Goal: Information Seeking & Learning: Learn about a topic

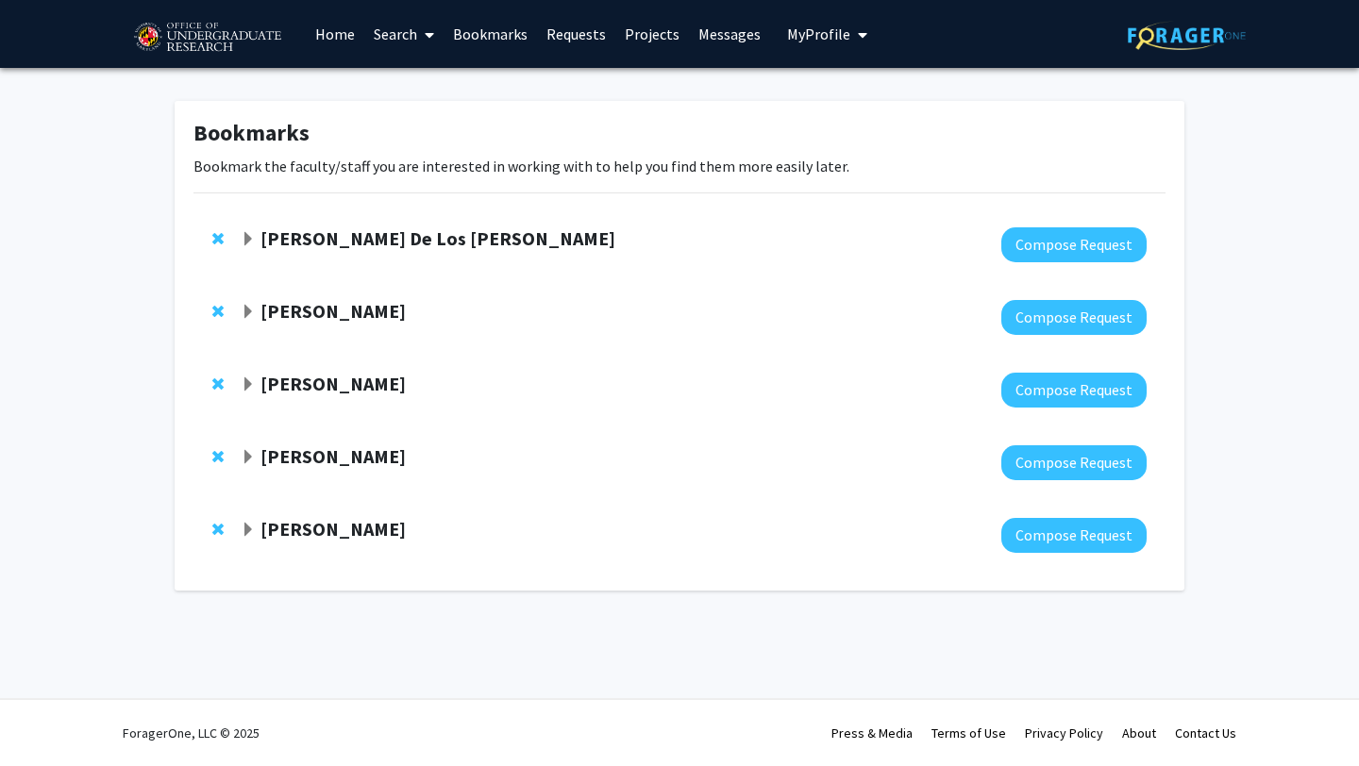
click at [248, 240] on span "Expand Andres De Los Reyes Bookmark" at bounding box center [248, 239] width 15 height 15
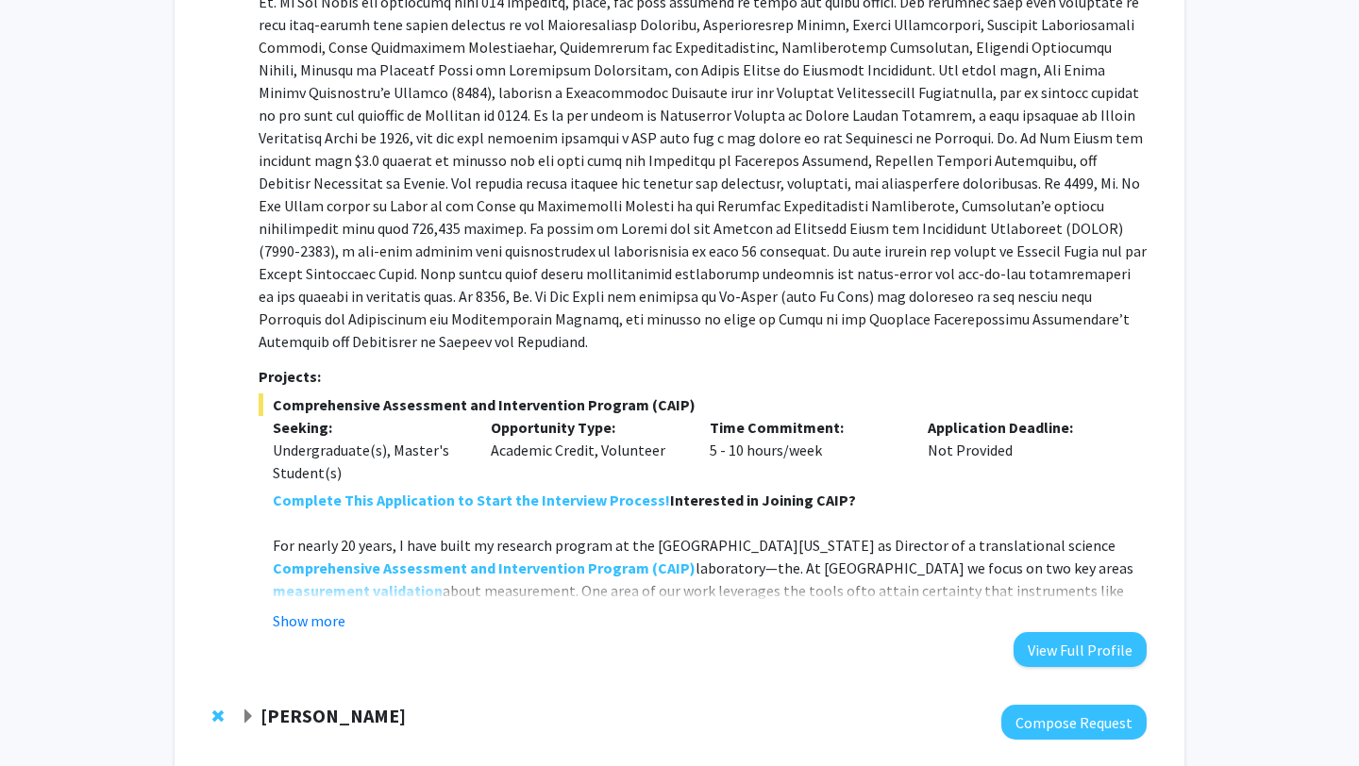
scroll to position [403, 0]
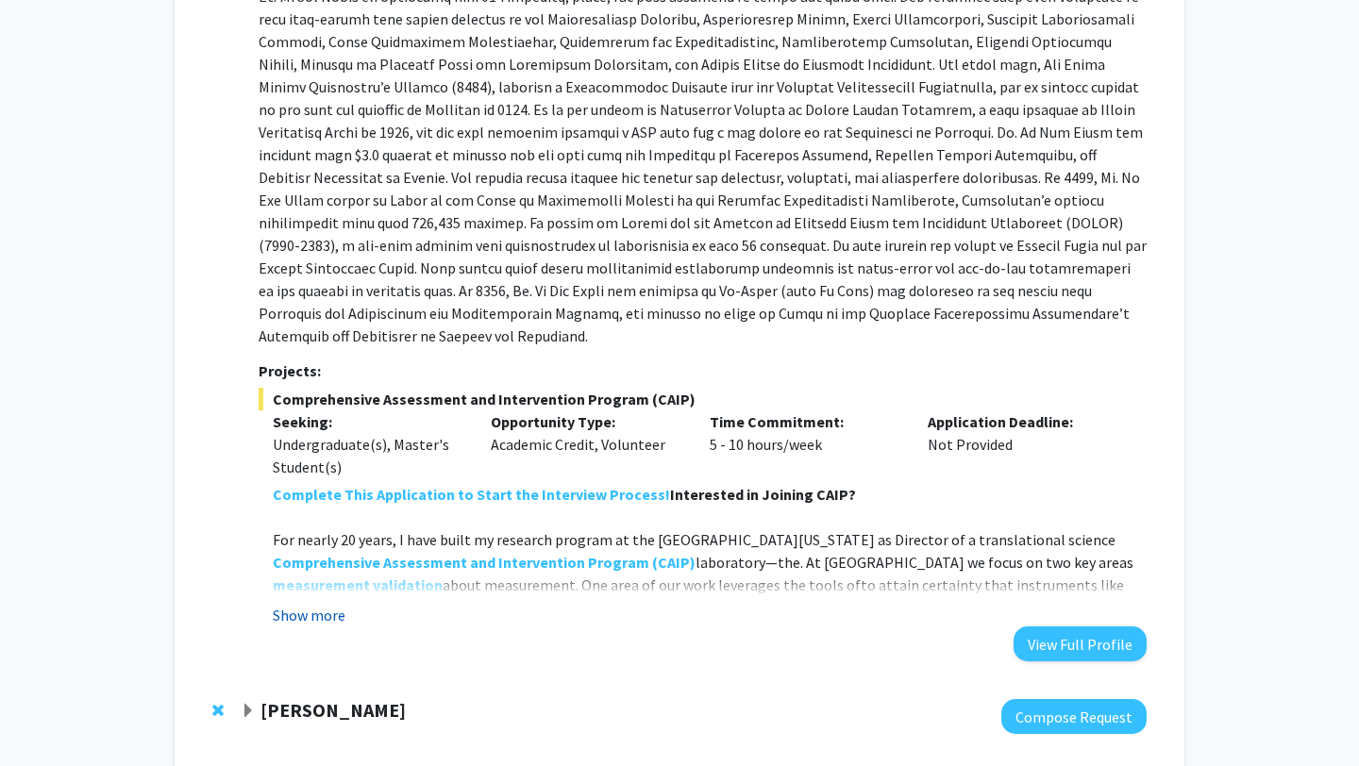
click at [335, 604] on button "Show more" at bounding box center [309, 615] width 73 height 23
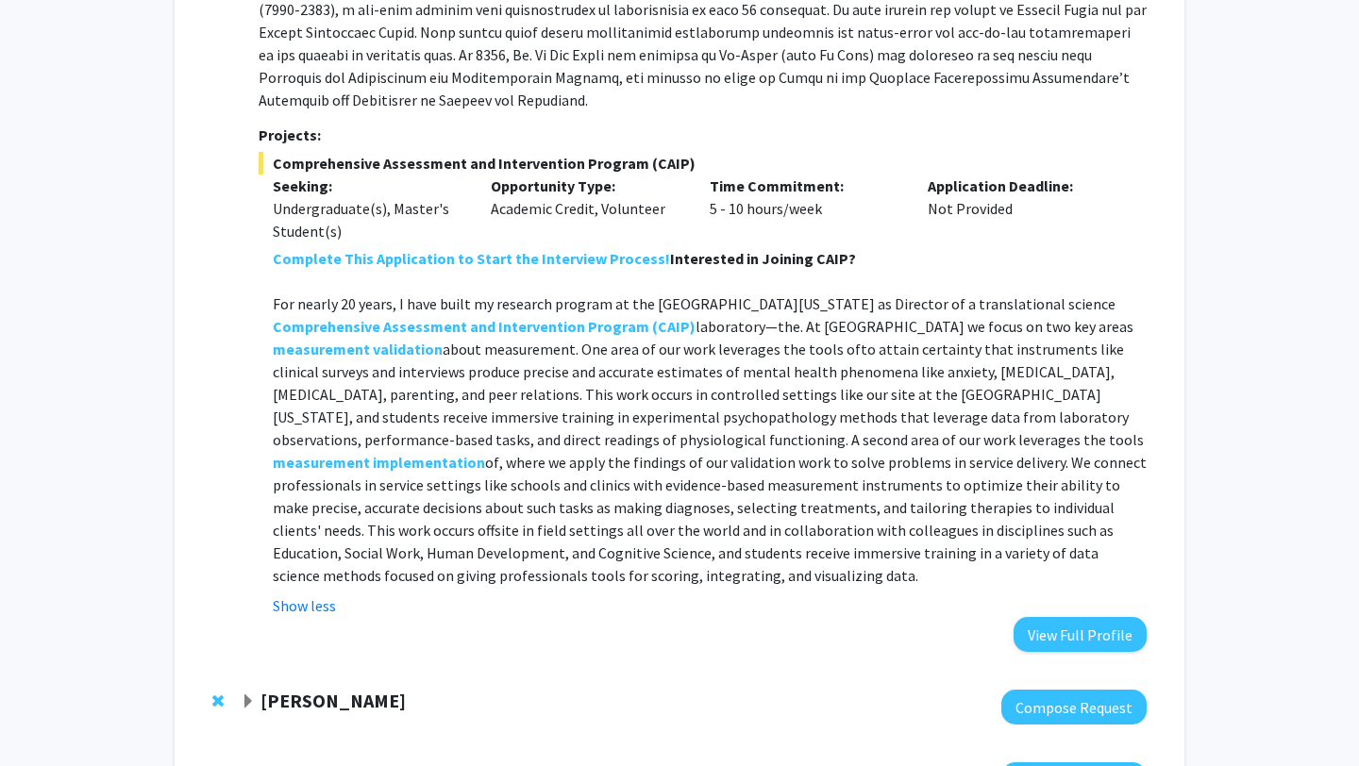
scroll to position [684, 0]
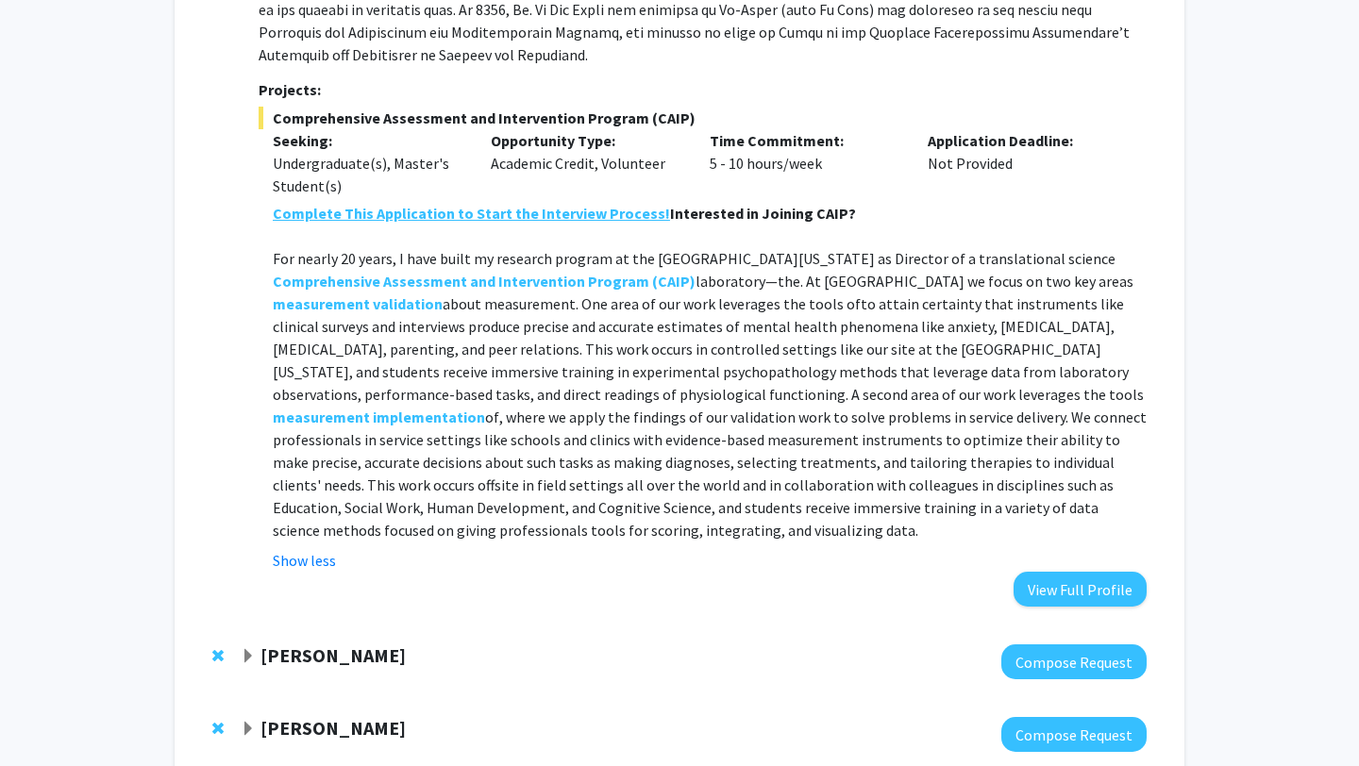
click at [458, 204] on strong "Complete This Application to Start the Interview Process!" at bounding box center [471, 213] width 397 height 19
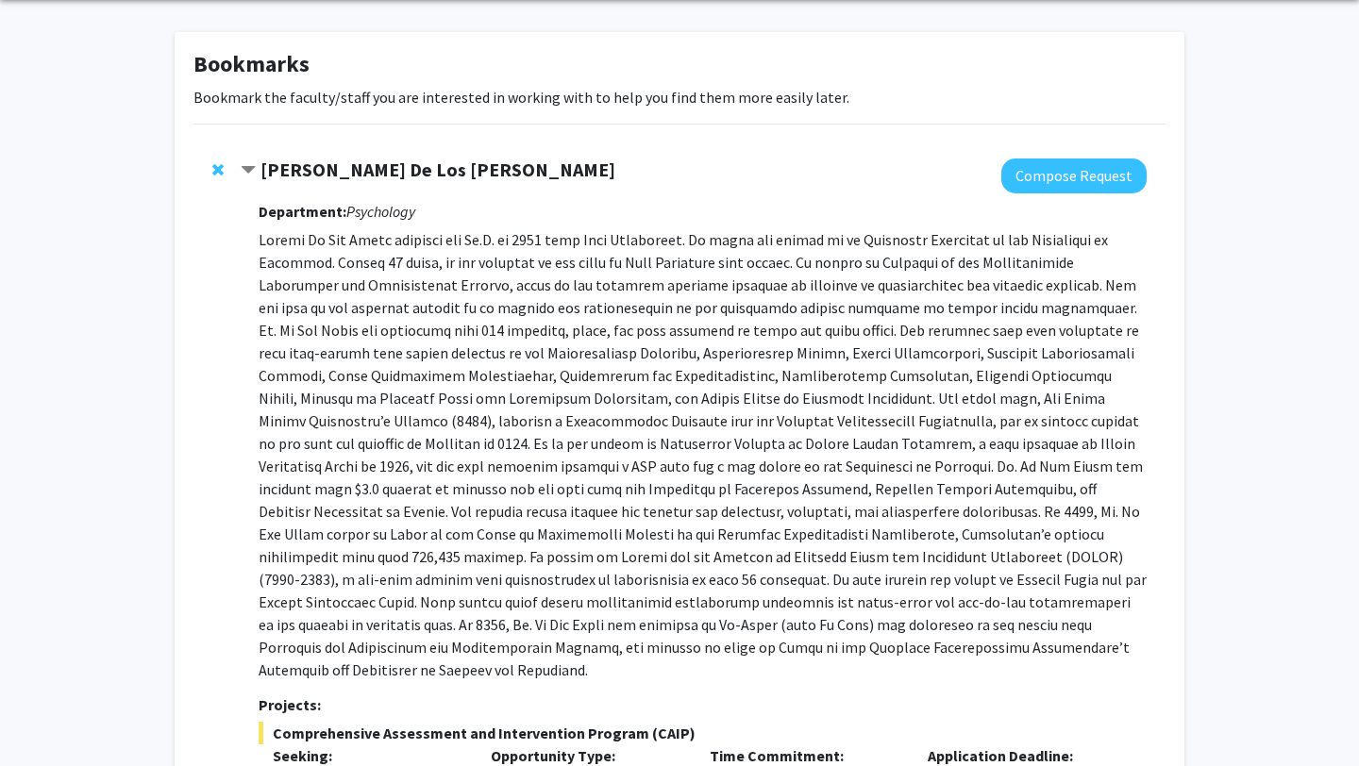
scroll to position [0, 0]
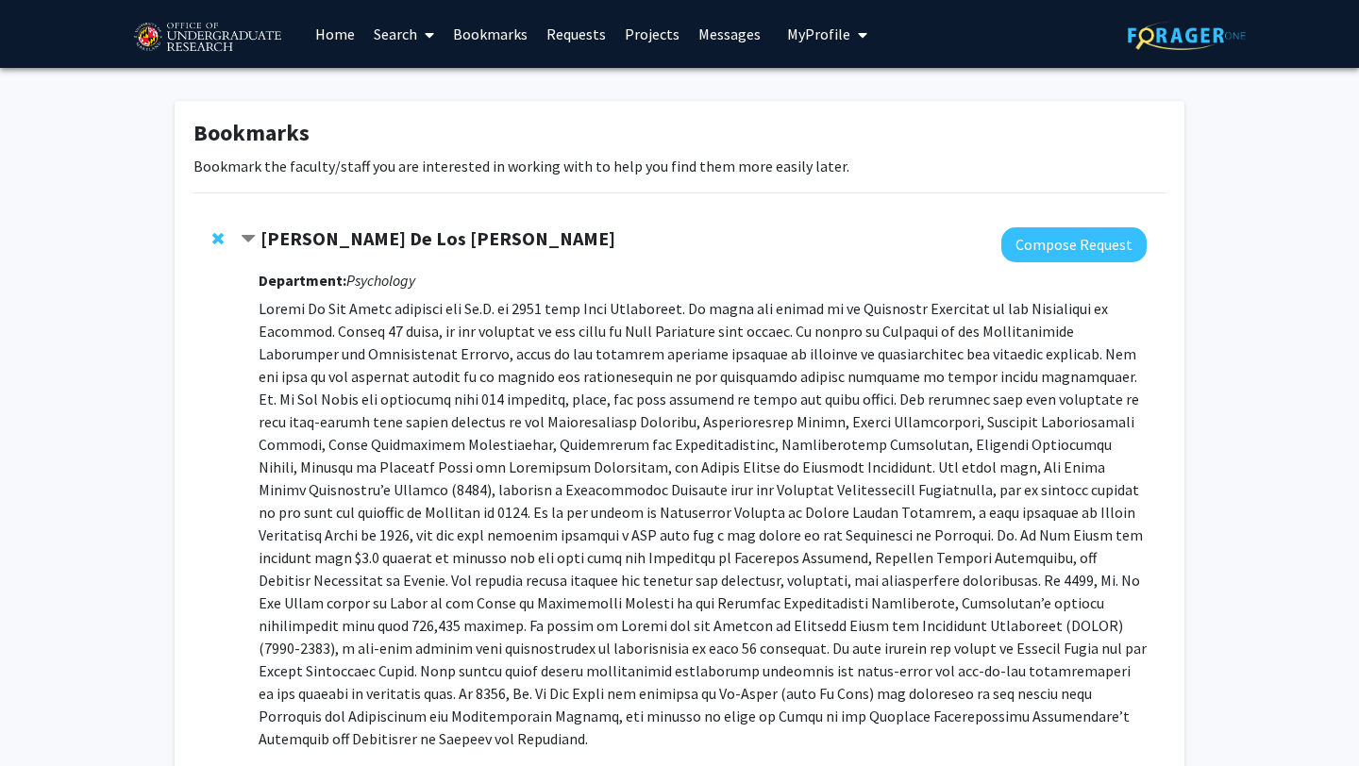
click at [388, 236] on strong "[PERSON_NAME] De Los [PERSON_NAME]" at bounding box center [437, 239] width 355 height 24
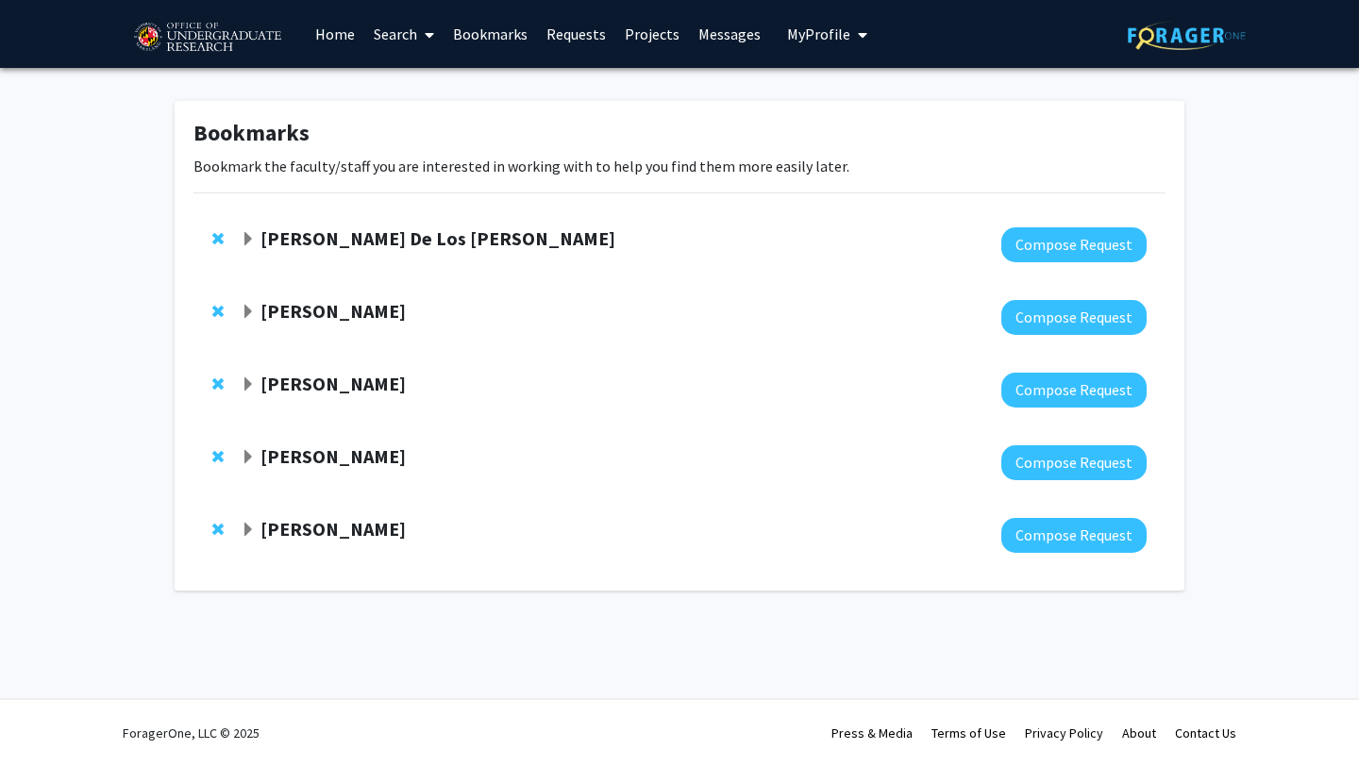
click at [388, 236] on strong "[PERSON_NAME] De Los [PERSON_NAME]" at bounding box center [437, 239] width 355 height 24
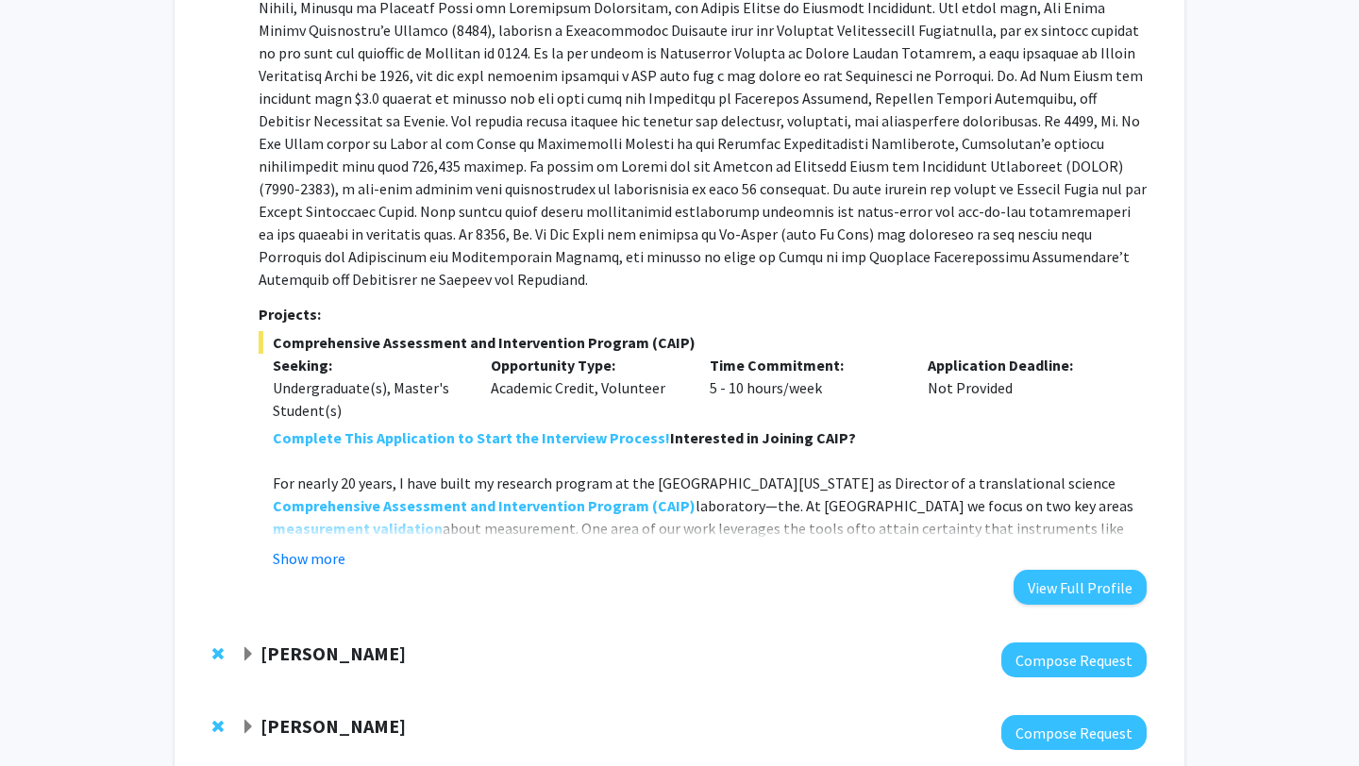
scroll to position [564, 0]
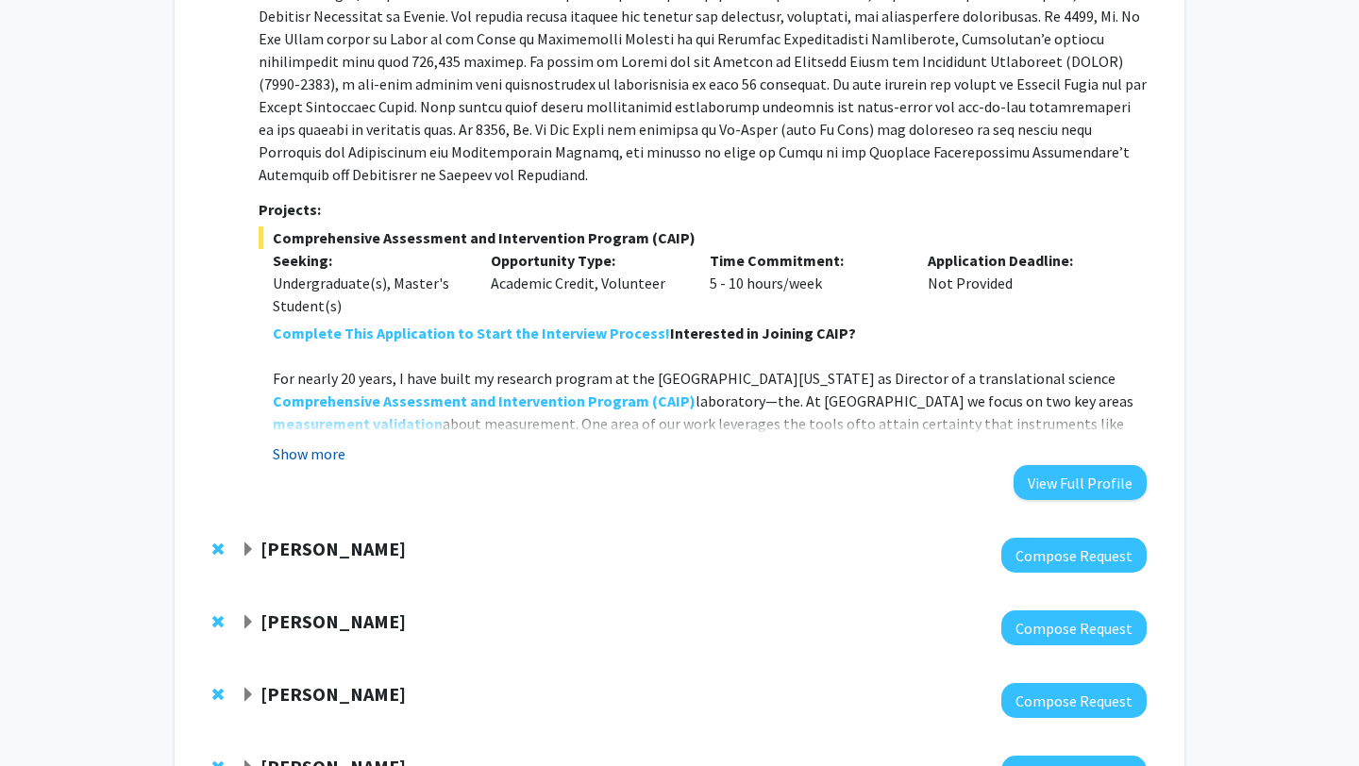
click at [321, 443] on button "Show more" at bounding box center [309, 454] width 73 height 23
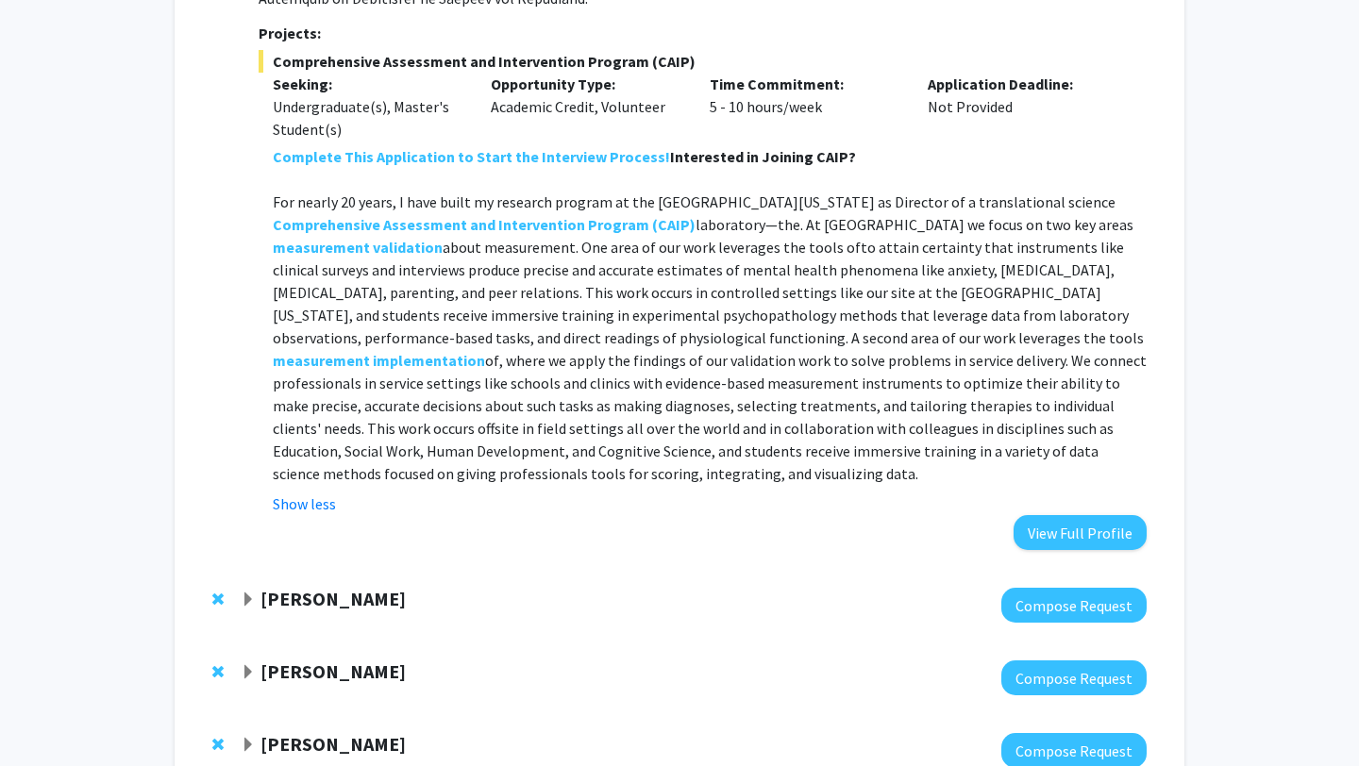
scroll to position [746, 0]
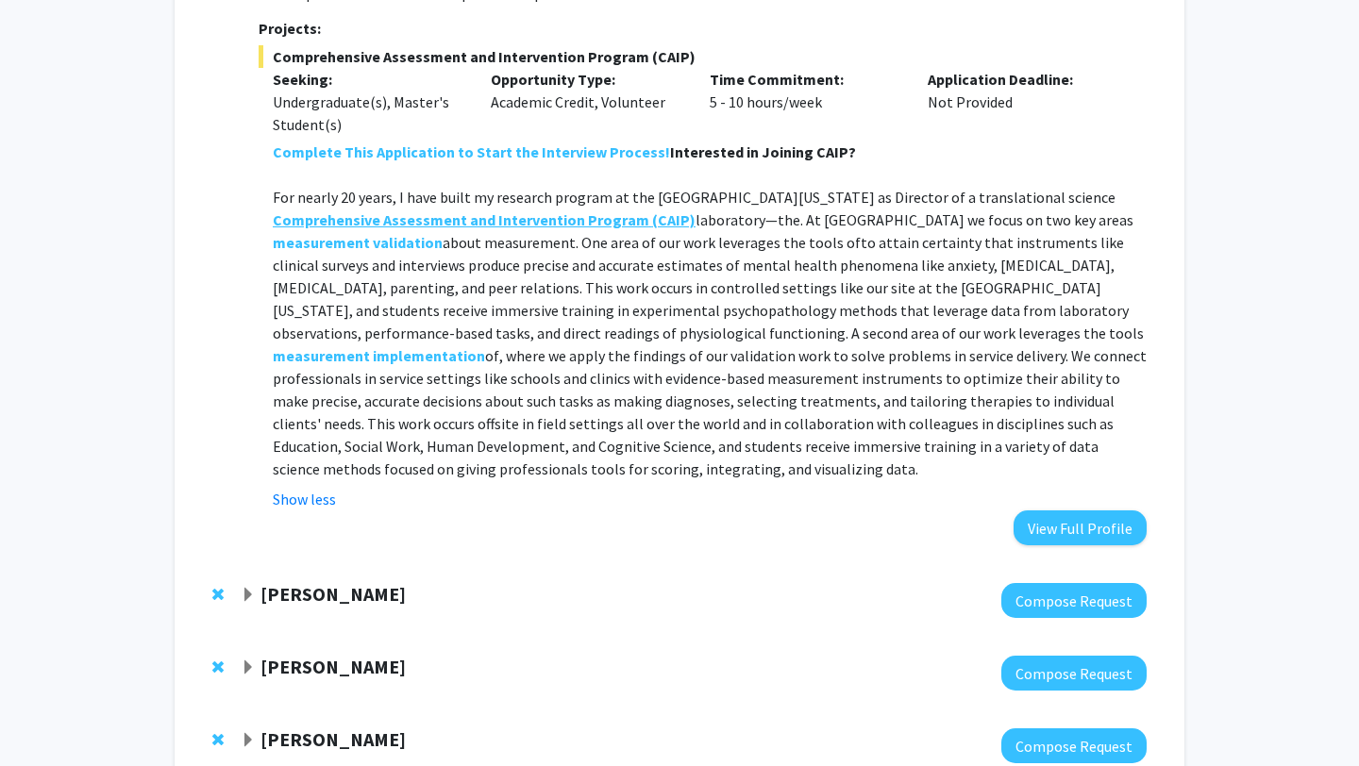
click at [389, 210] on strong "Comprehensive Assessment and Intervention Program" at bounding box center [461, 219] width 377 height 19
click at [418, 233] on strong "measurement validation" at bounding box center [358, 242] width 170 height 19
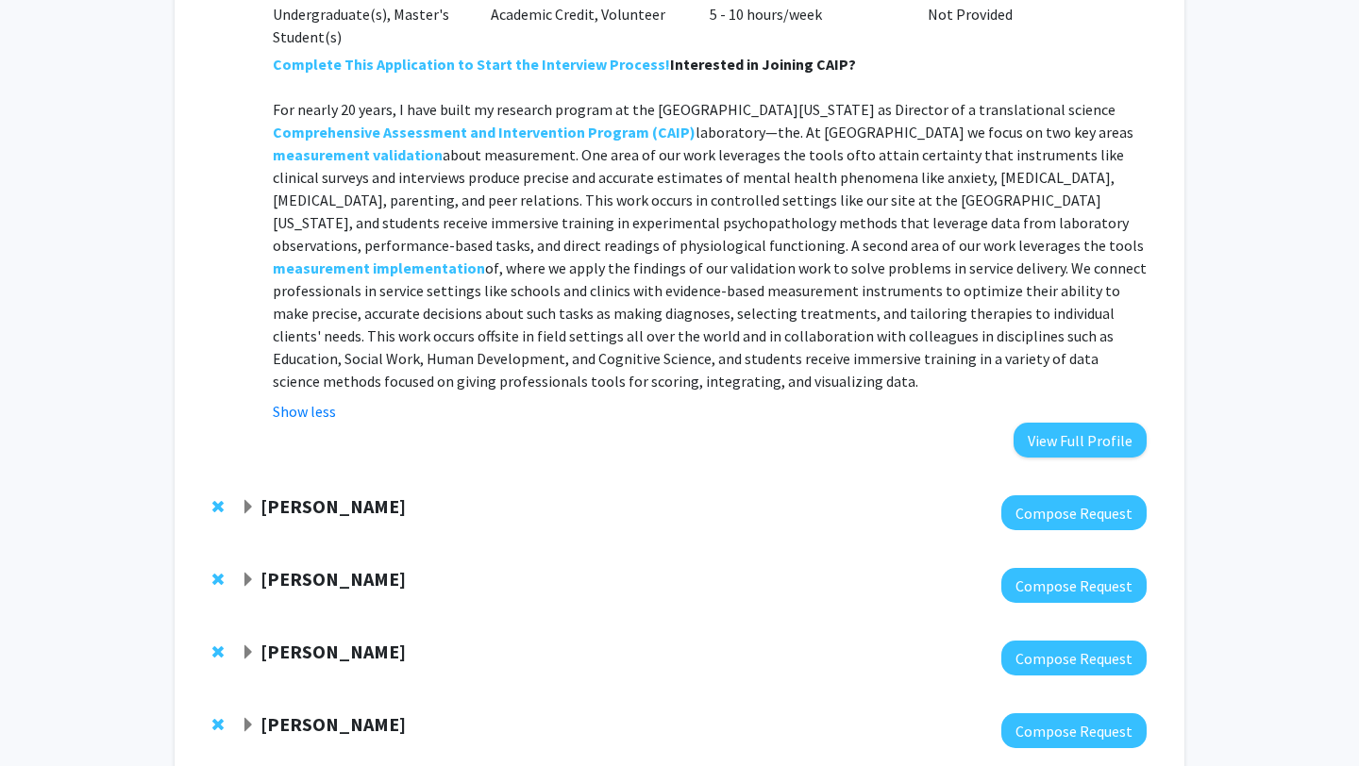
scroll to position [836, 0]
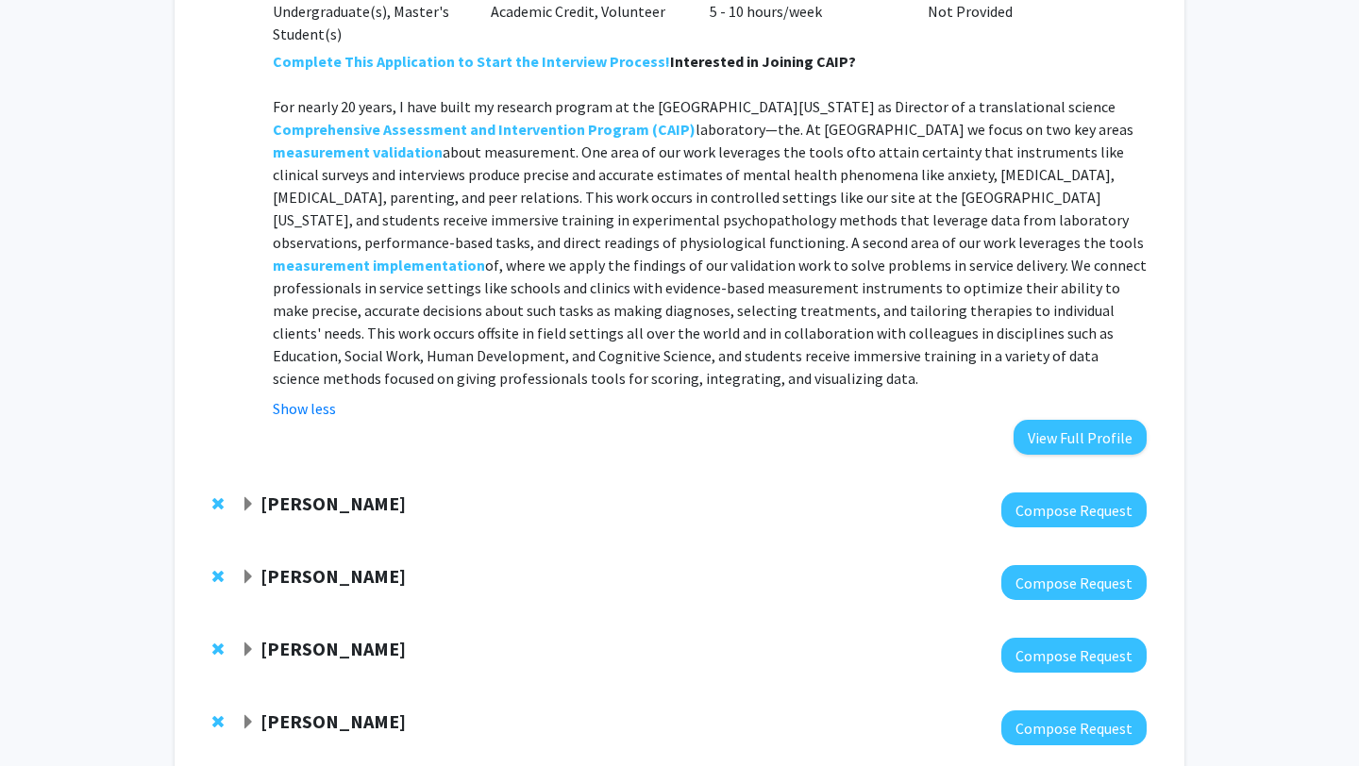
click at [319, 492] on strong "[PERSON_NAME]" at bounding box center [332, 504] width 145 height 24
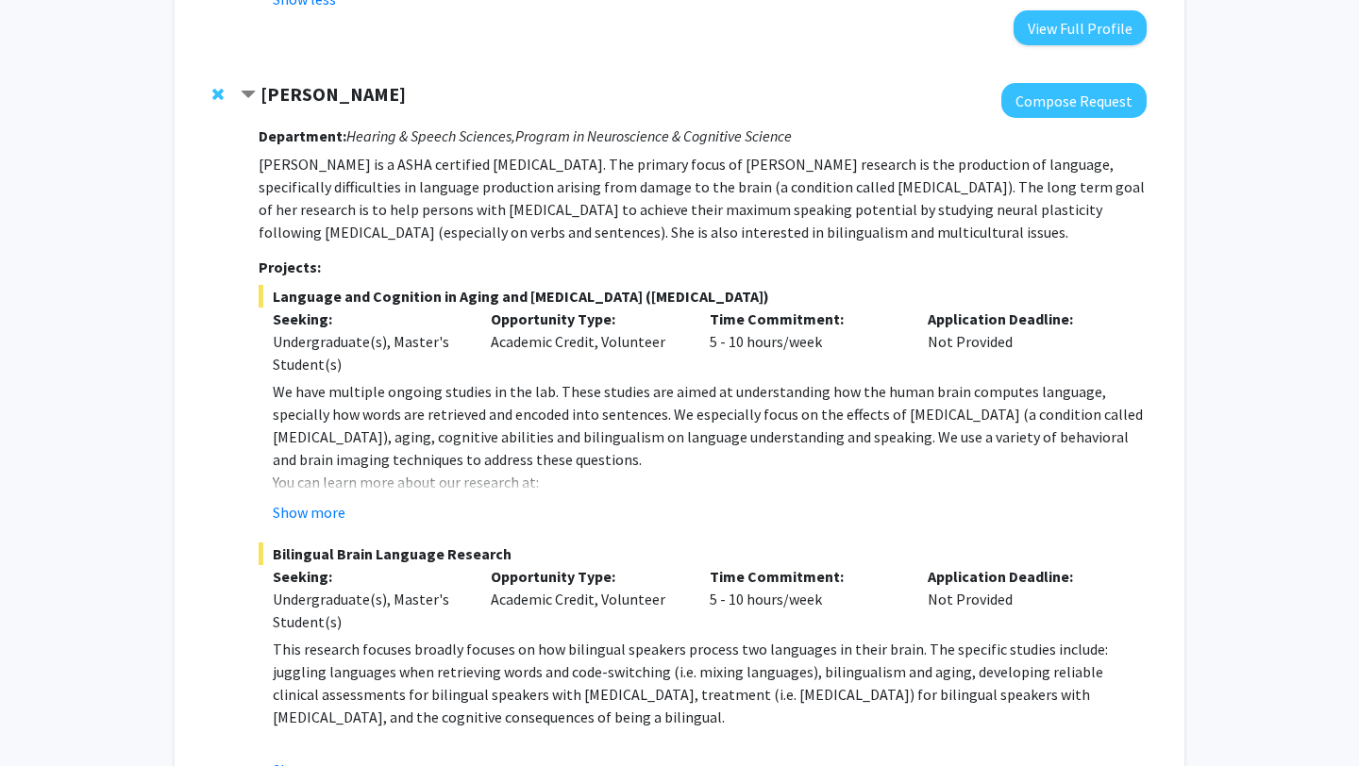
scroll to position [1248, 0]
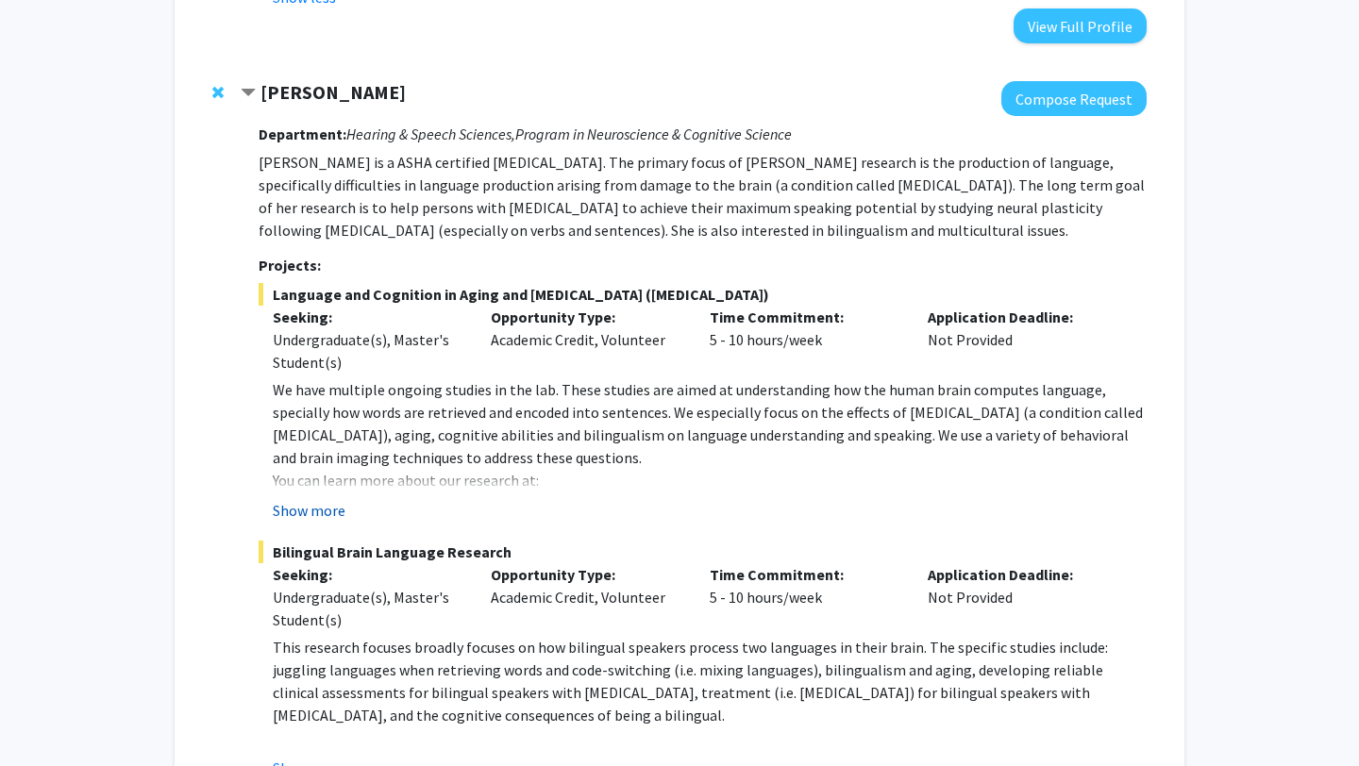
click at [316, 499] on button "Show more" at bounding box center [309, 510] width 73 height 23
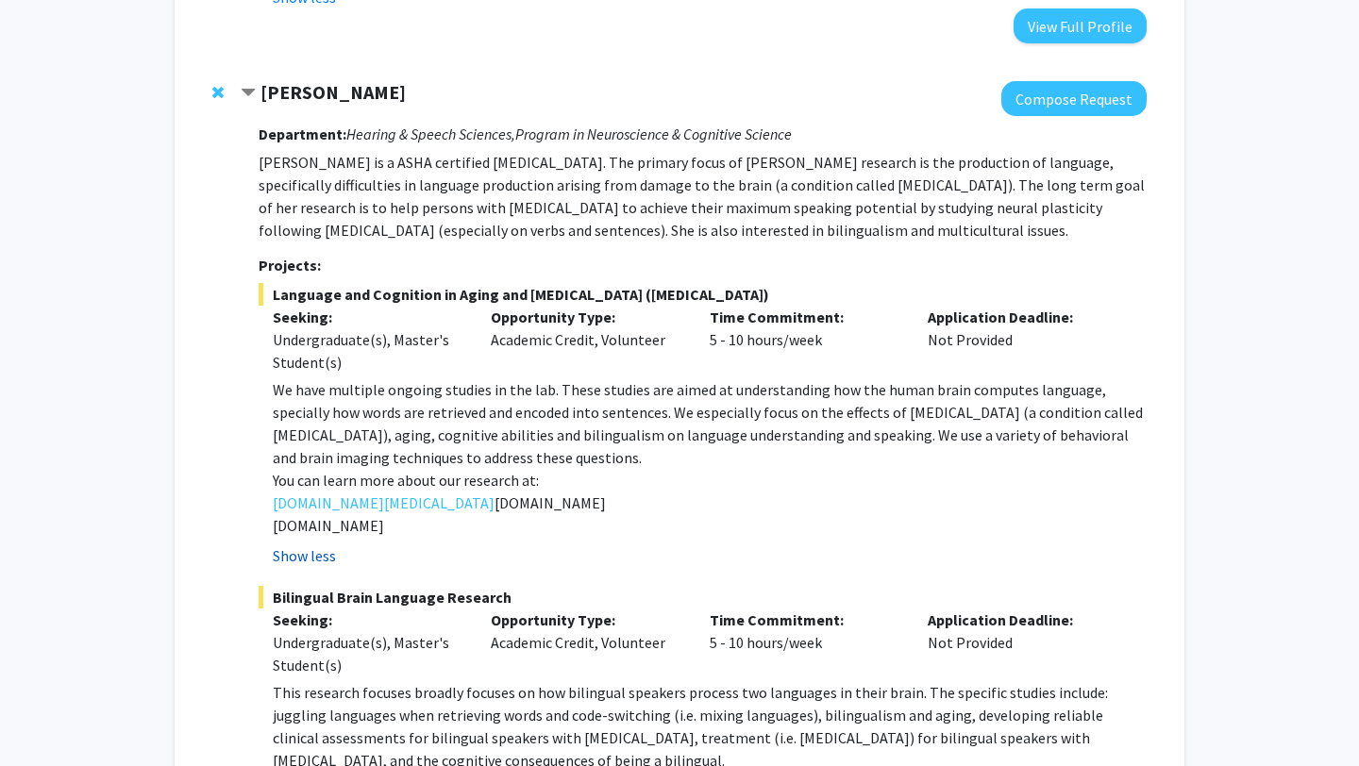
click at [311, 545] on button "Show less" at bounding box center [304, 556] width 63 height 23
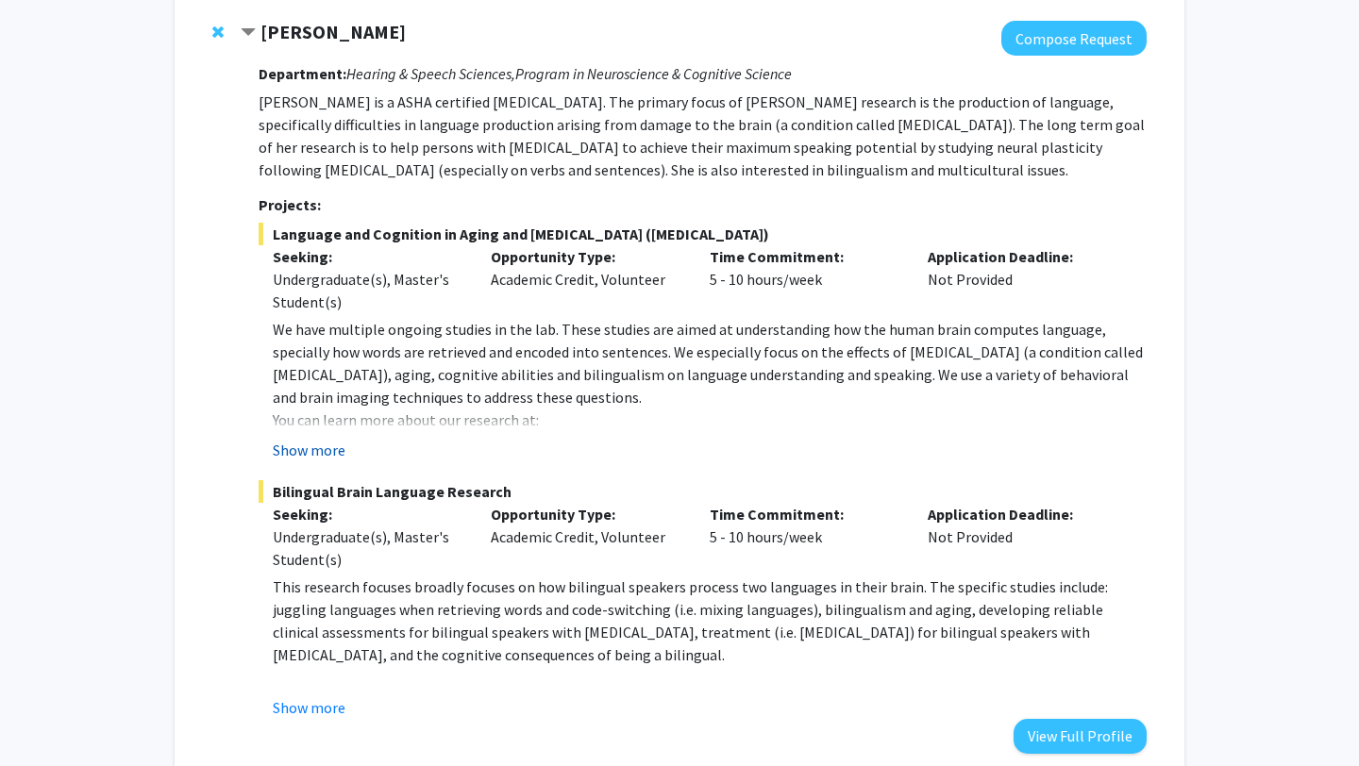
scroll to position [1311, 0]
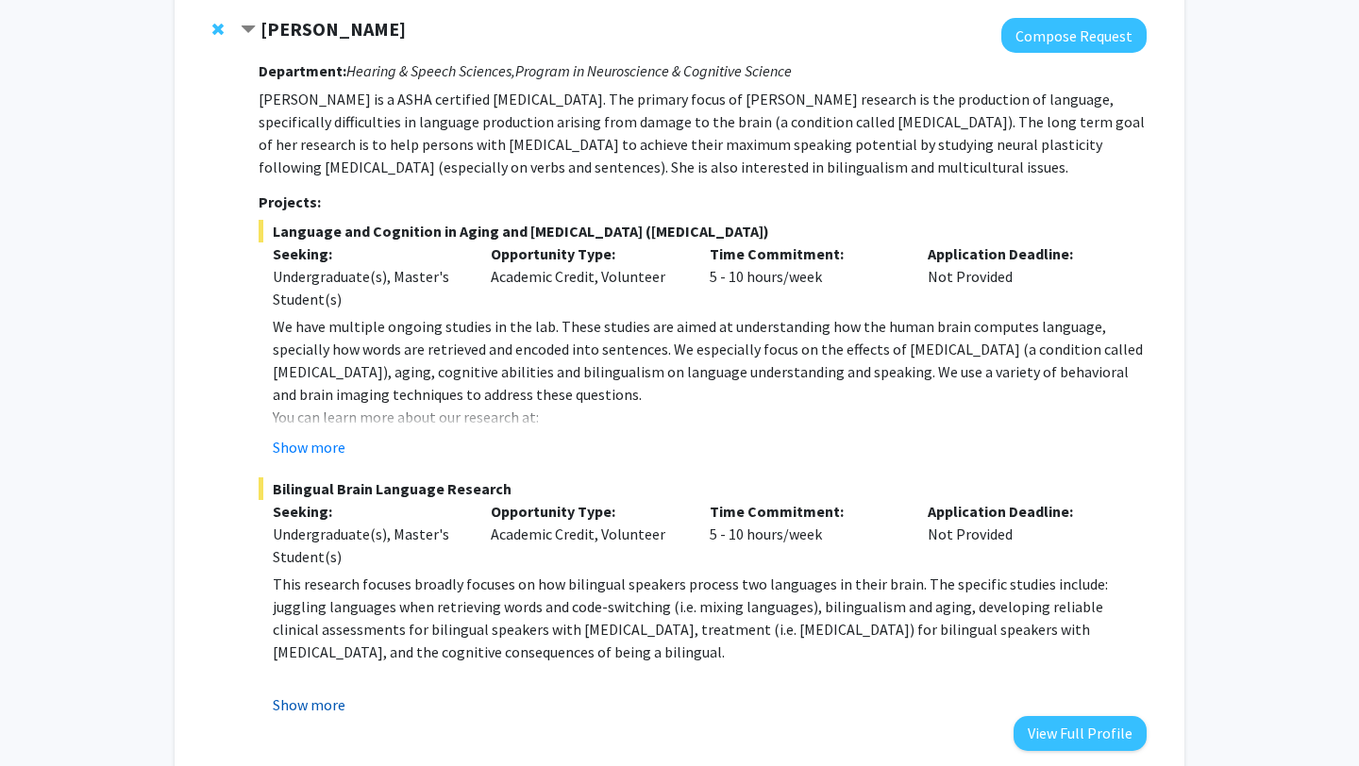
click at [316, 694] on button "Show more" at bounding box center [309, 705] width 73 height 23
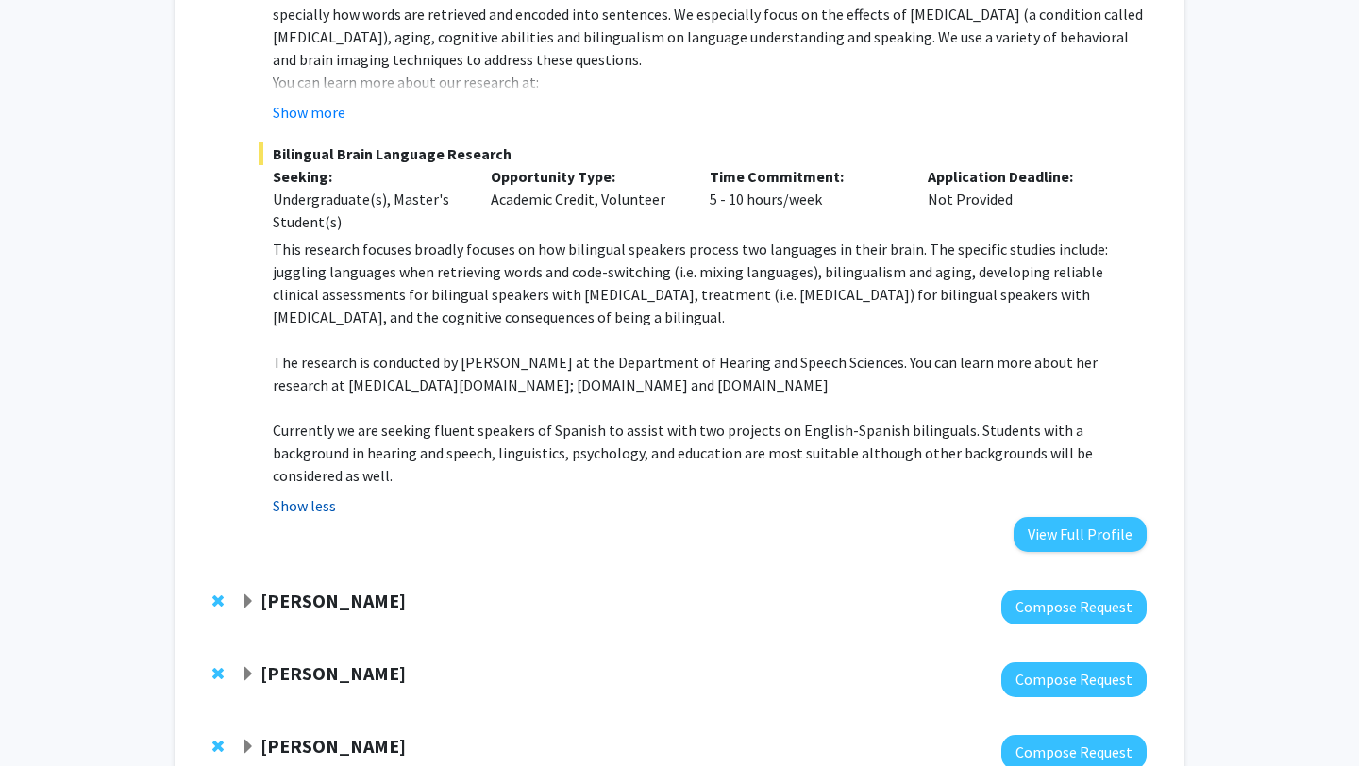
scroll to position [1659, 0]
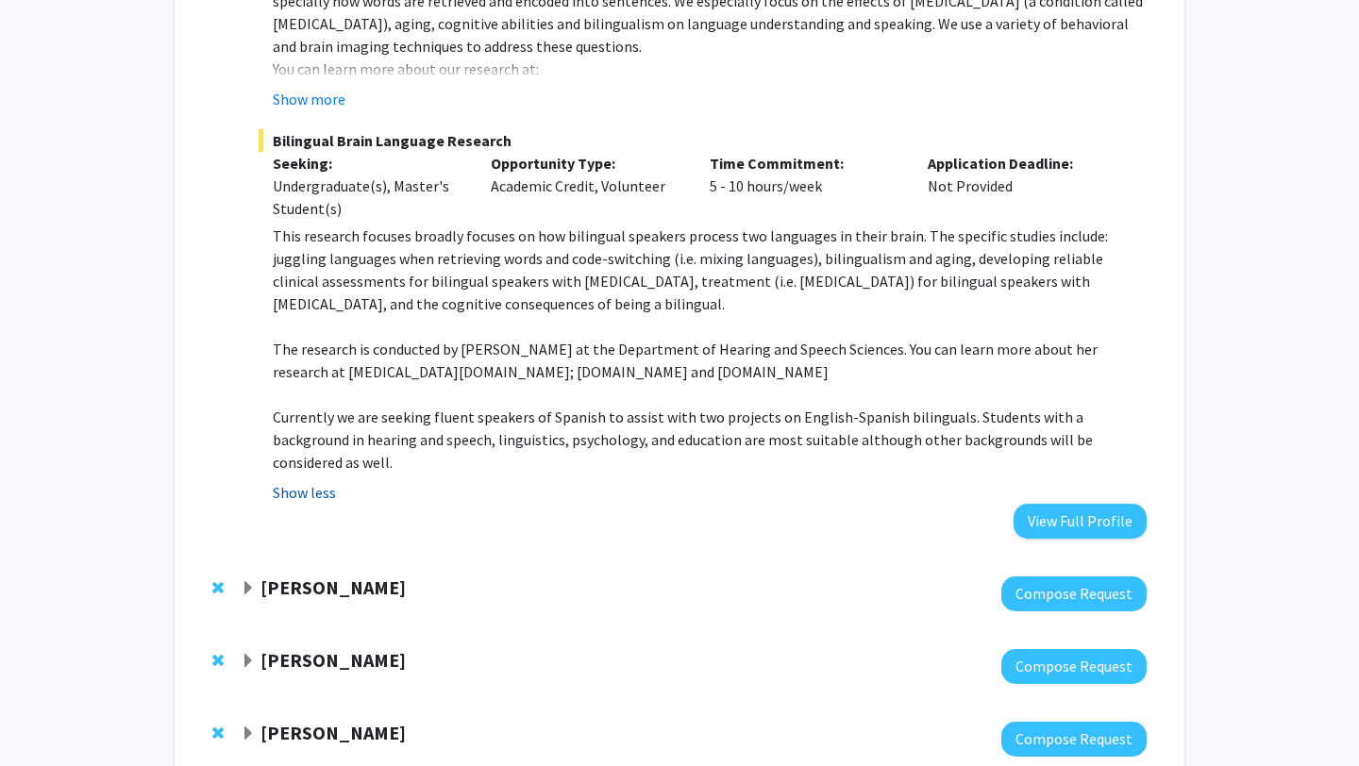
click at [303, 481] on button "Show less" at bounding box center [304, 492] width 63 height 23
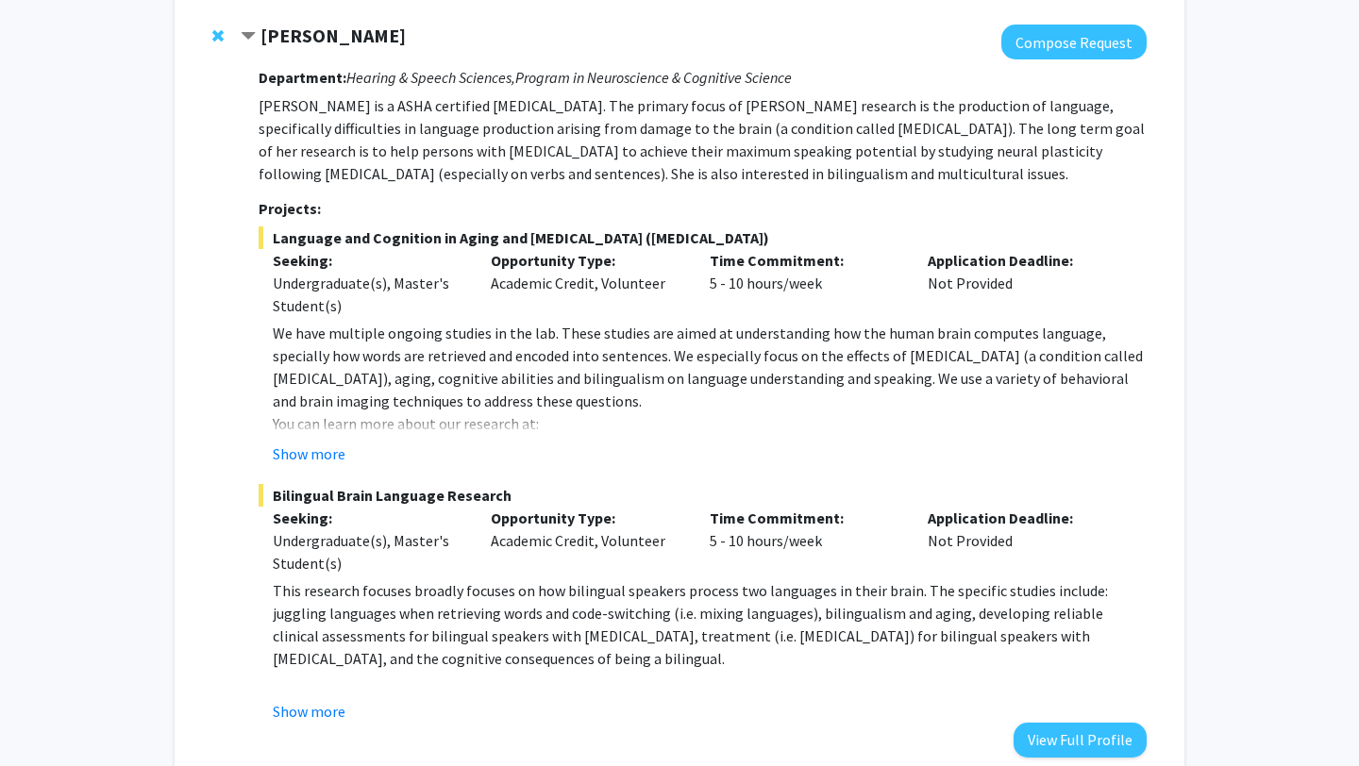
scroll to position [1303, 0]
click at [313, 444] on button "Show more" at bounding box center [309, 455] width 73 height 23
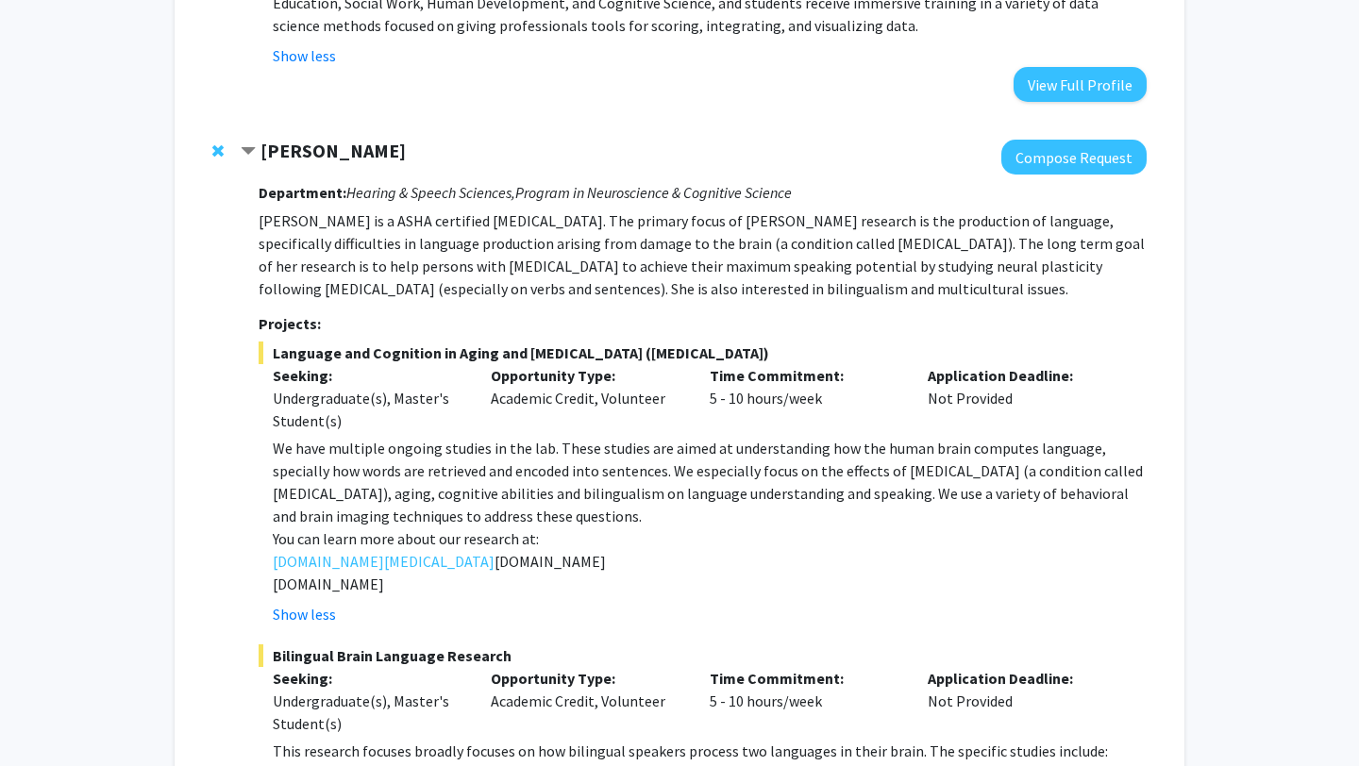
scroll to position [1188, 0]
click at [305, 604] on button "Show less" at bounding box center [304, 615] width 63 height 23
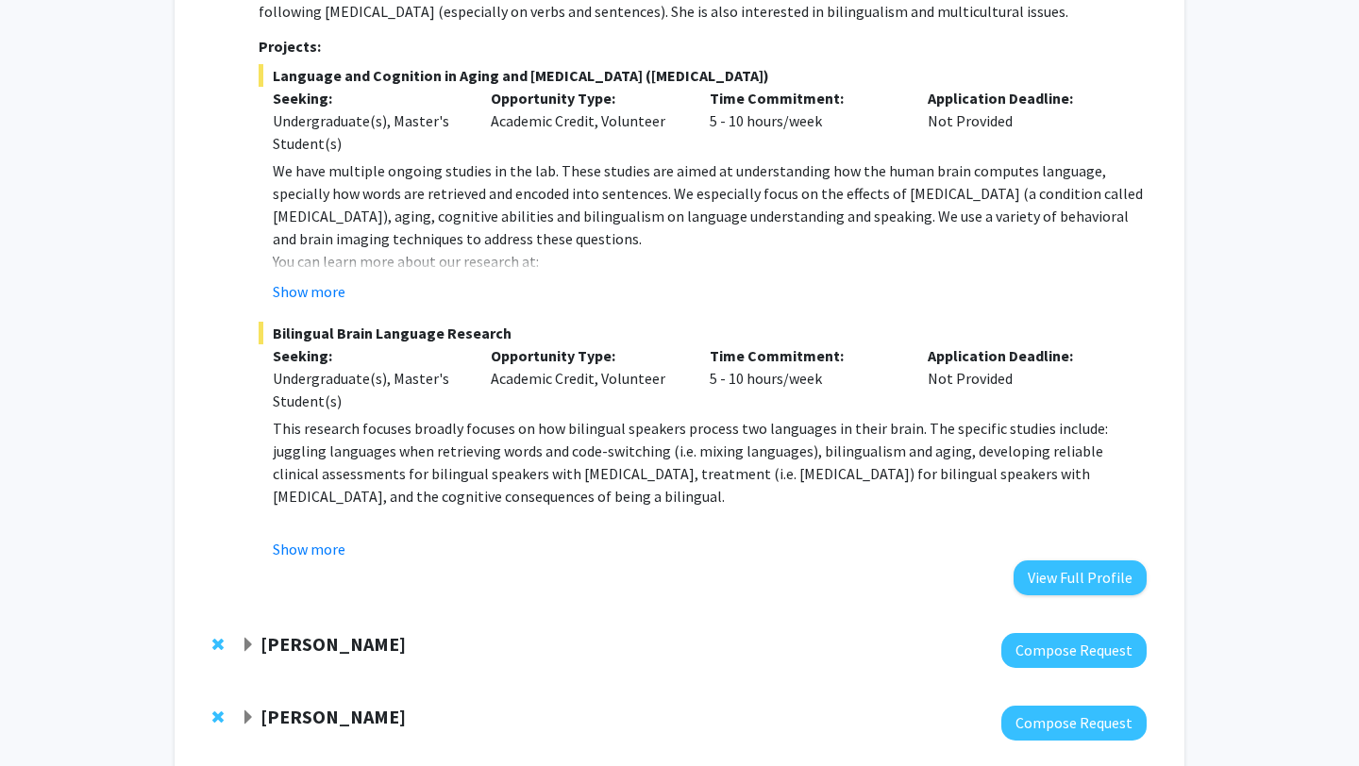
scroll to position [1541, 0]
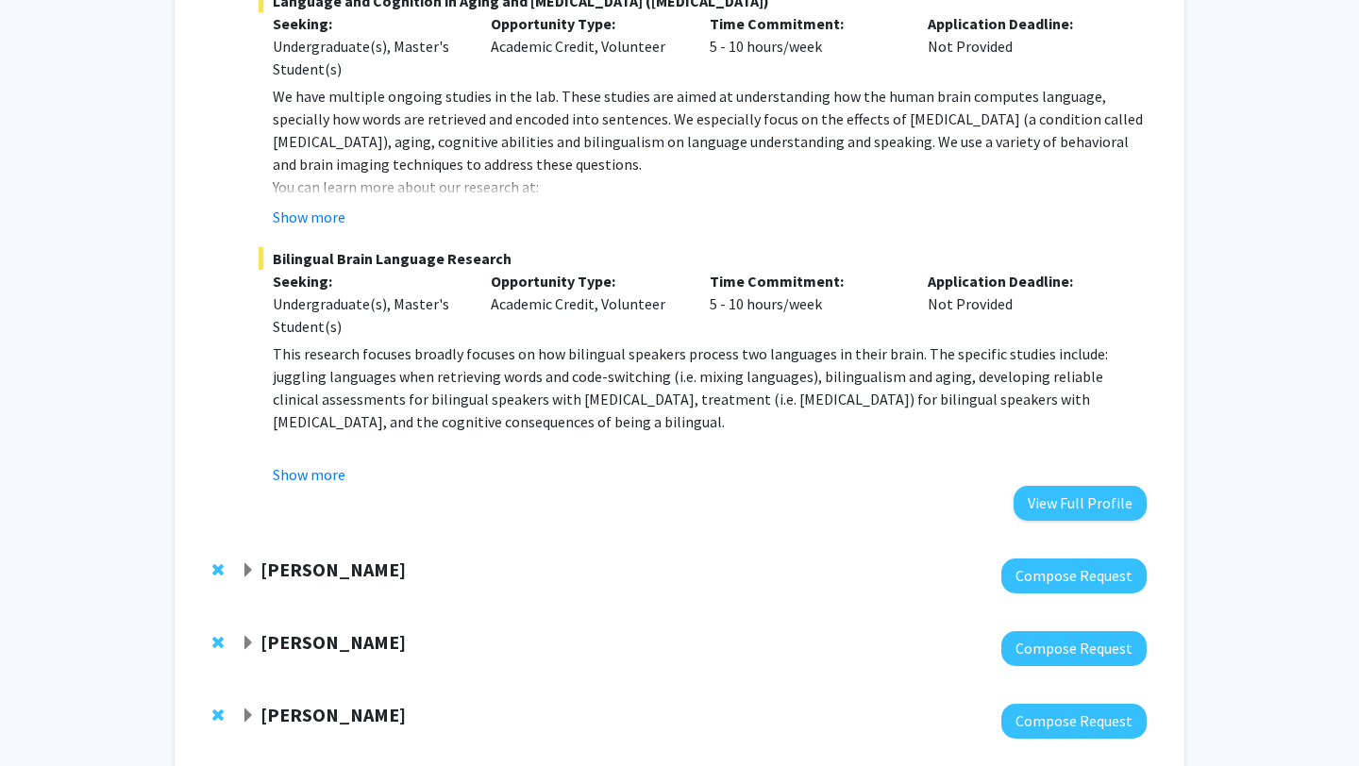
click at [317, 558] on strong "[PERSON_NAME]" at bounding box center [332, 570] width 145 height 24
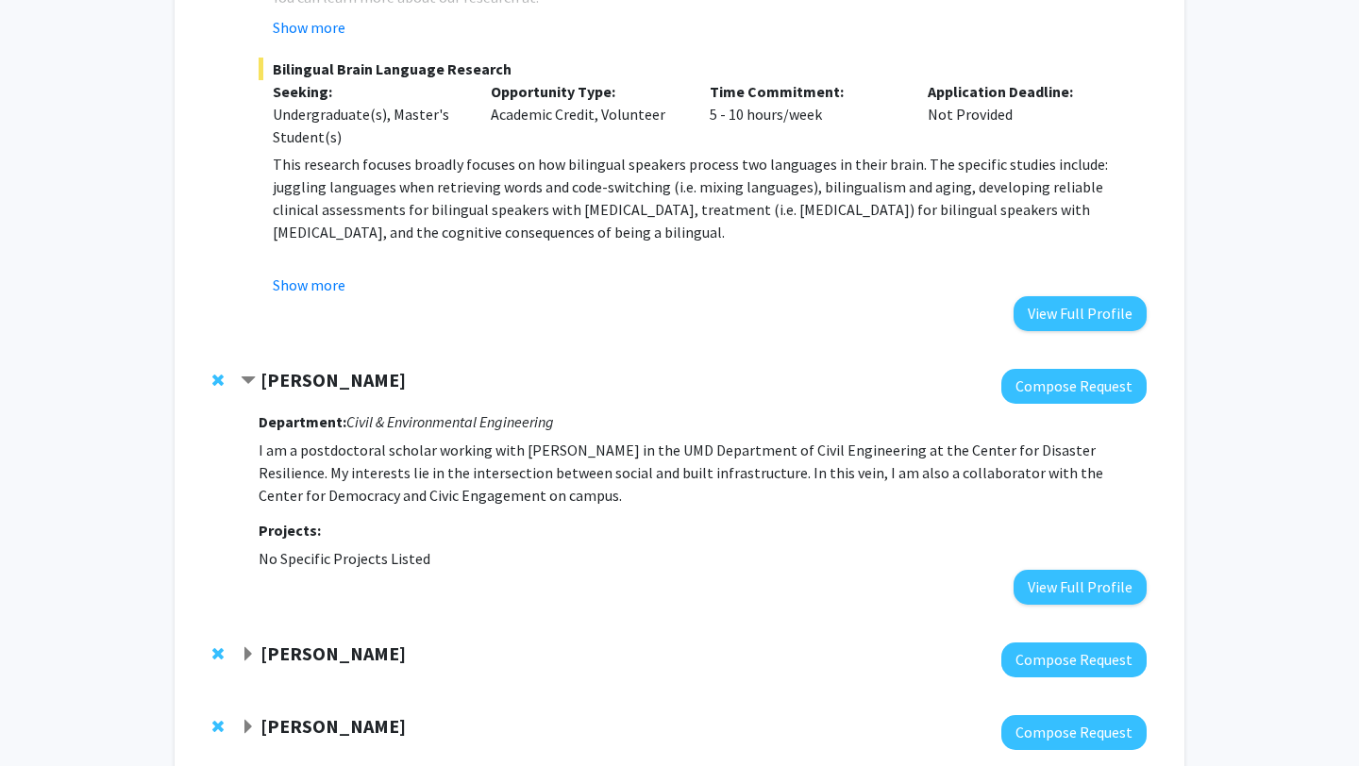
scroll to position [1769, 0]
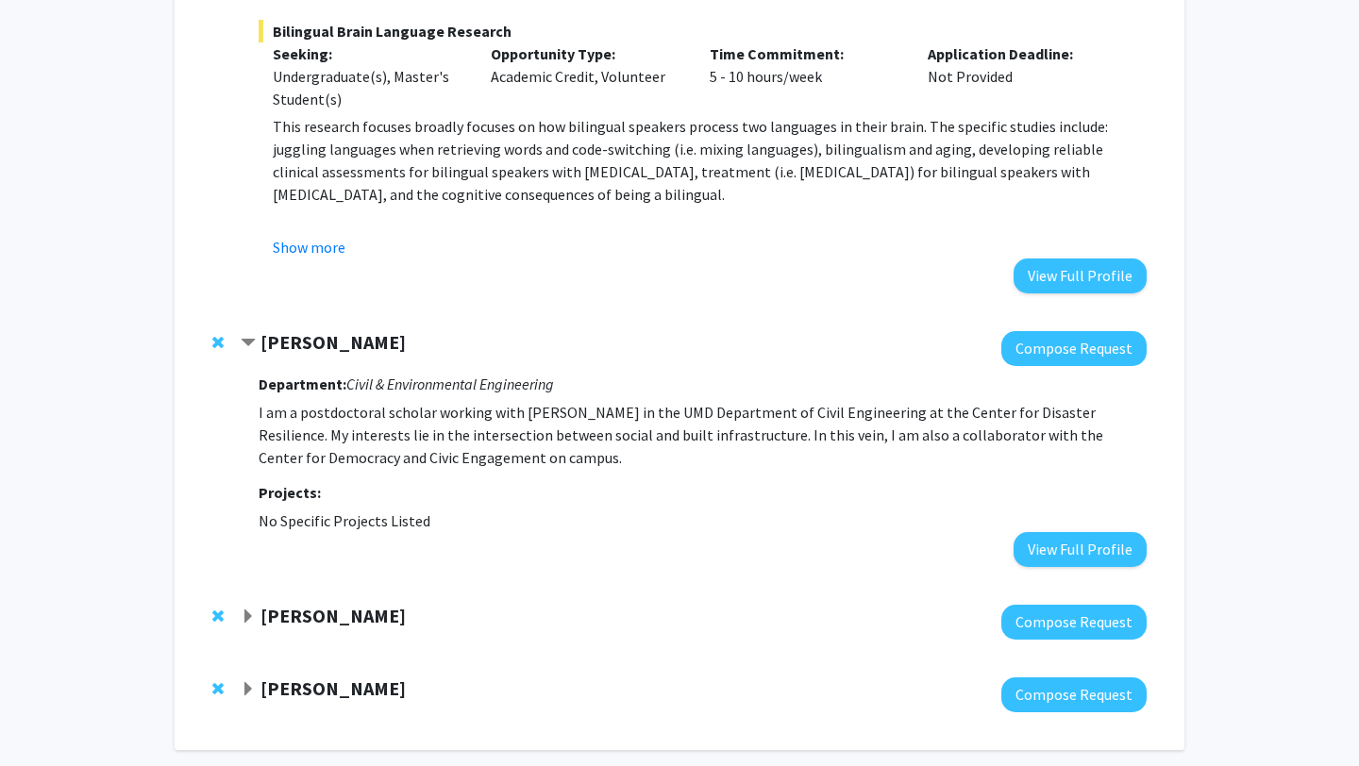
click at [262, 330] on strong "[PERSON_NAME]" at bounding box center [332, 342] width 145 height 24
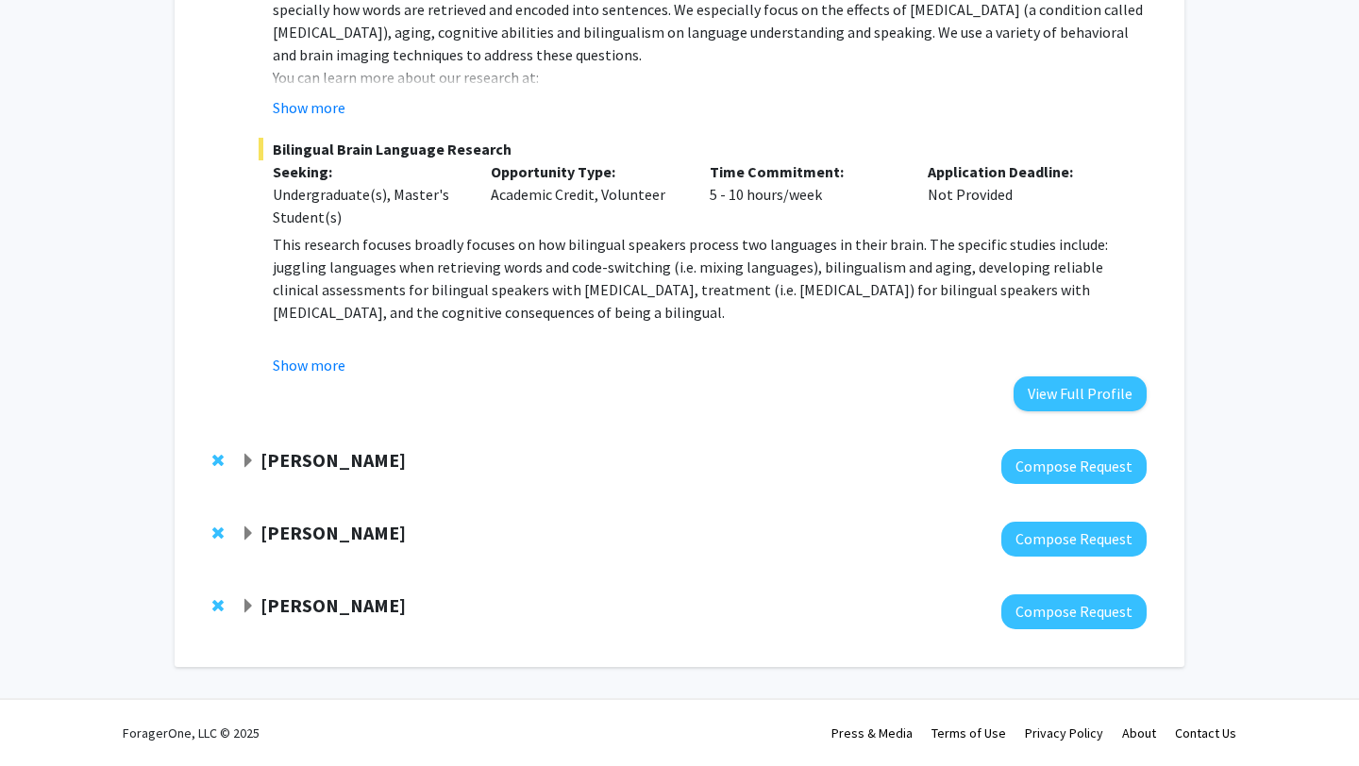
scroll to position [1604, 0]
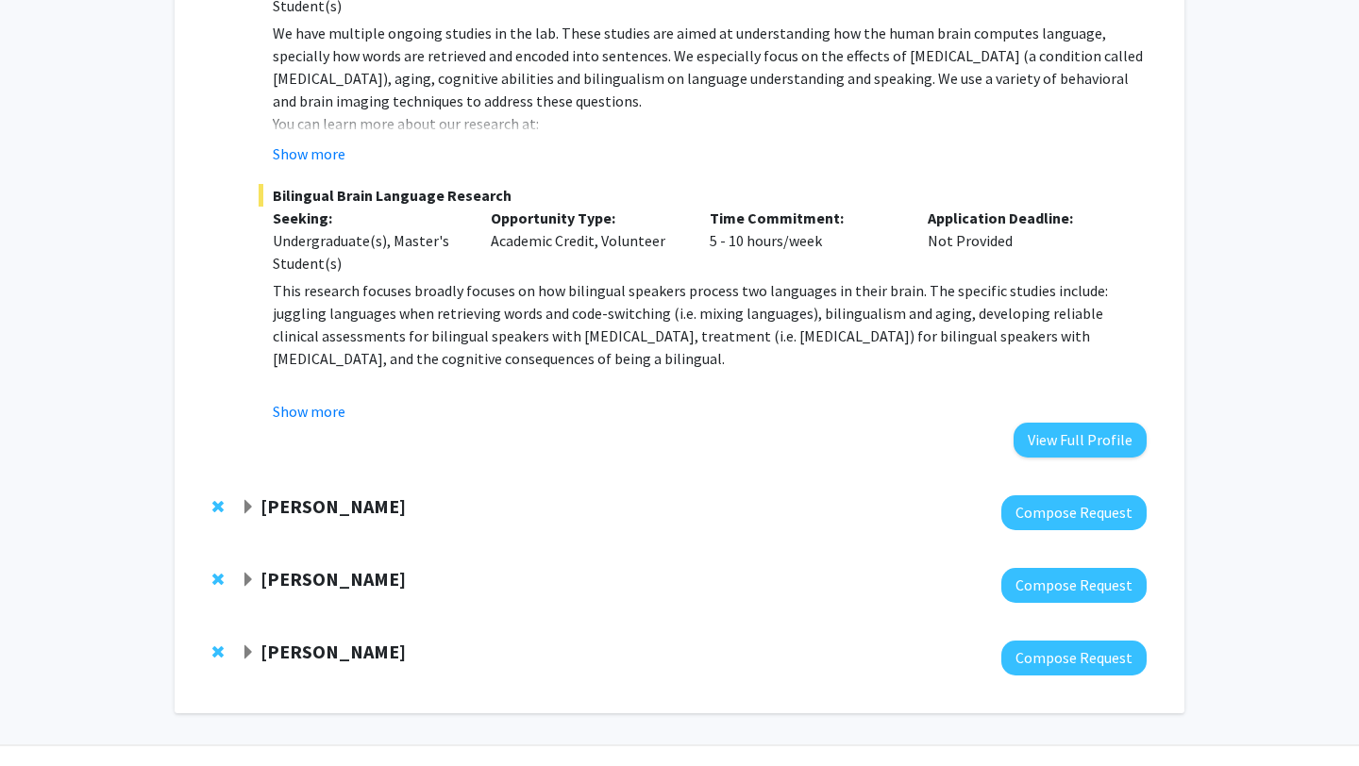
click at [296, 567] on strong "[PERSON_NAME]" at bounding box center [332, 579] width 145 height 24
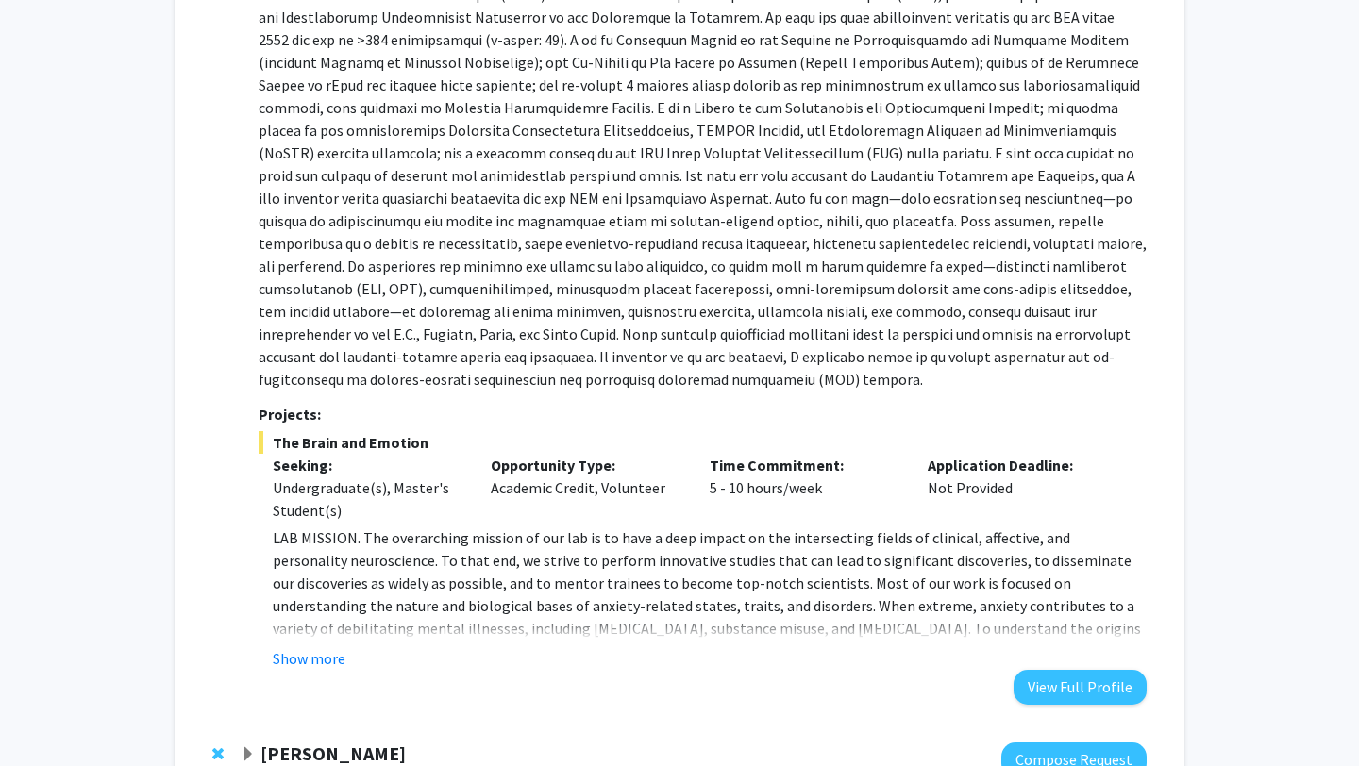
scroll to position [2295, 0]
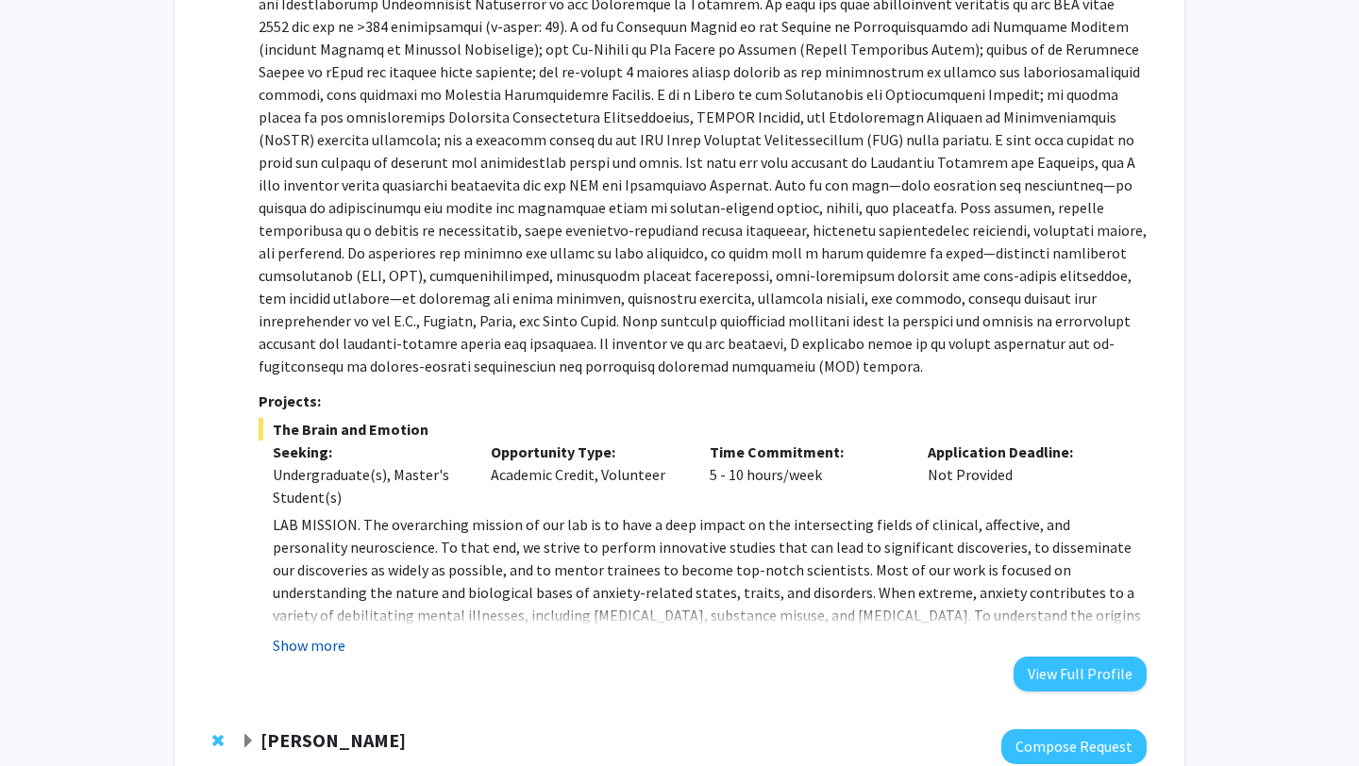
click at [293, 634] on button "Show more" at bounding box center [309, 645] width 73 height 23
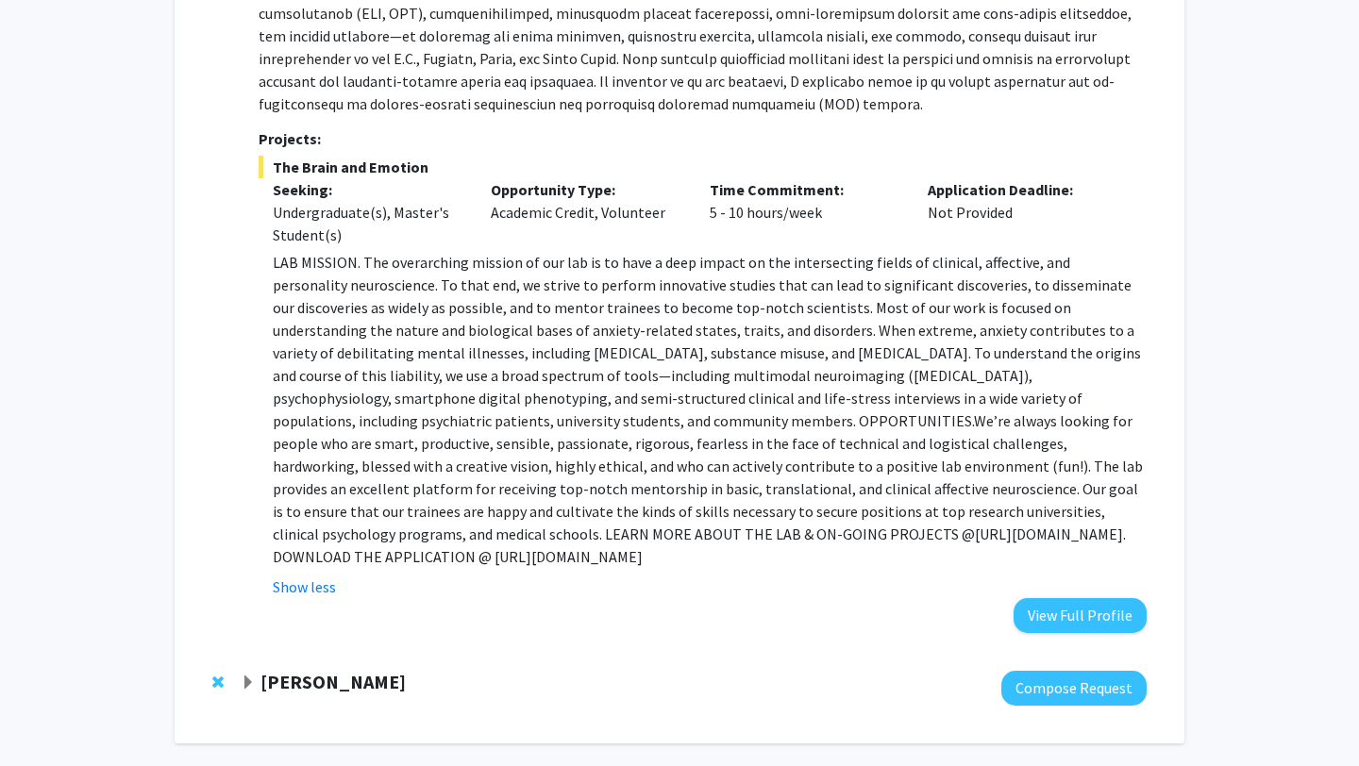
scroll to position [2566, 0]
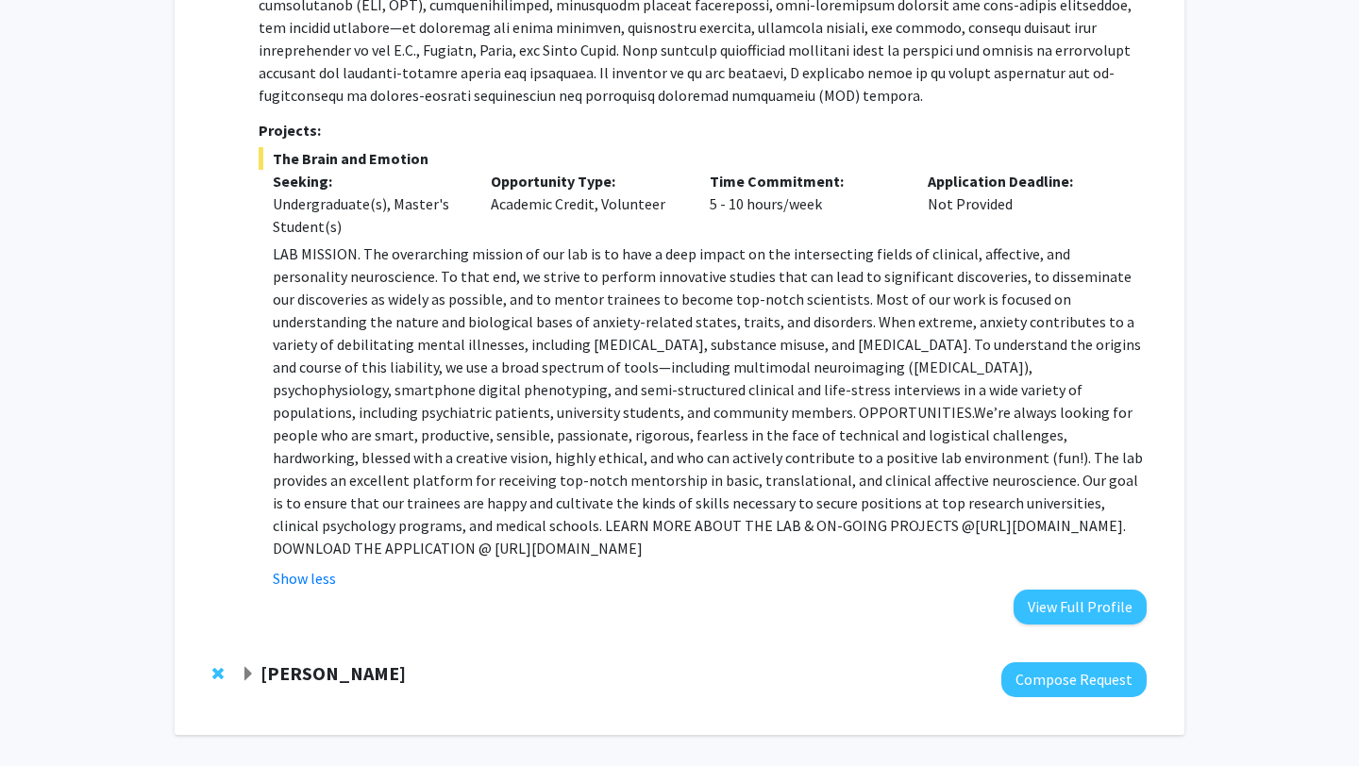
click at [261, 662] on strong "[PERSON_NAME]" at bounding box center [332, 674] width 145 height 24
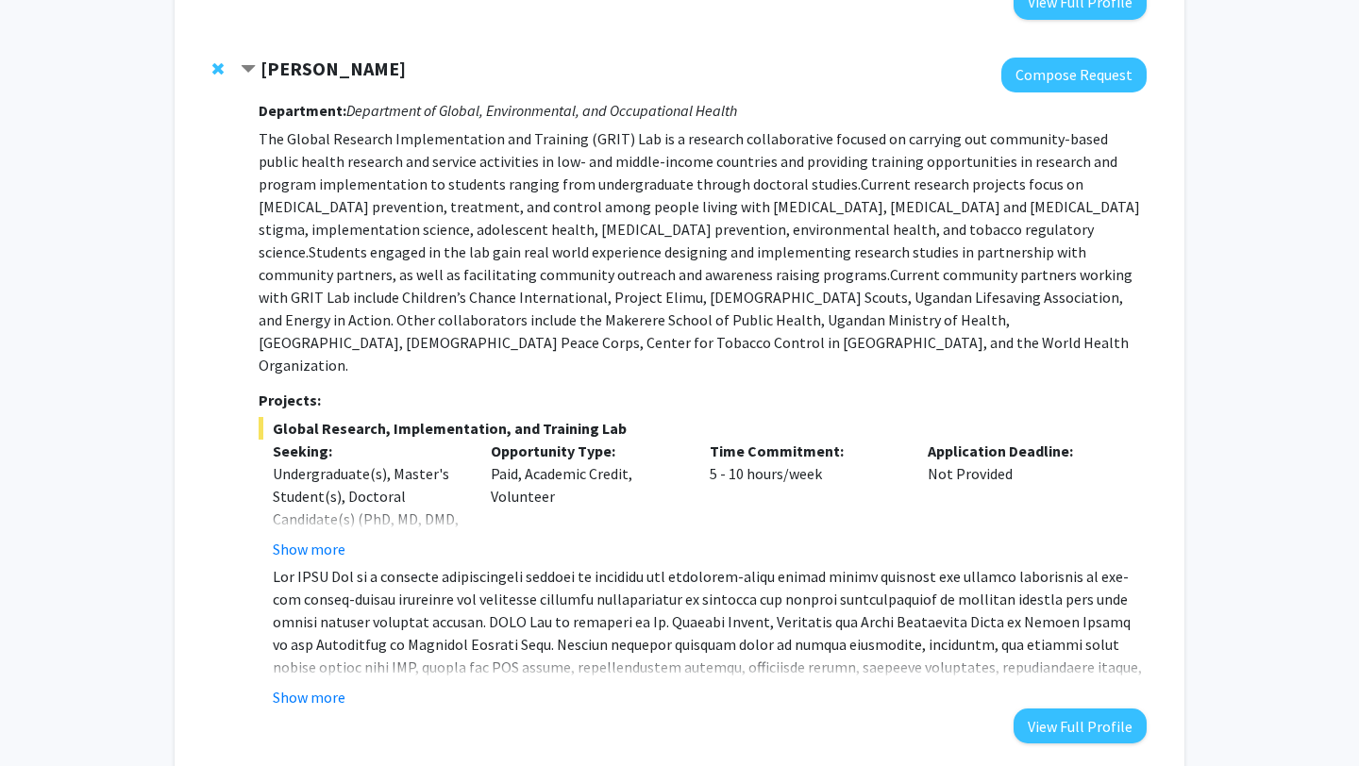
scroll to position [3172, 0]
click at [324, 685] on button "Show more" at bounding box center [309, 696] width 73 height 23
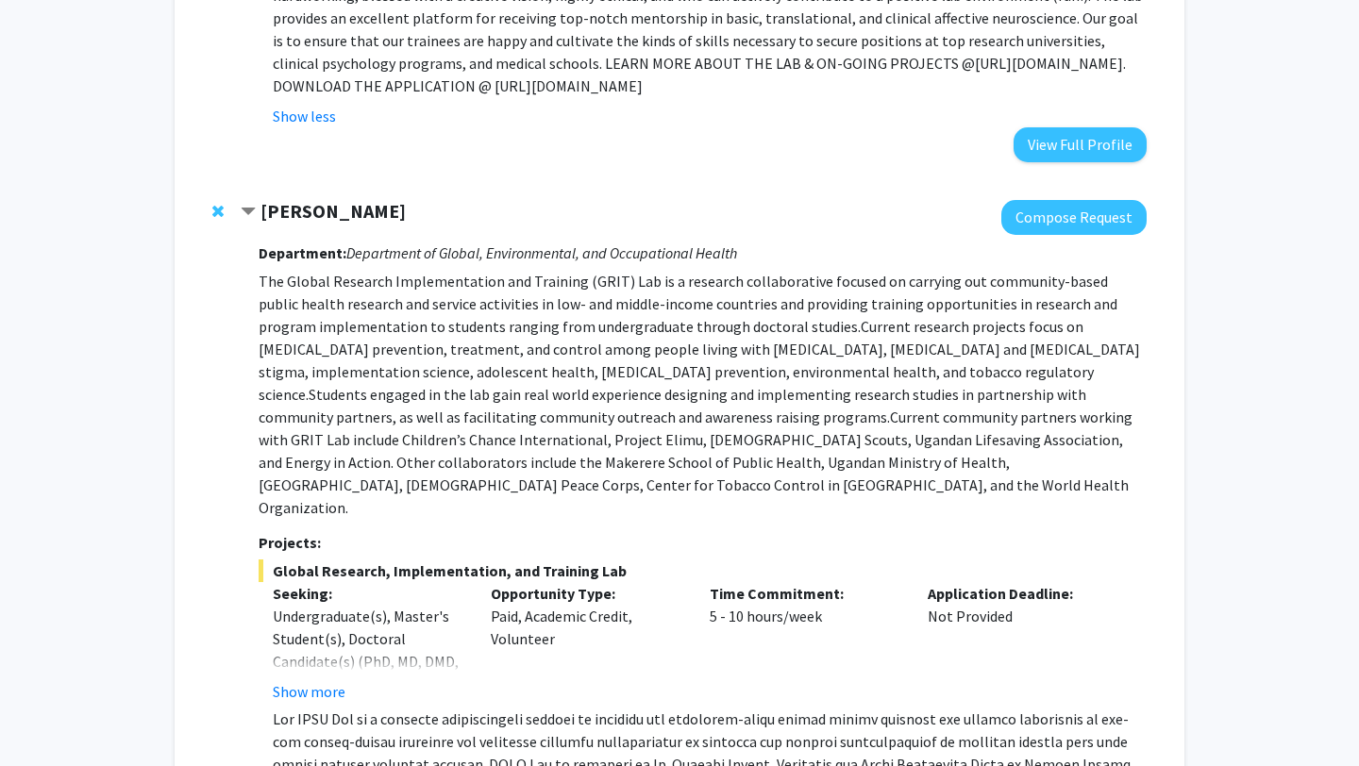
scroll to position [3021, 0]
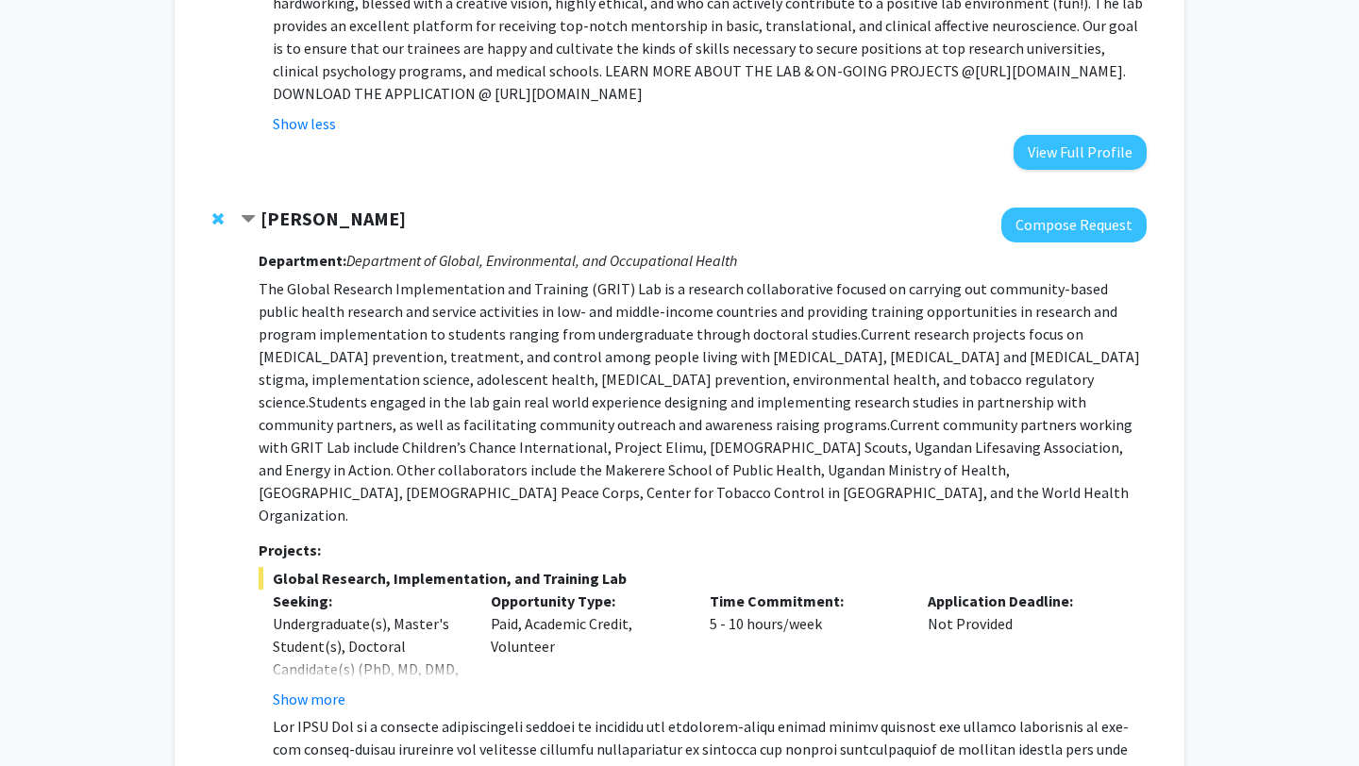
click at [248, 212] on span "Contract Heather Wipfli Bookmark" at bounding box center [248, 219] width 15 height 15
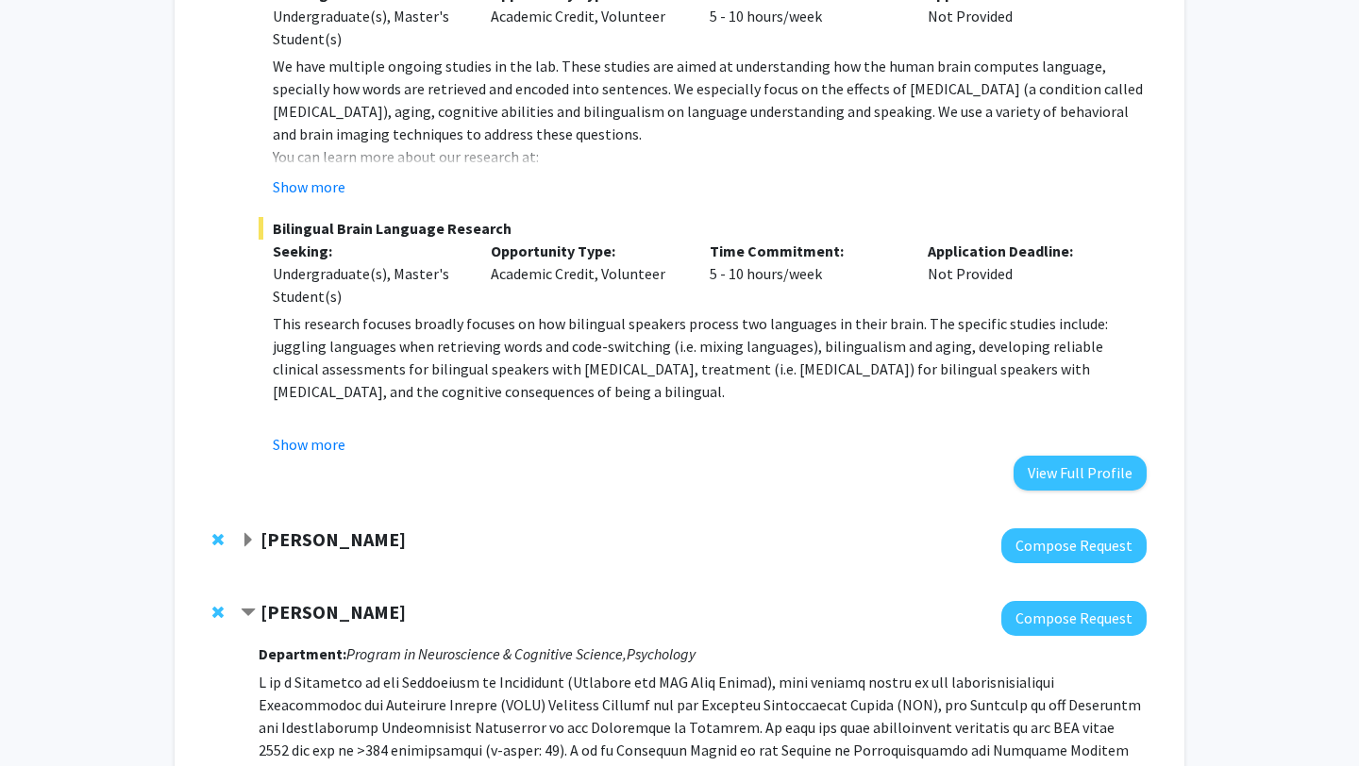
scroll to position [1612, 0]
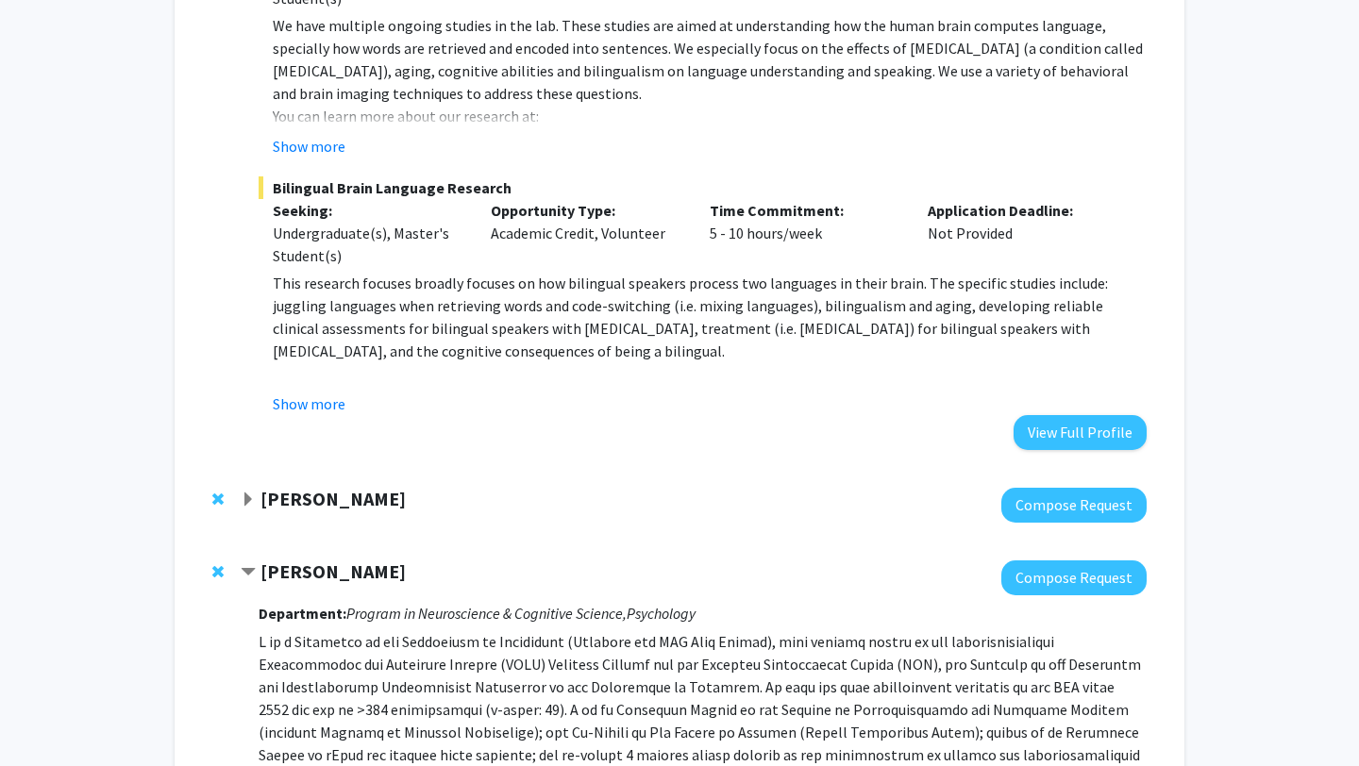
click at [255, 565] on span "Contract Alexander Shackman Bookmark" at bounding box center [248, 572] width 15 height 15
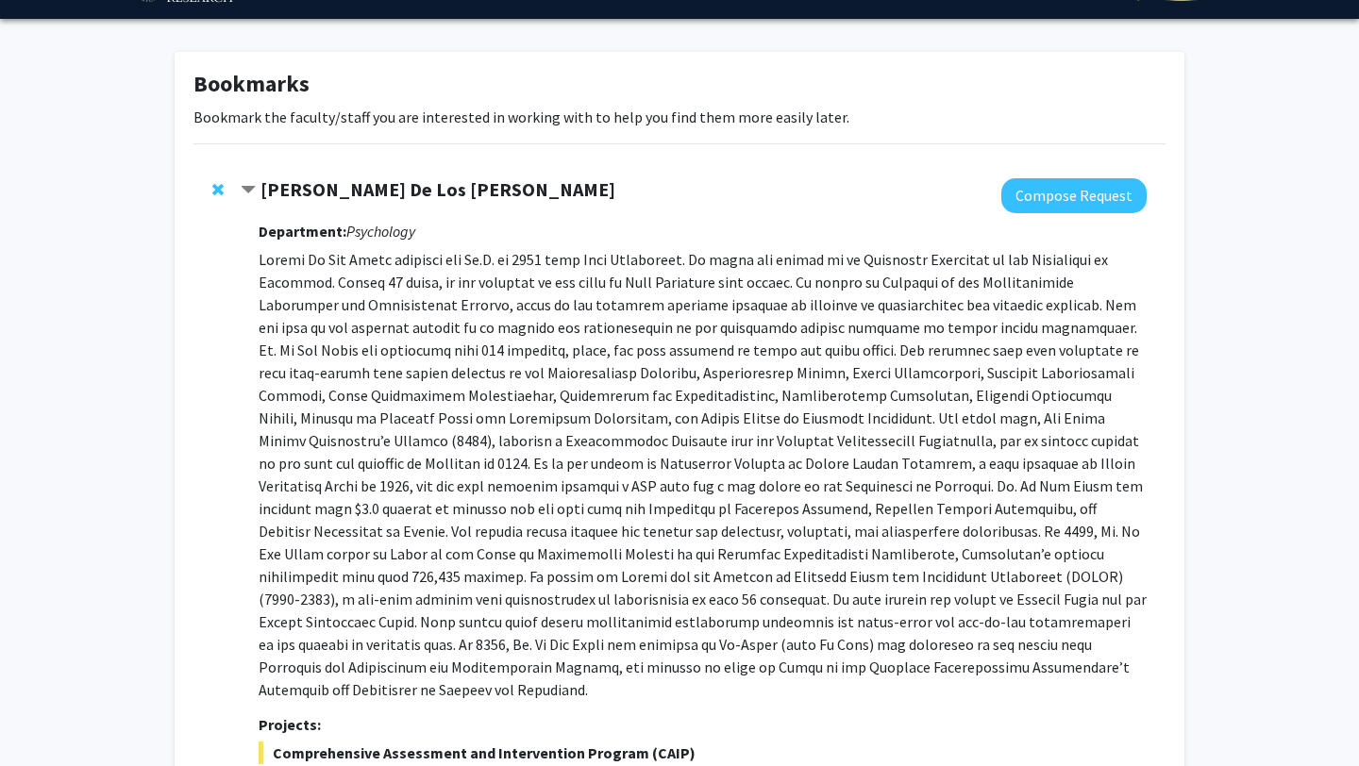
scroll to position [0, 0]
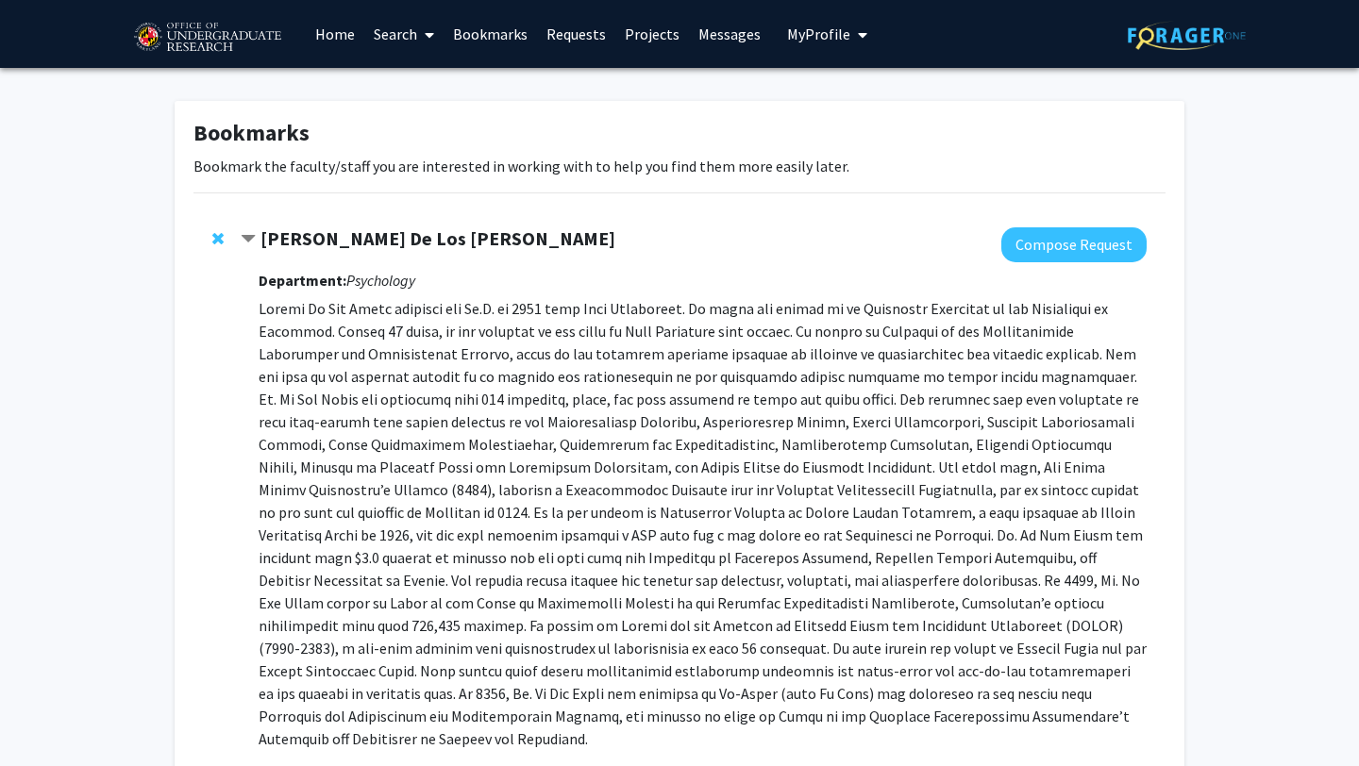
click at [245, 232] on span "Contract Andres De Los Reyes Bookmark" at bounding box center [248, 239] width 15 height 15
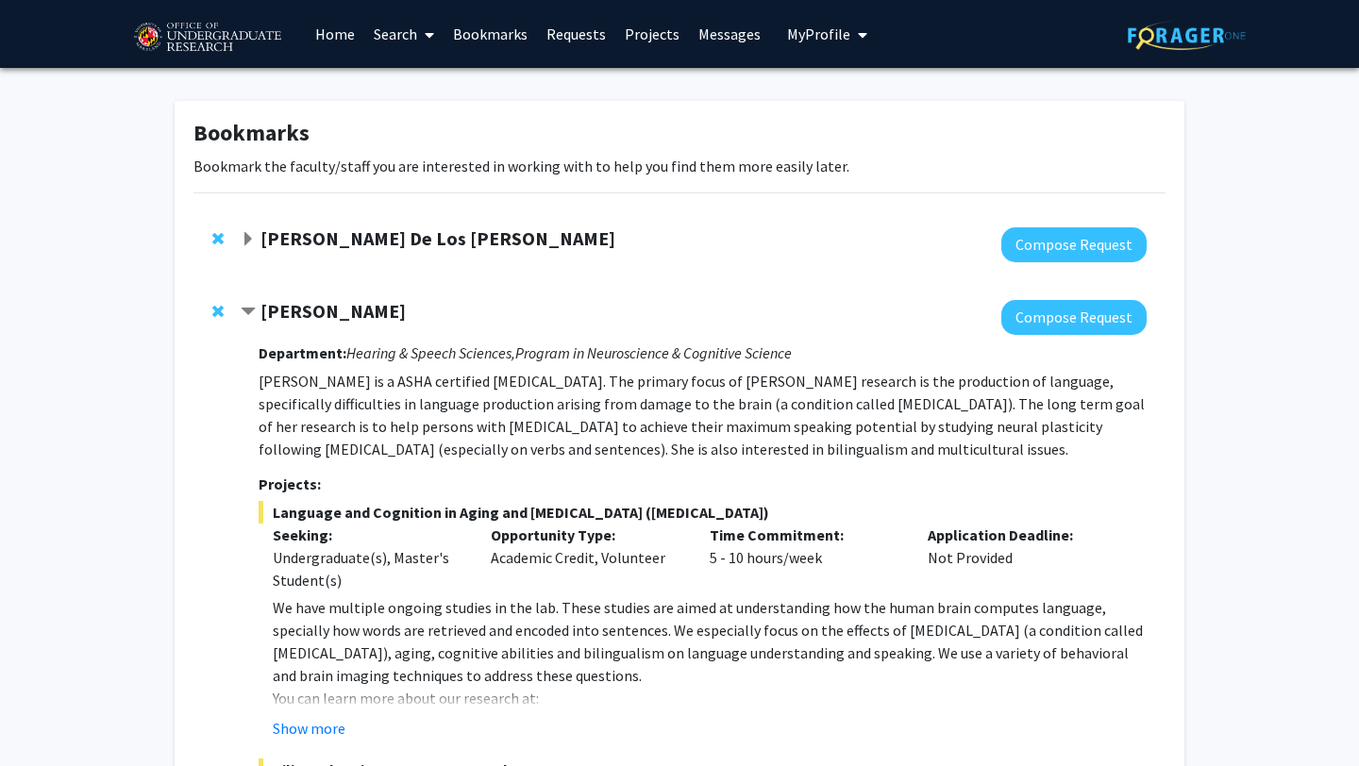
click at [249, 305] on span "Contract Yasmeen Faroqi-Shah Bookmark" at bounding box center [248, 312] width 15 height 15
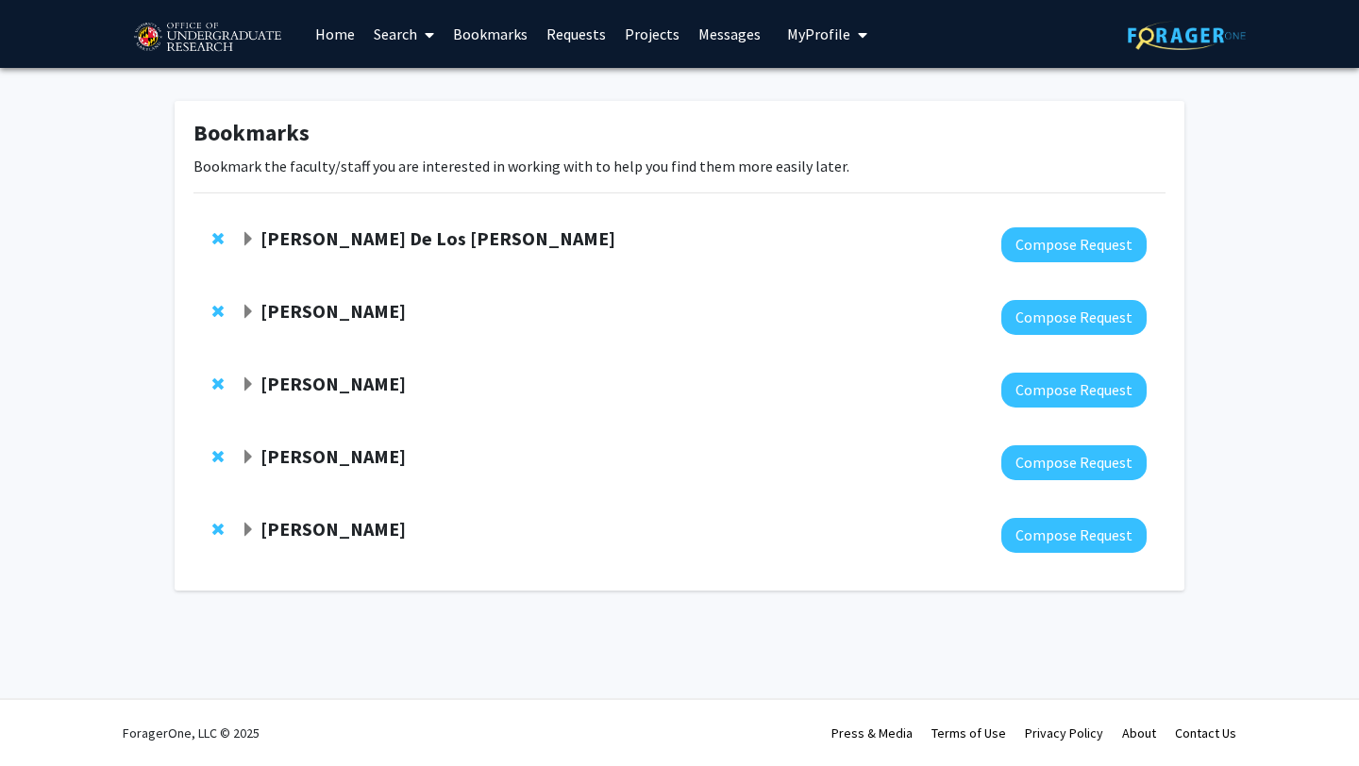
click at [296, 315] on strong "[PERSON_NAME]" at bounding box center [332, 311] width 145 height 24
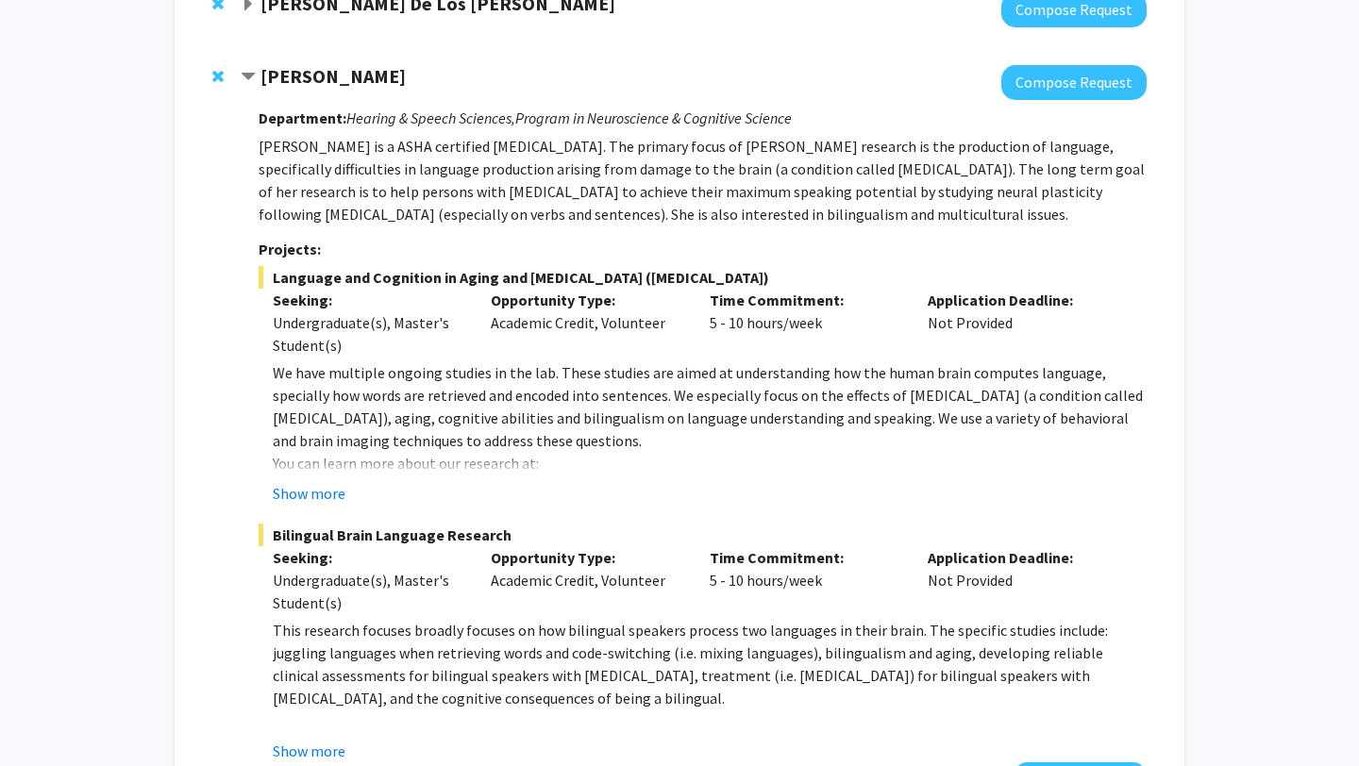
scroll to position [256, 0]
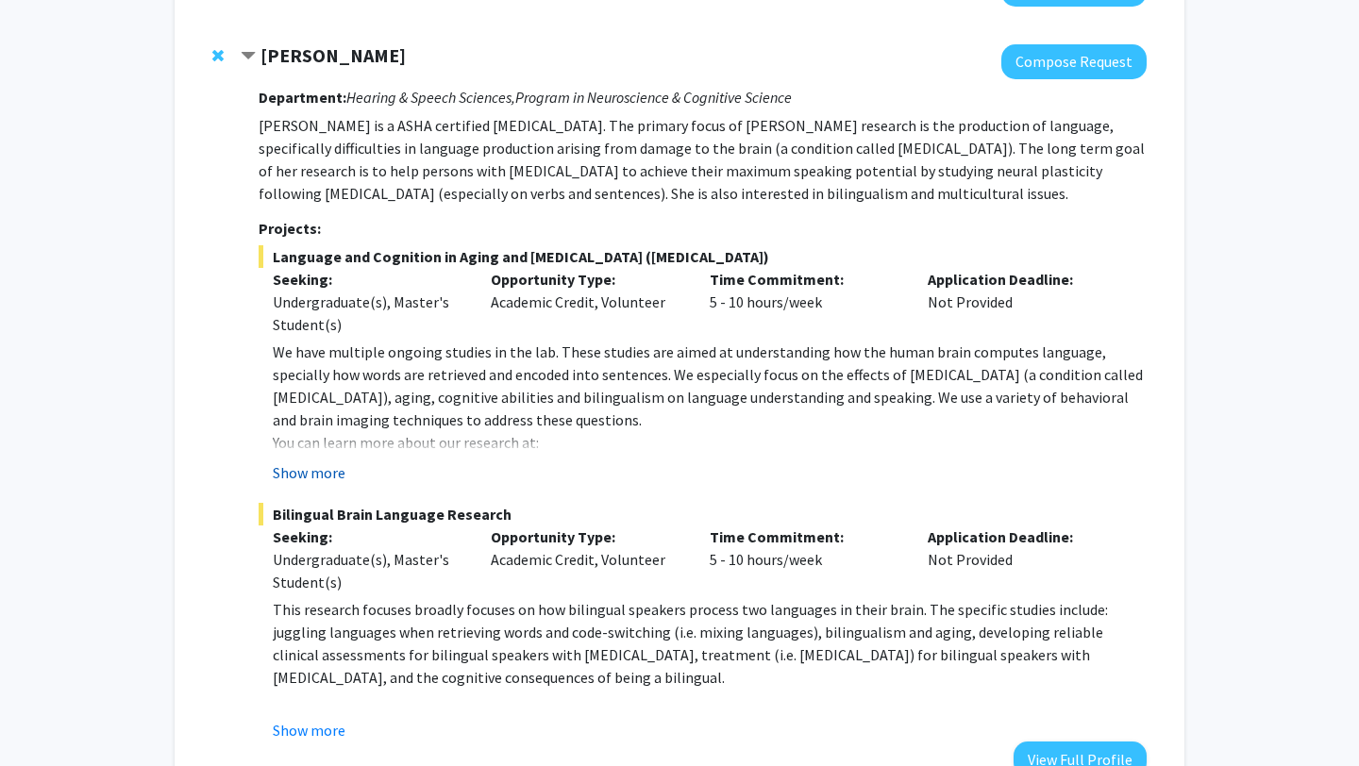
click at [319, 471] on button "Show more" at bounding box center [309, 472] width 73 height 23
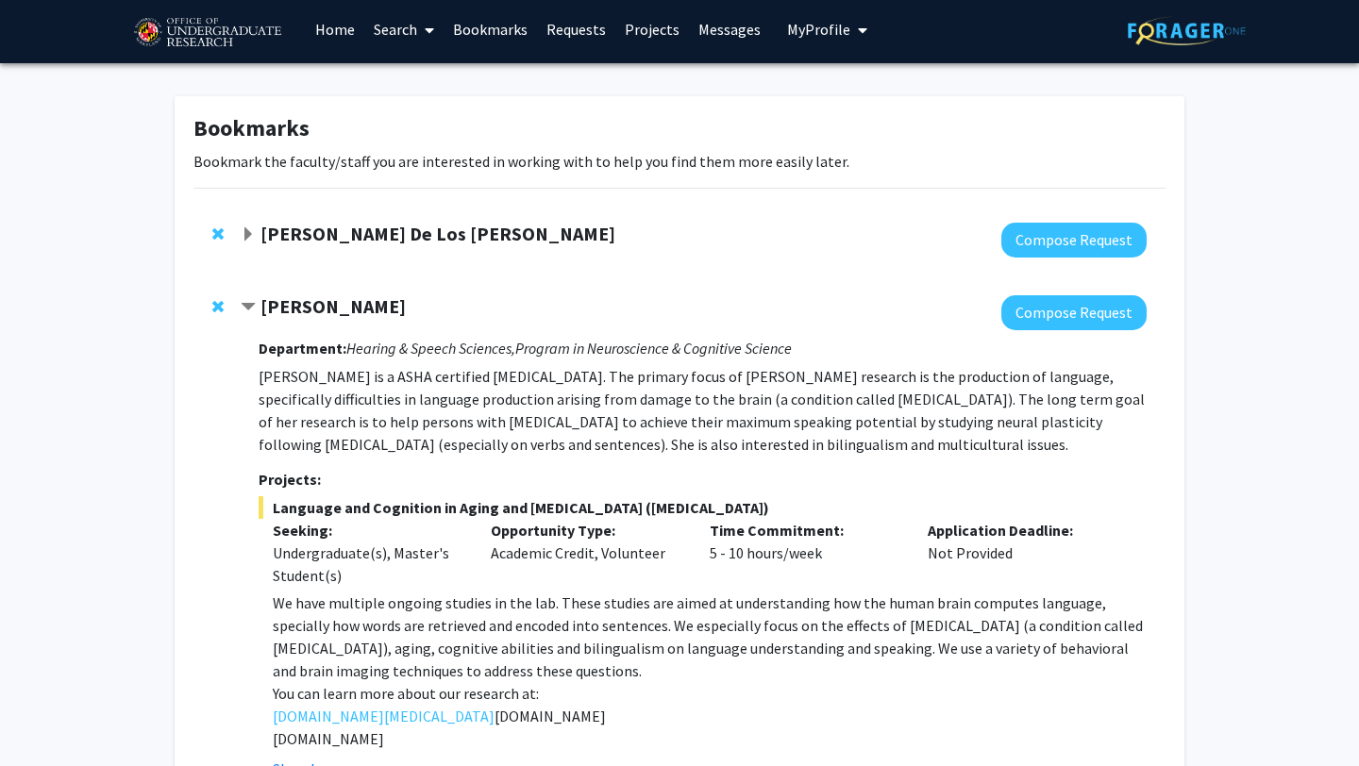
scroll to position [0, 0]
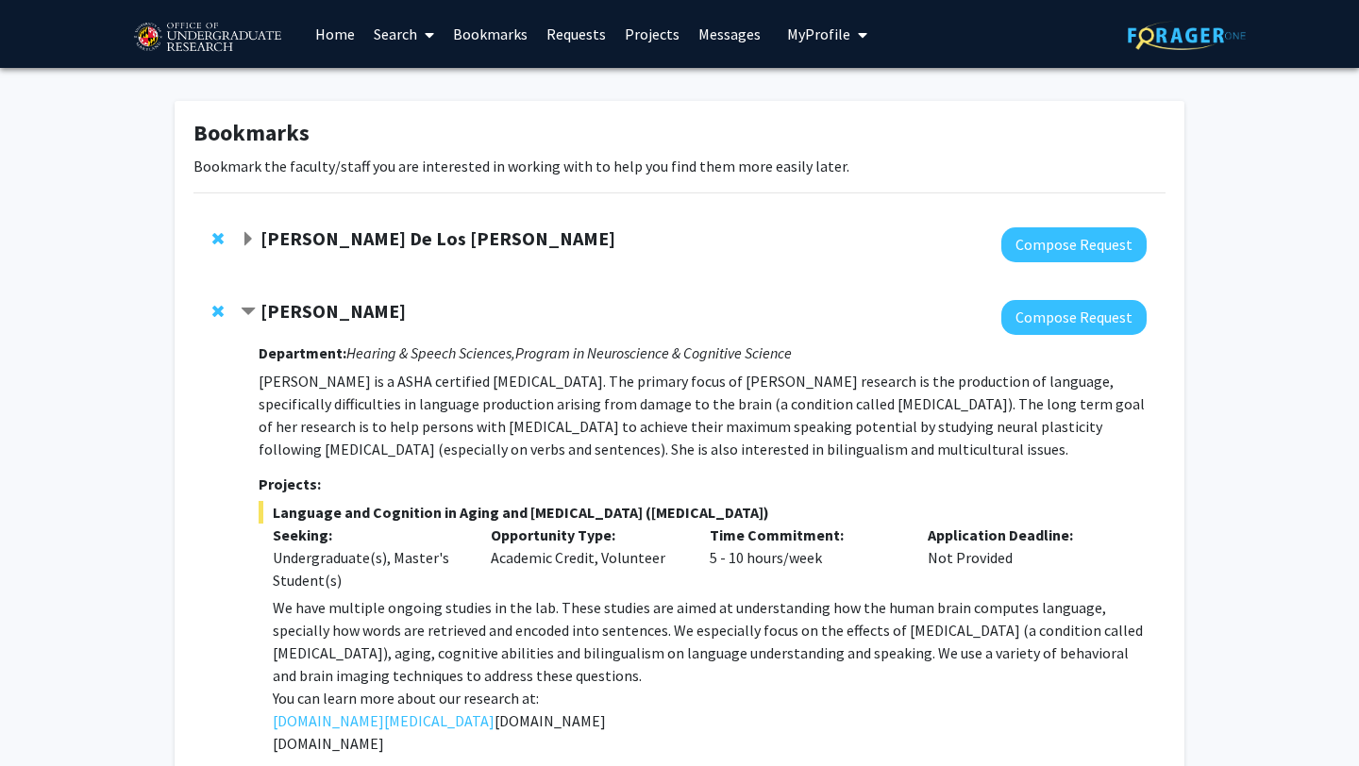
click at [388, 32] on link "Search" at bounding box center [403, 34] width 79 height 66
click at [411, 89] on span "Faculty/Staff" at bounding box center [433, 87] width 139 height 38
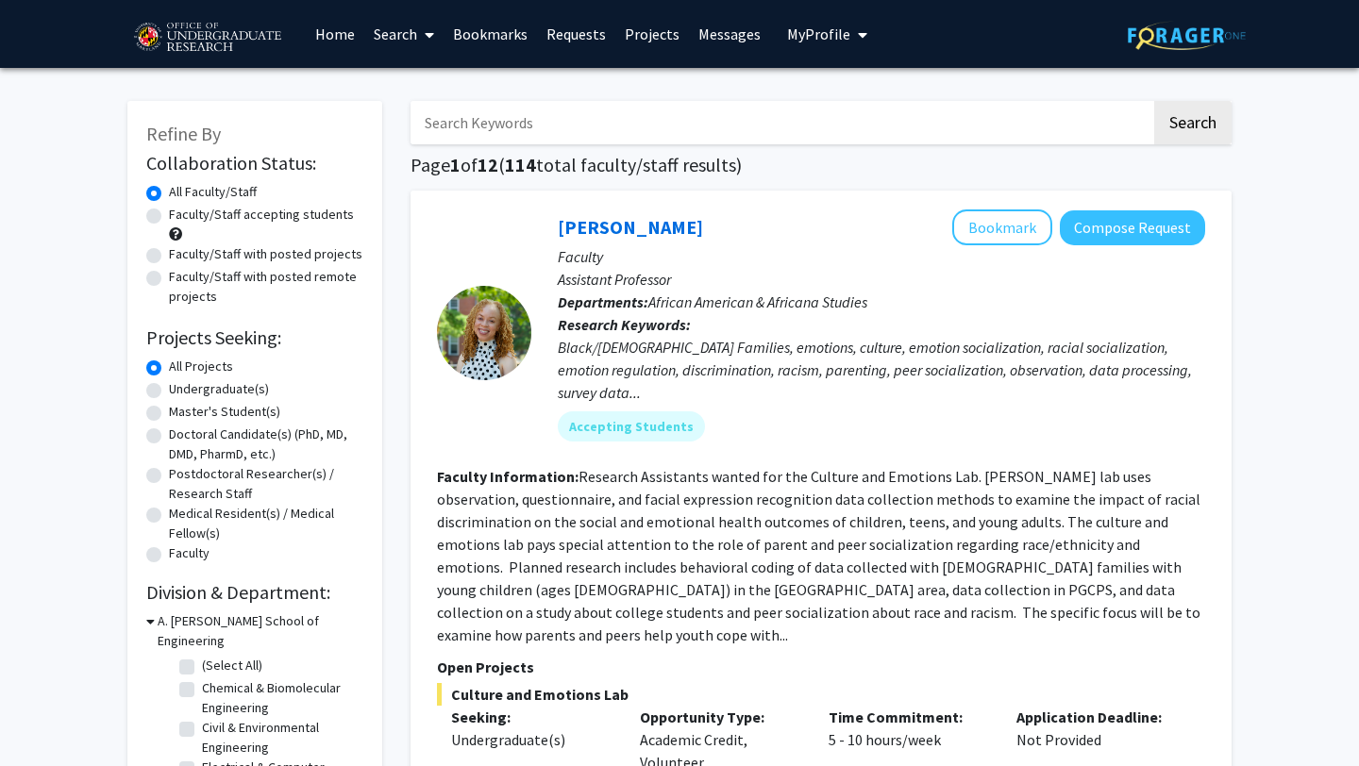
click at [498, 126] on input "Search Keywords" at bounding box center [781, 122] width 741 height 43
type input "neuroscience"
click at [1154, 101] on button "Search" at bounding box center [1192, 122] width 77 height 43
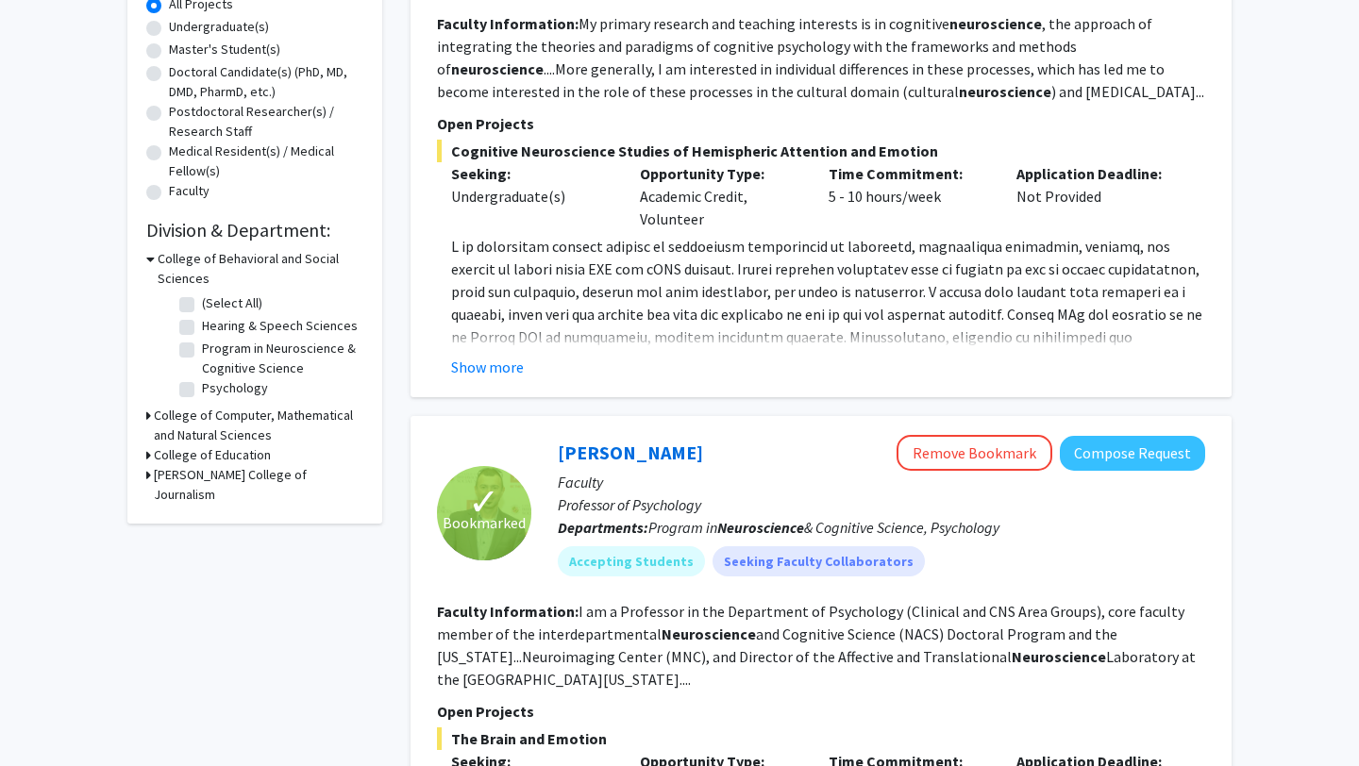
scroll to position [372, 0]
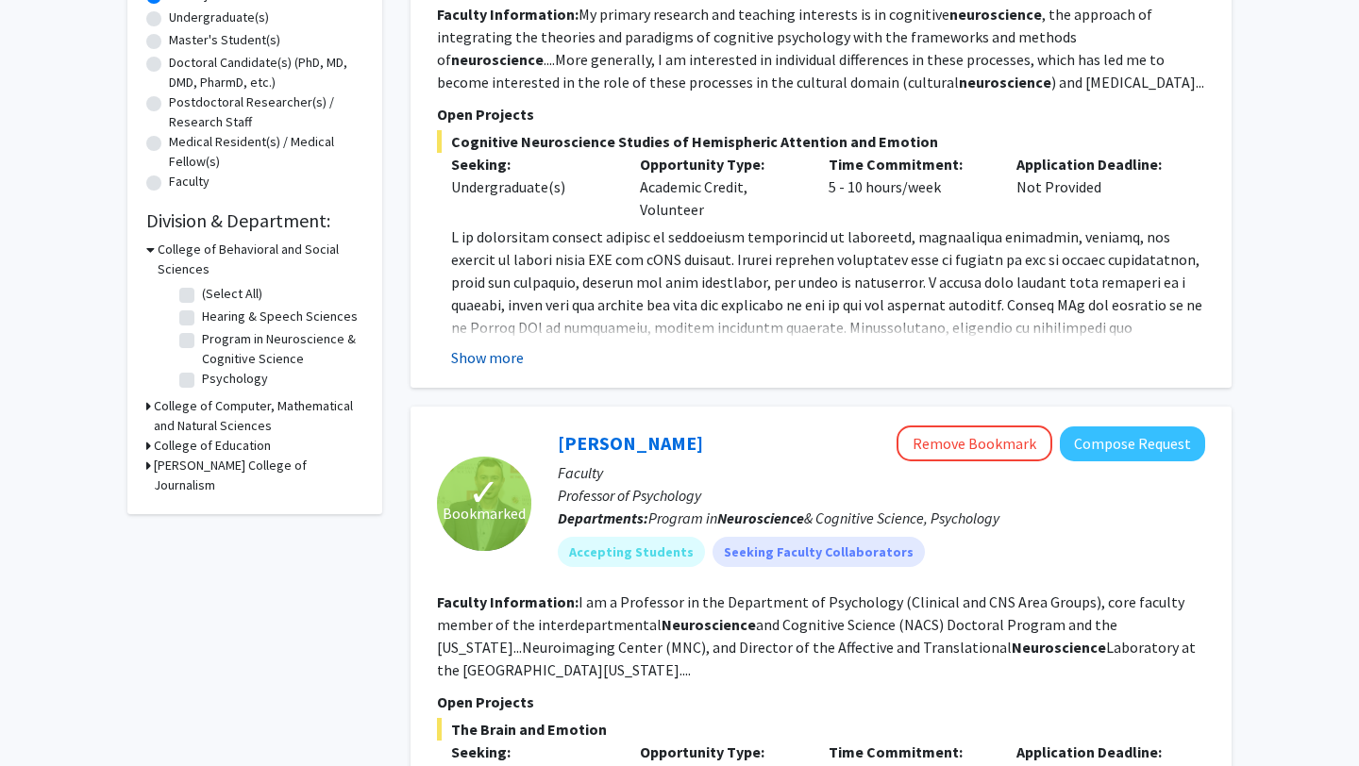
click at [494, 359] on button "Show more" at bounding box center [487, 357] width 73 height 23
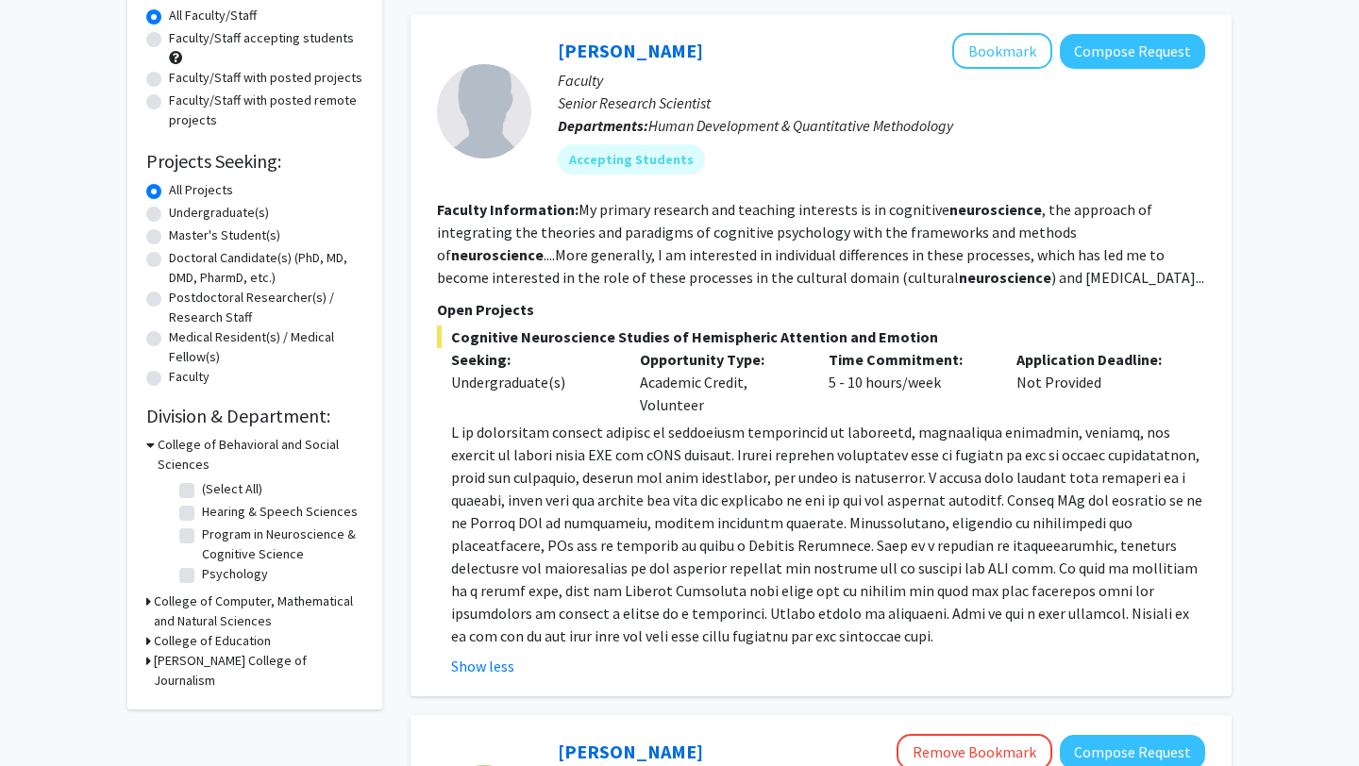
scroll to position [186, 0]
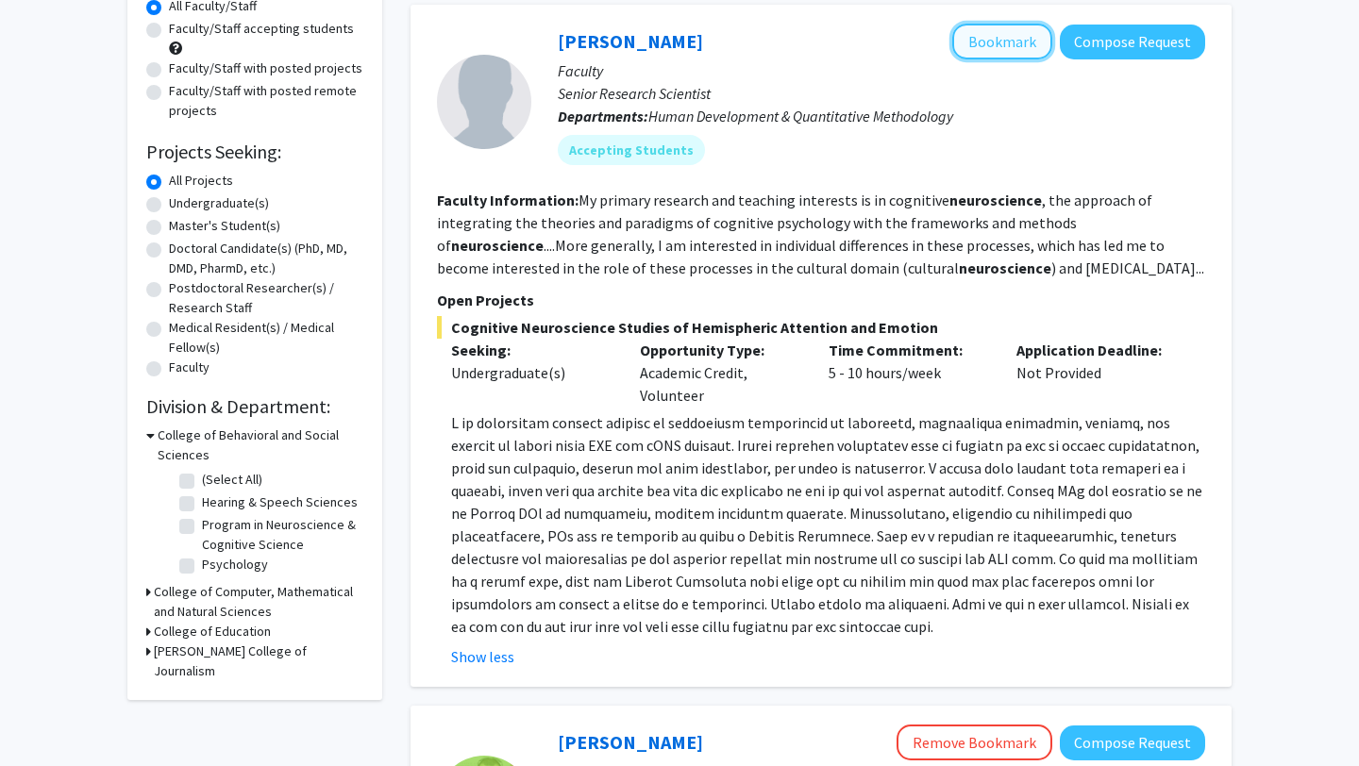
click at [1012, 46] on button "Bookmark" at bounding box center [1002, 42] width 100 height 36
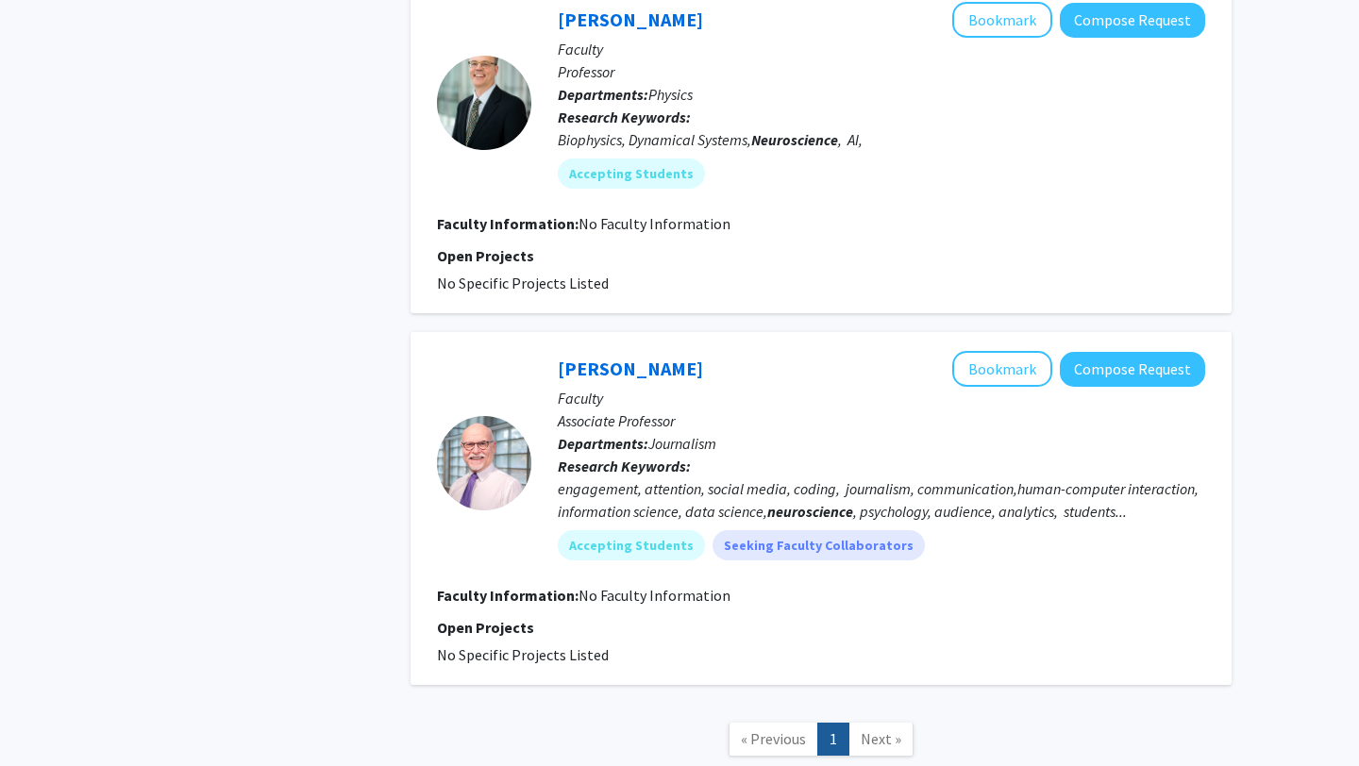
scroll to position [3401, 0]
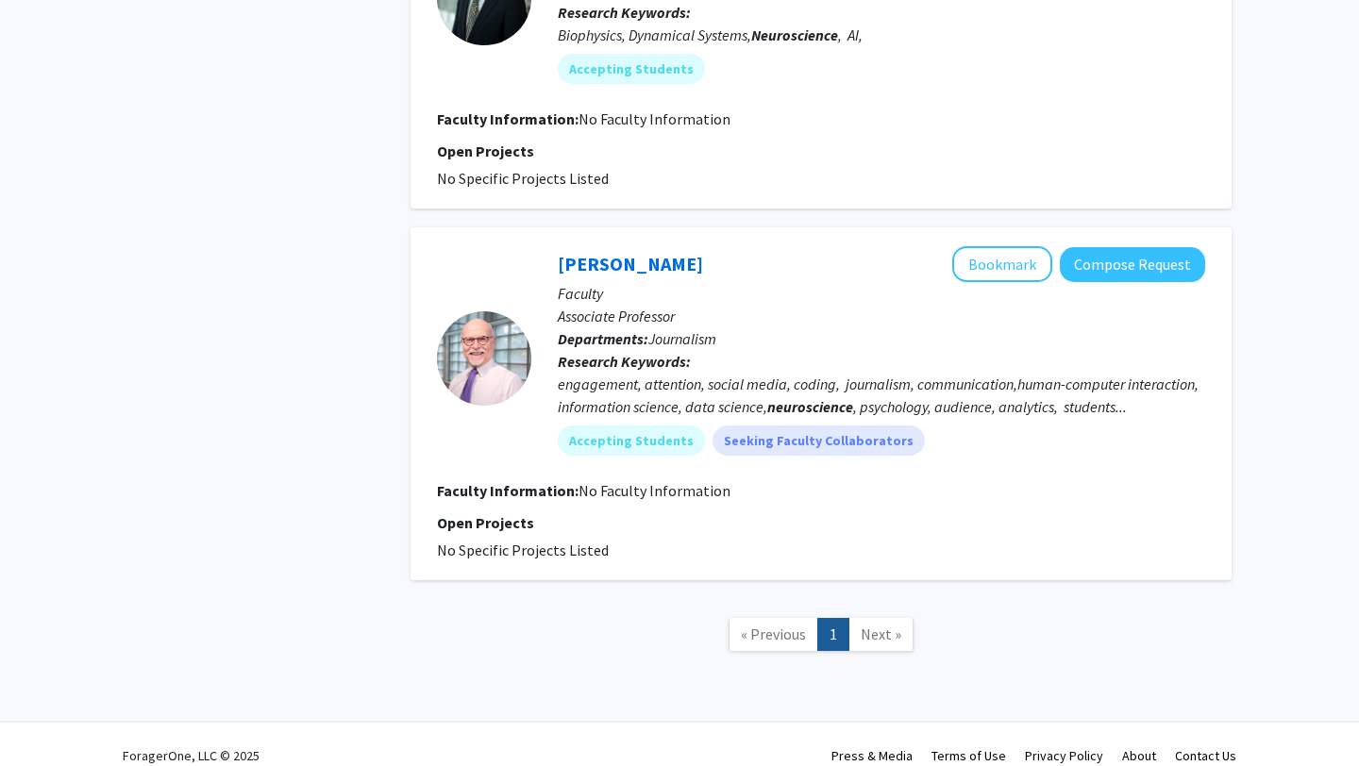
click at [886, 625] on span "Next »" at bounding box center [881, 634] width 41 height 19
click at [875, 625] on span "Next »" at bounding box center [881, 634] width 41 height 19
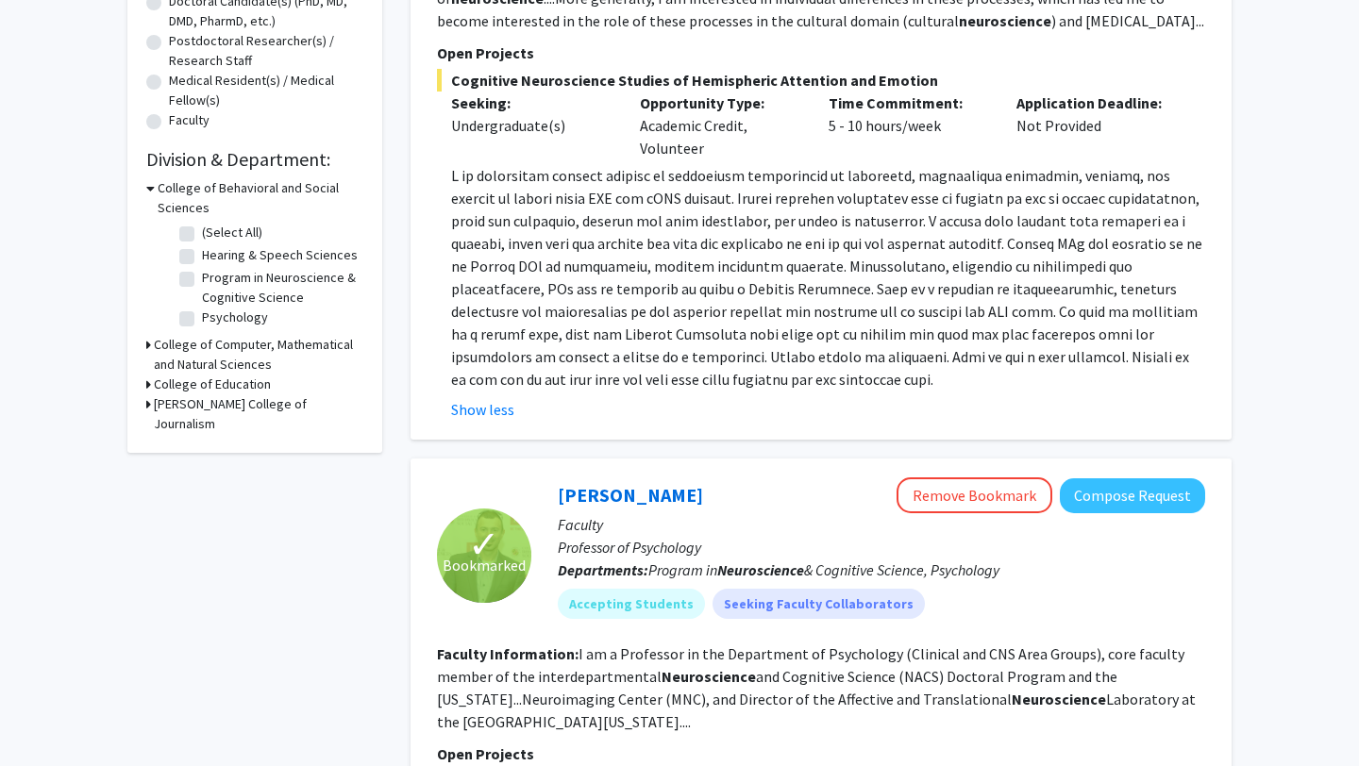
scroll to position [0, 0]
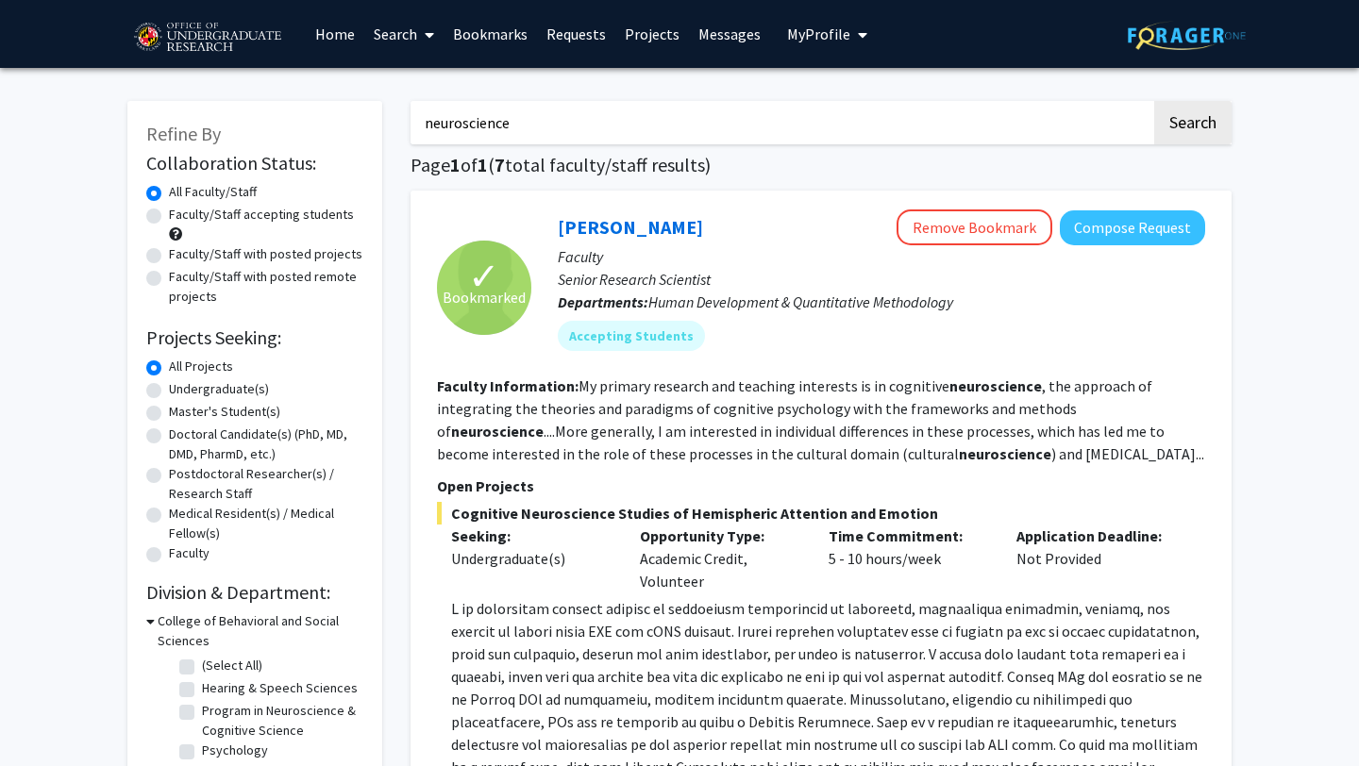
drag, startPoint x: 512, startPoint y: 125, endPoint x: 356, endPoint y: 118, distance: 155.9
type input "environment"
click at [1154, 101] on button "Search" at bounding box center [1192, 122] width 77 height 43
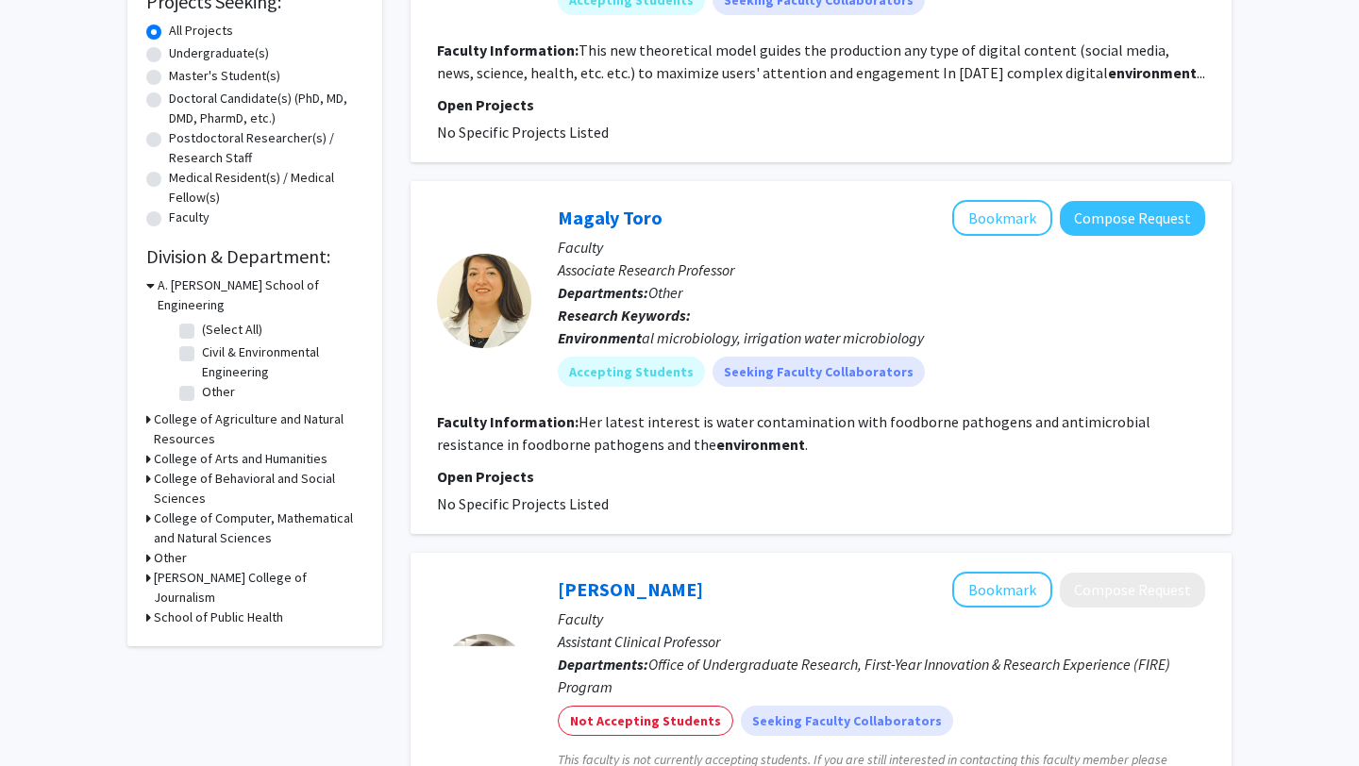
scroll to position [311, 0]
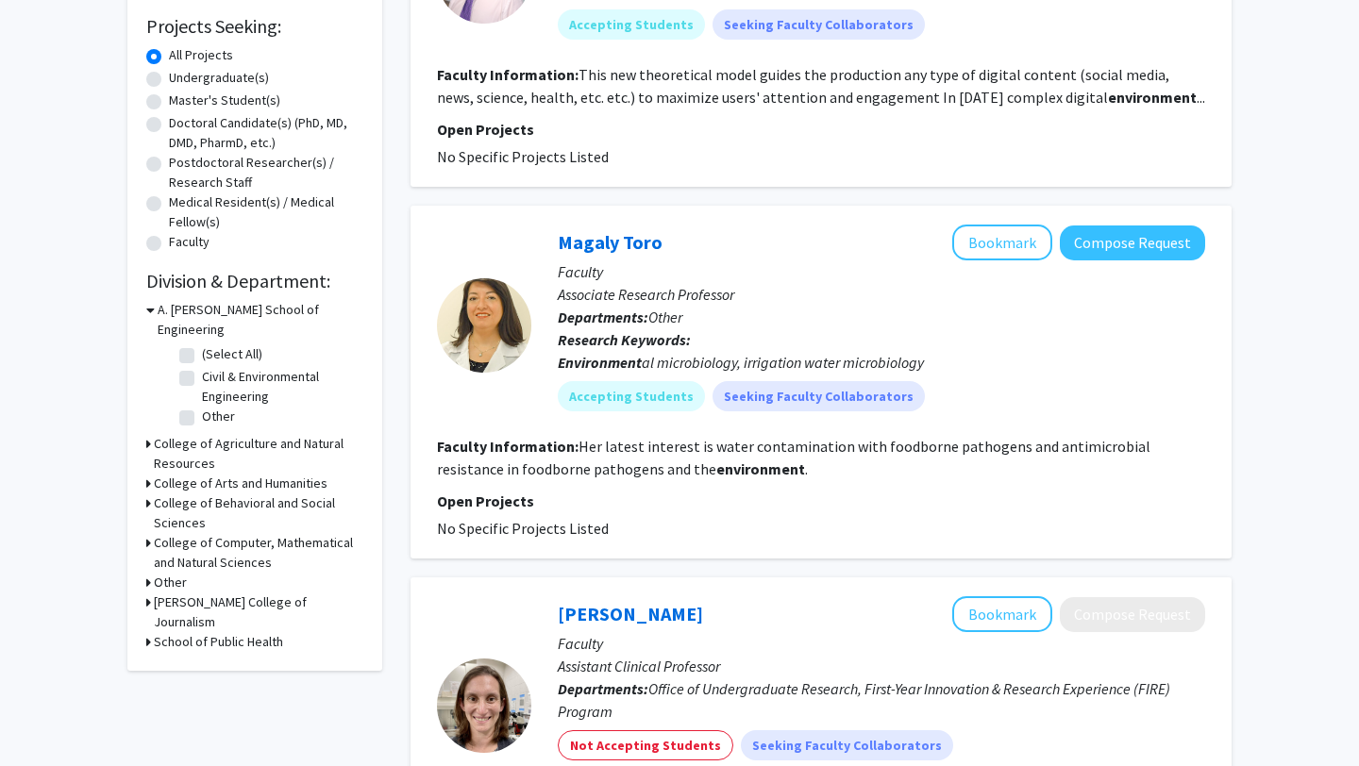
click at [197, 434] on h3 "College of Agriculture and Natural Resources" at bounding box center [259, 454] width 210 height 40
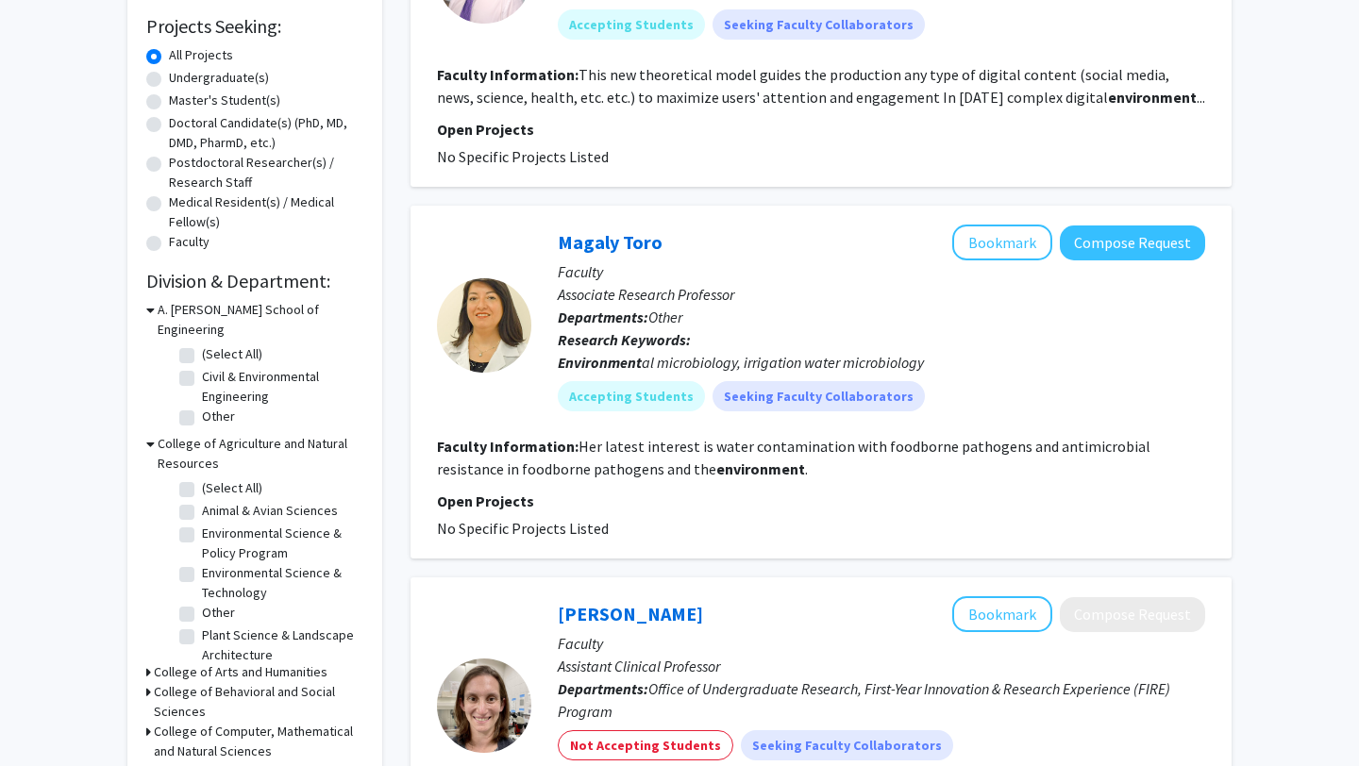
click at [202, 478] on label "(Select All)" at bounding box center [232, 488] width 60 height 20
click at [202, 478] on input "(Select All)" at bounding box center [208, 484] width 12 height 12
checkbox input "true"
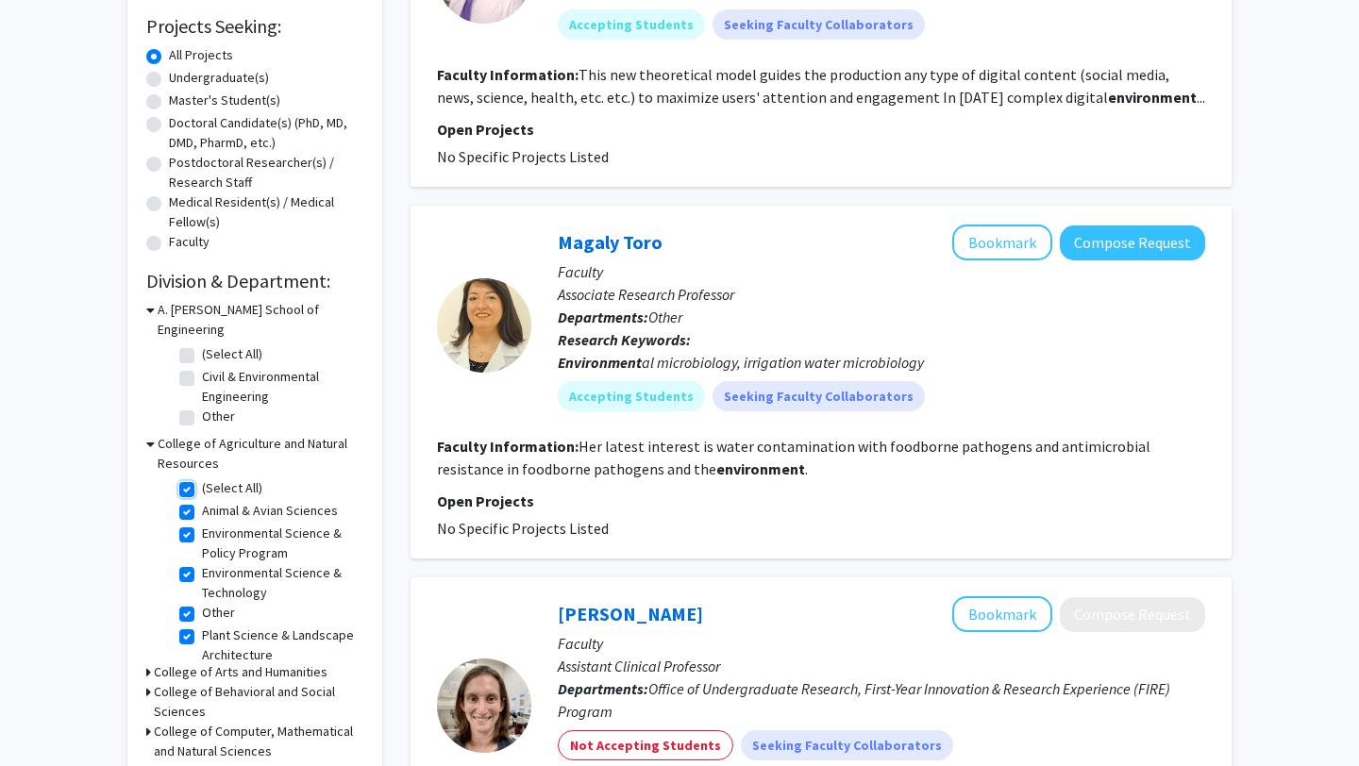
checkbox input "true"
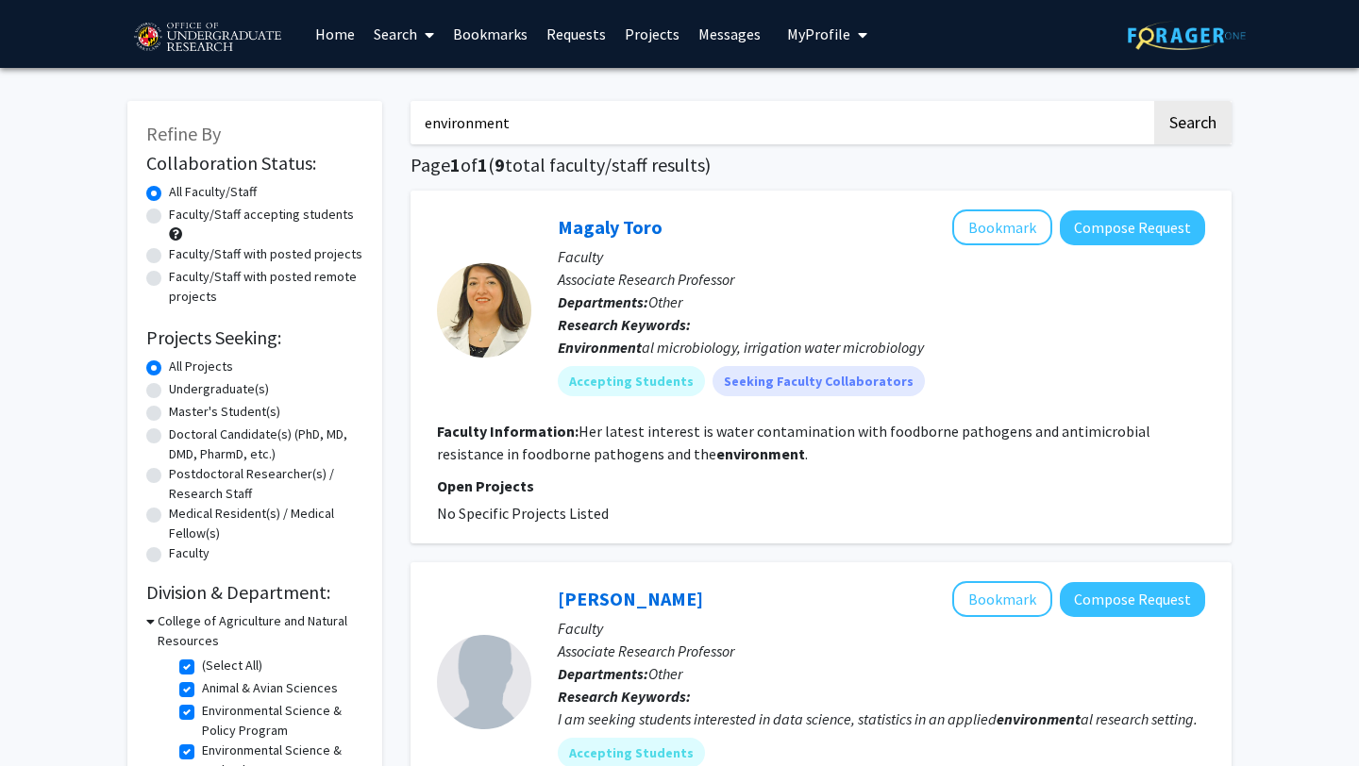
click at [506, 29] on link "Bookmarks" at bounding box center [490, 34] width 93 height 66
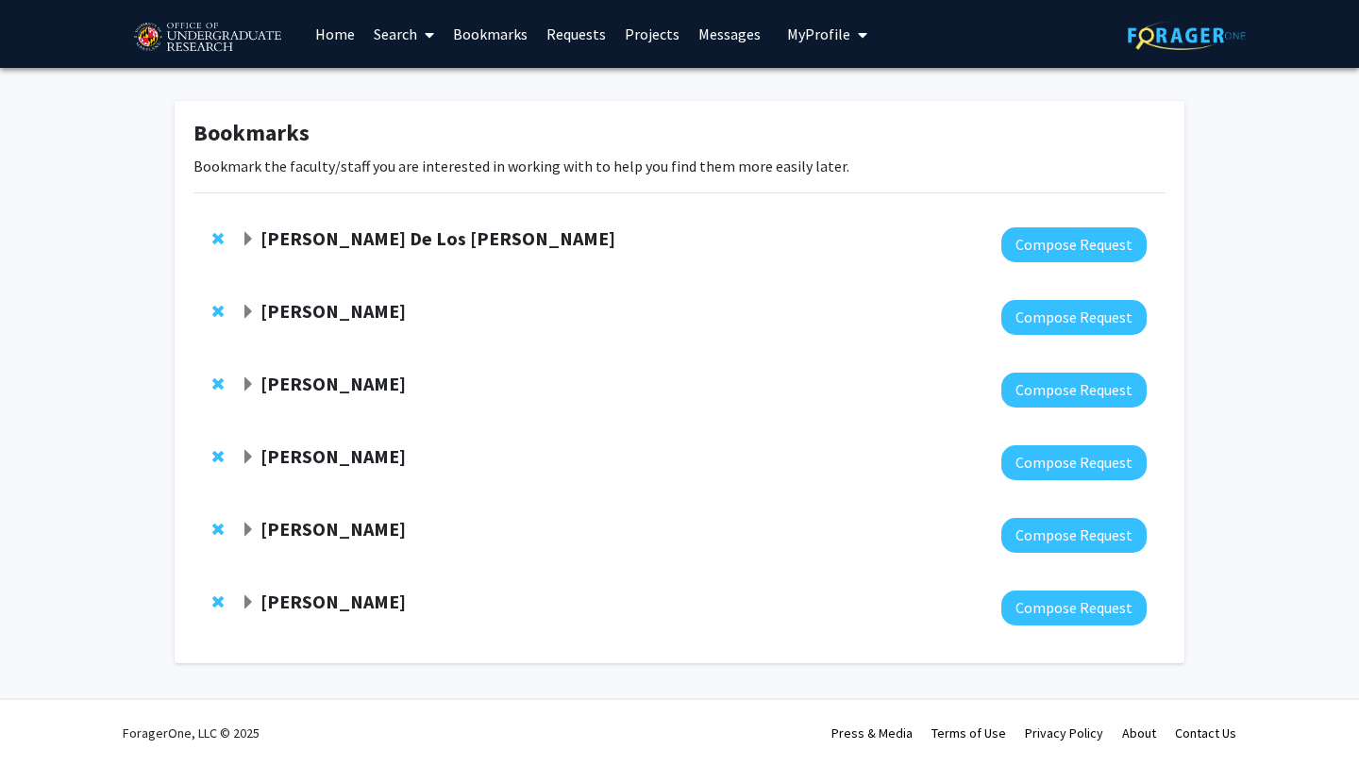
click at [410, 232] on strong "[PERSON_NAME] De Los [PERSON_NAME]" at bounding box center [437, 239] width 355 height 24
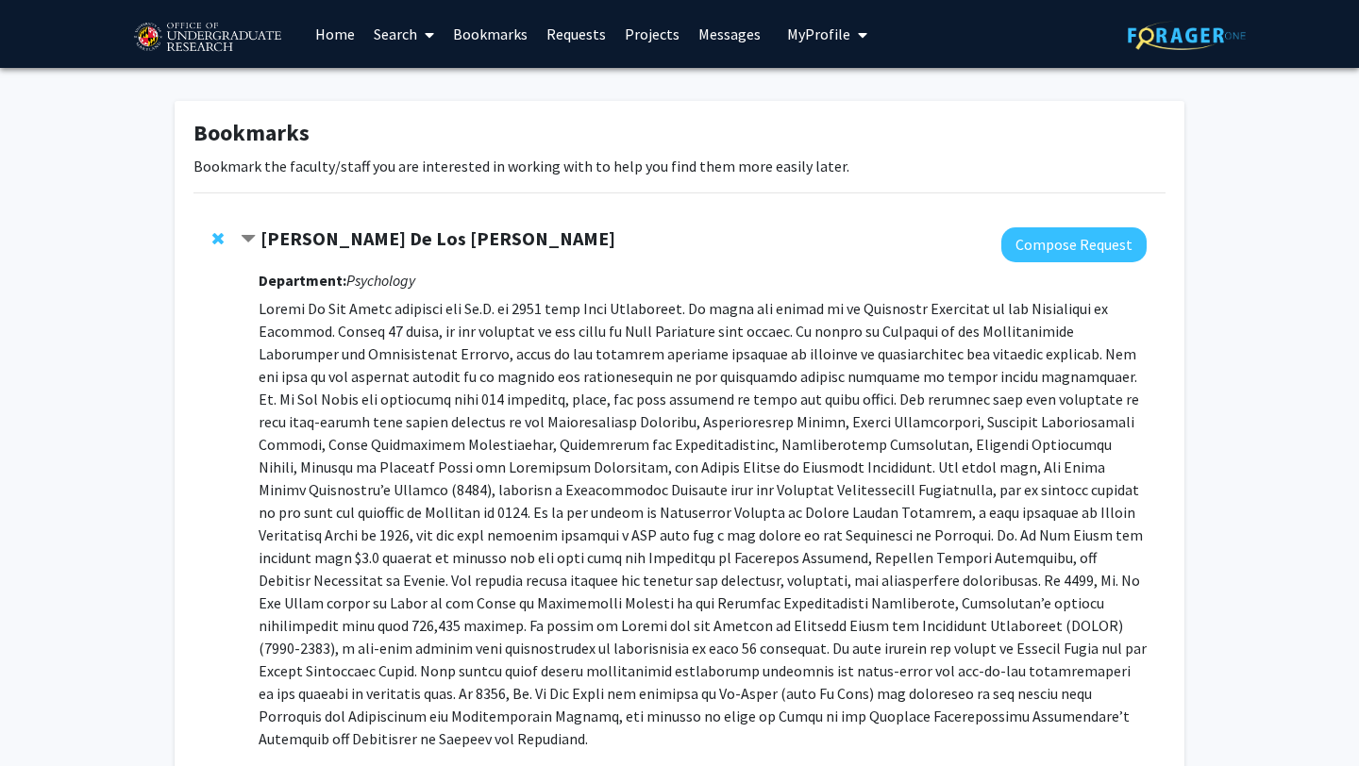
click at [411, 233] on strong "[PERSON_NAME] De Los [PERSON_NAME]" at bounding box center [437, 239] width 355 height 24
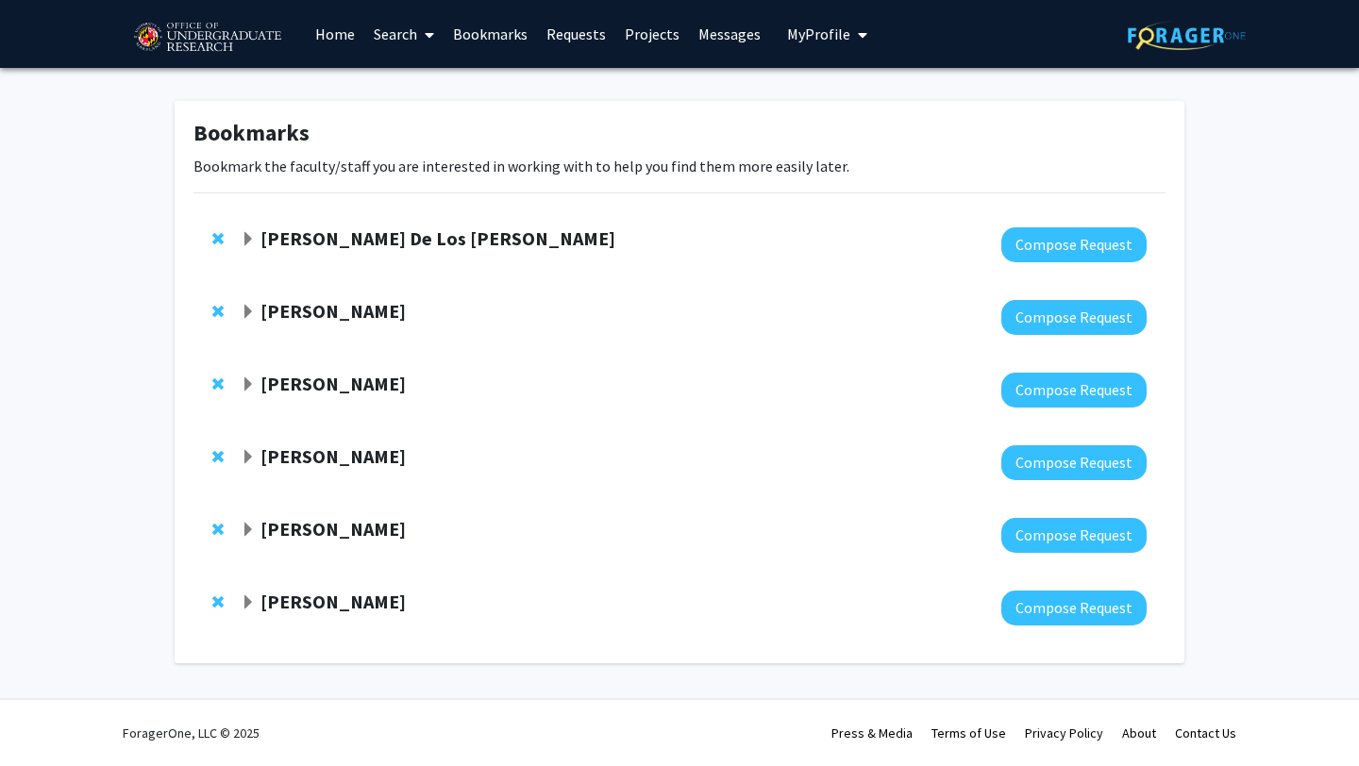
click at [365, 305] on strong "[PERSON_NAME]" at bounding box center [332, 311] width 145 height 24
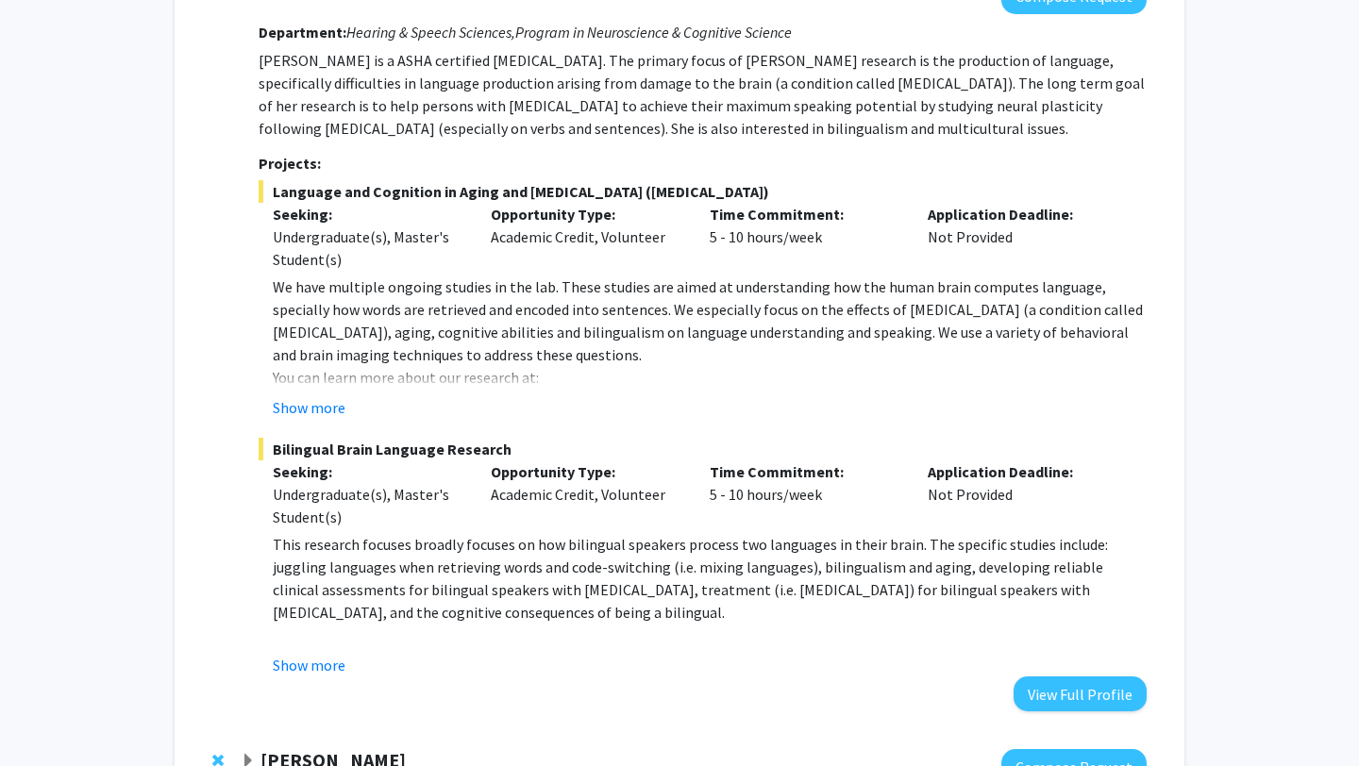
scroll to position [319, 0]
click at [333, 411] on button "Show more" at bounding box center [309, 409] width 73 height 23
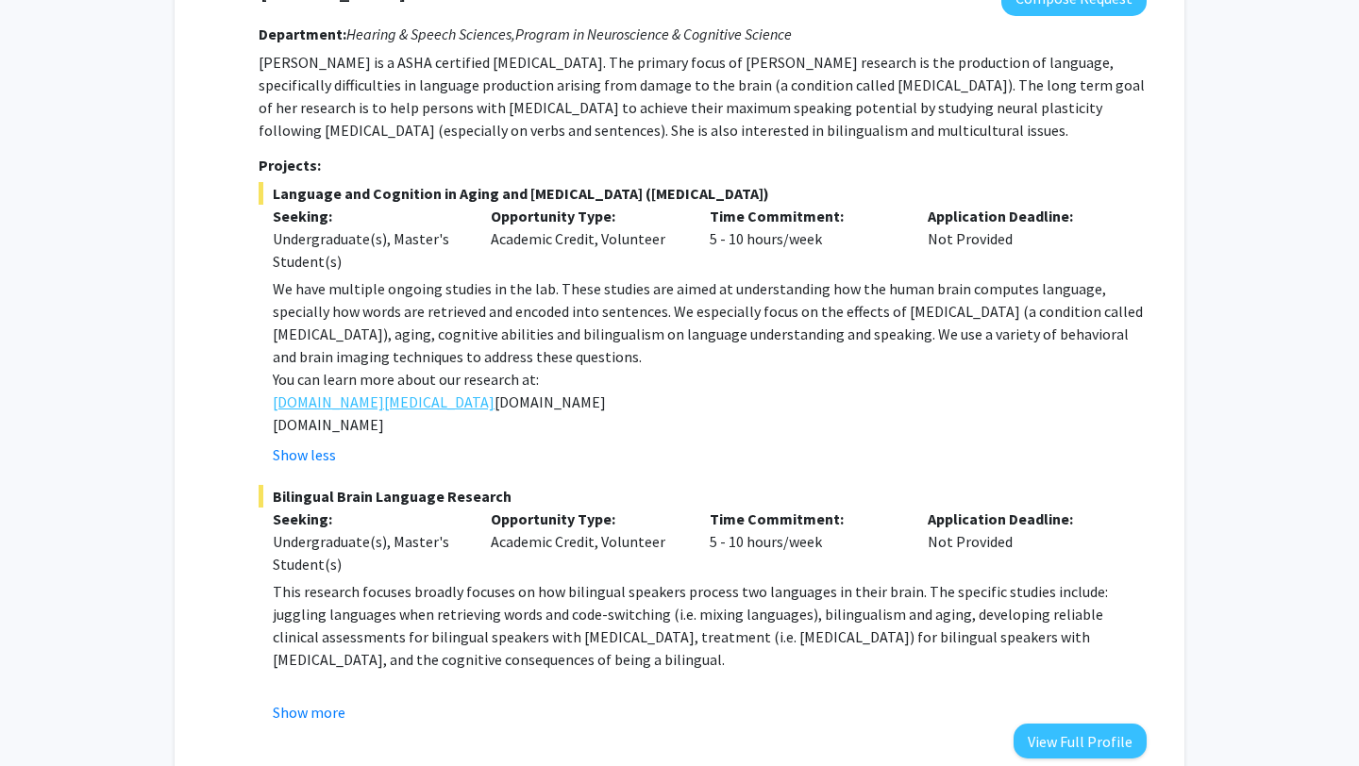
click at [361, 394] on link "[DOMAIN_NAME][MEDICAL_DATA]" at bounding box center [384, 402] width 222 height 23
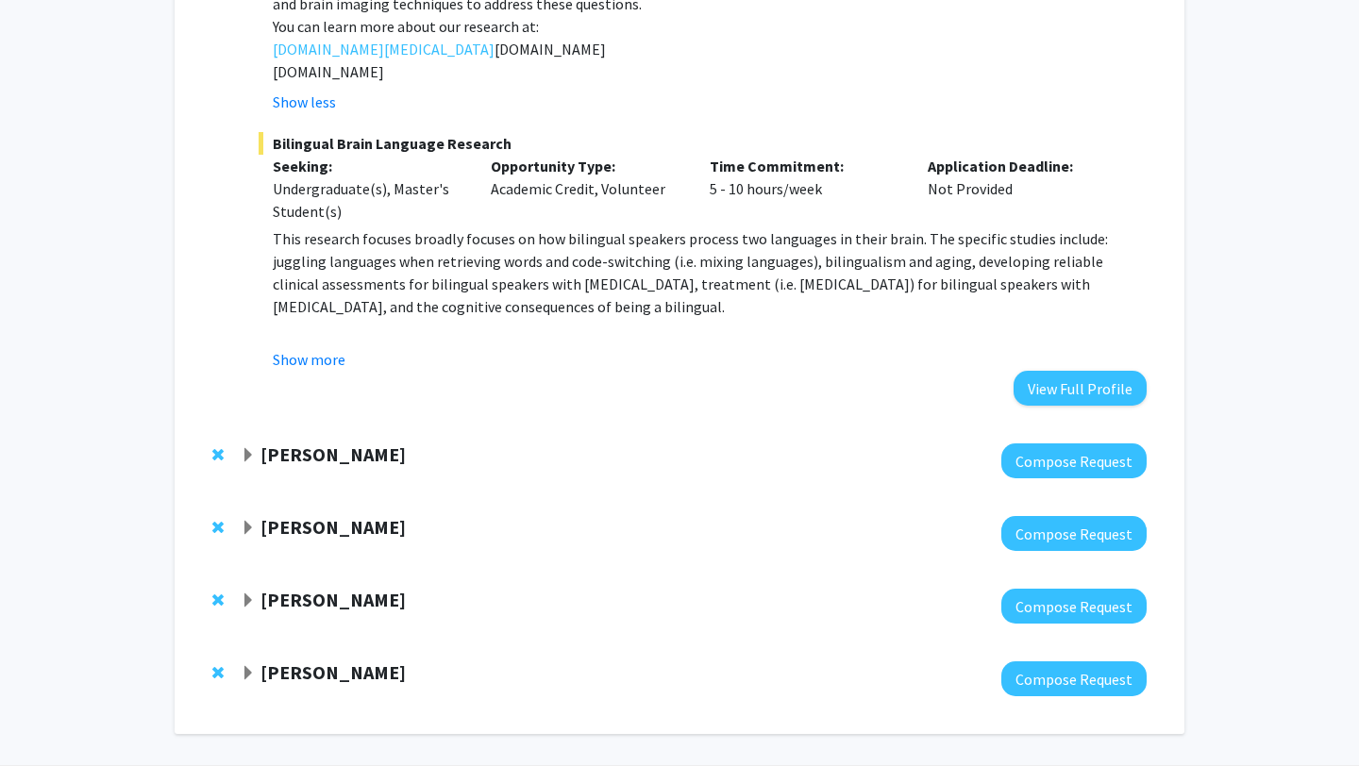
scroll to position [673, 0]
click at [339, 463] on strong "[PERSON_NAME]" at bounding box center [332, 454] width 145 height 24
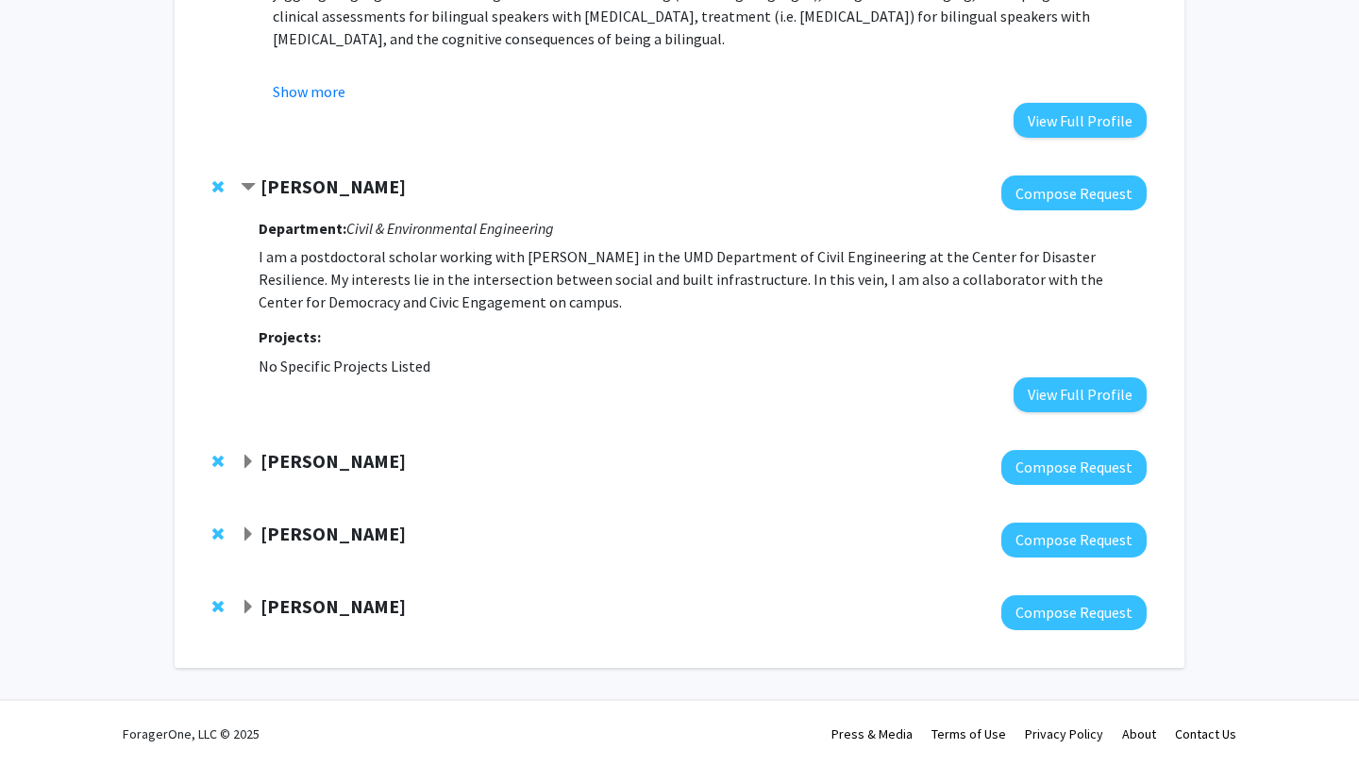
scroll to position [931, 0]
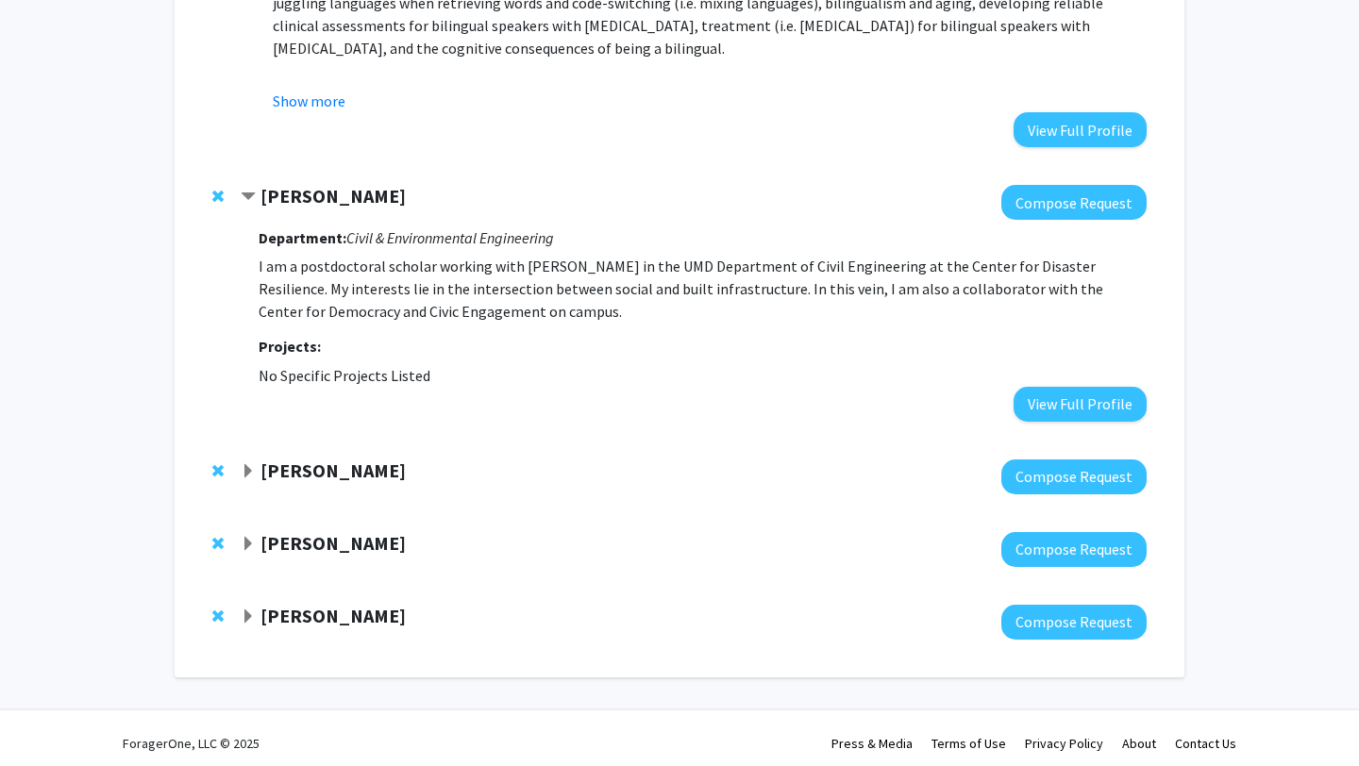
click at [303, 465] on strong "[PERSON_NAME]" at bounding box center [332, 471] width 145 height 24
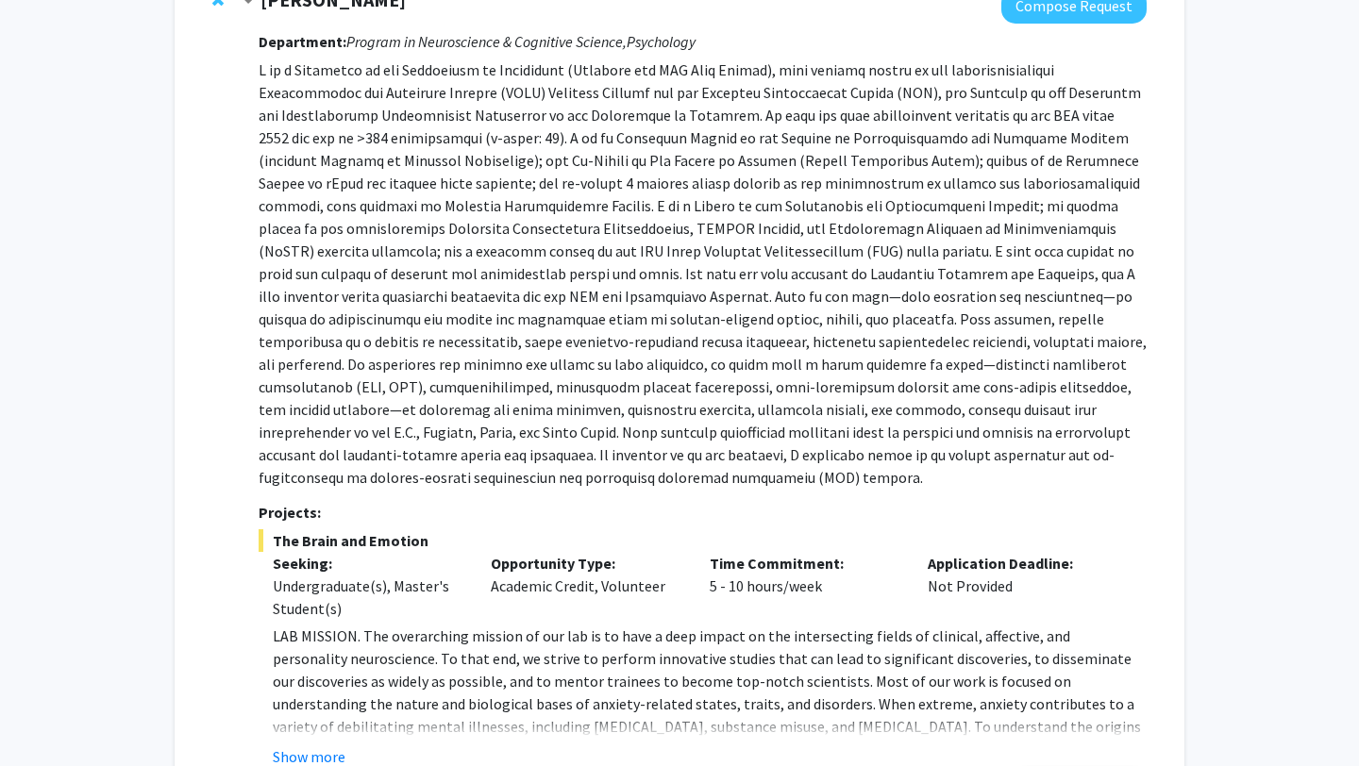
scroll to position [1720, 0]
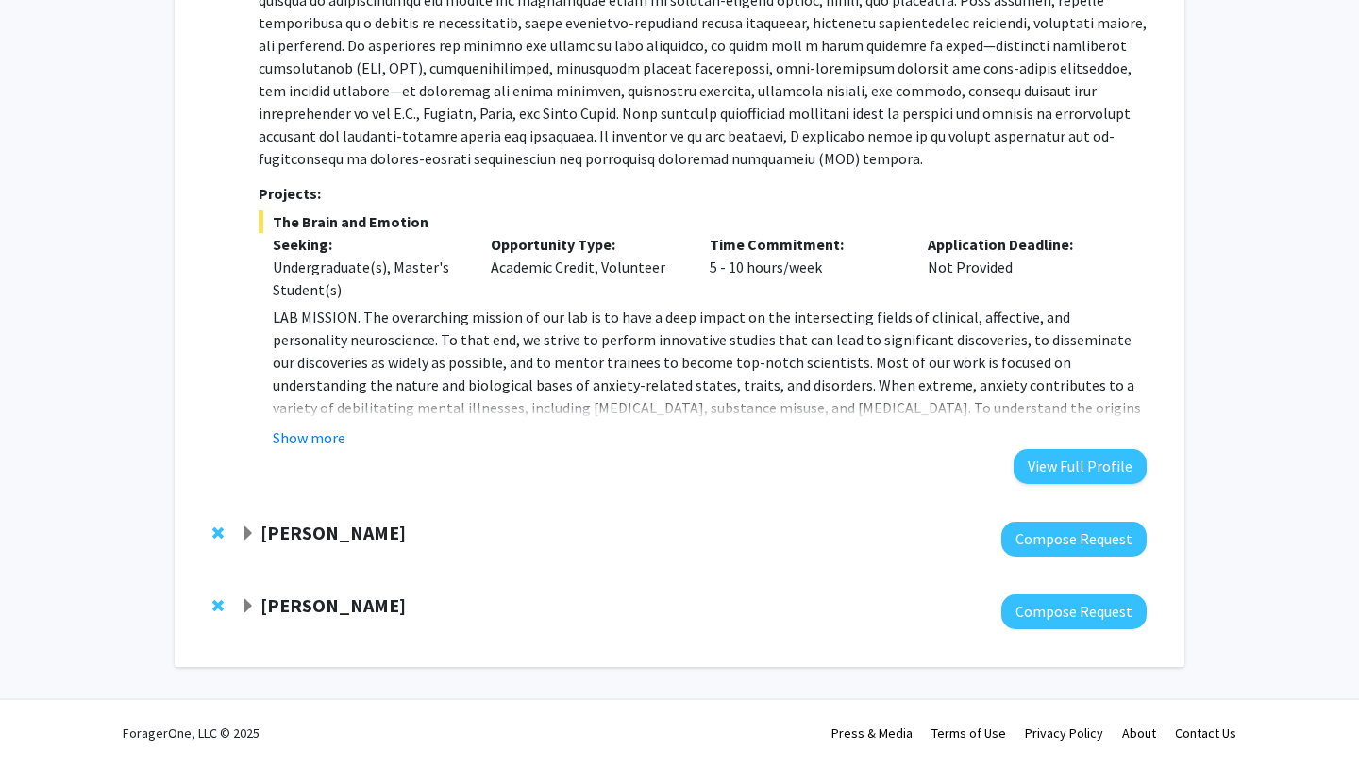
click at [299, 553] on div at bounding box center [694, 539] width 906 height 35
click at [299, 539] on strong "[PERSON_NAME]" at bounding box center [332, 533] width 145 height 24
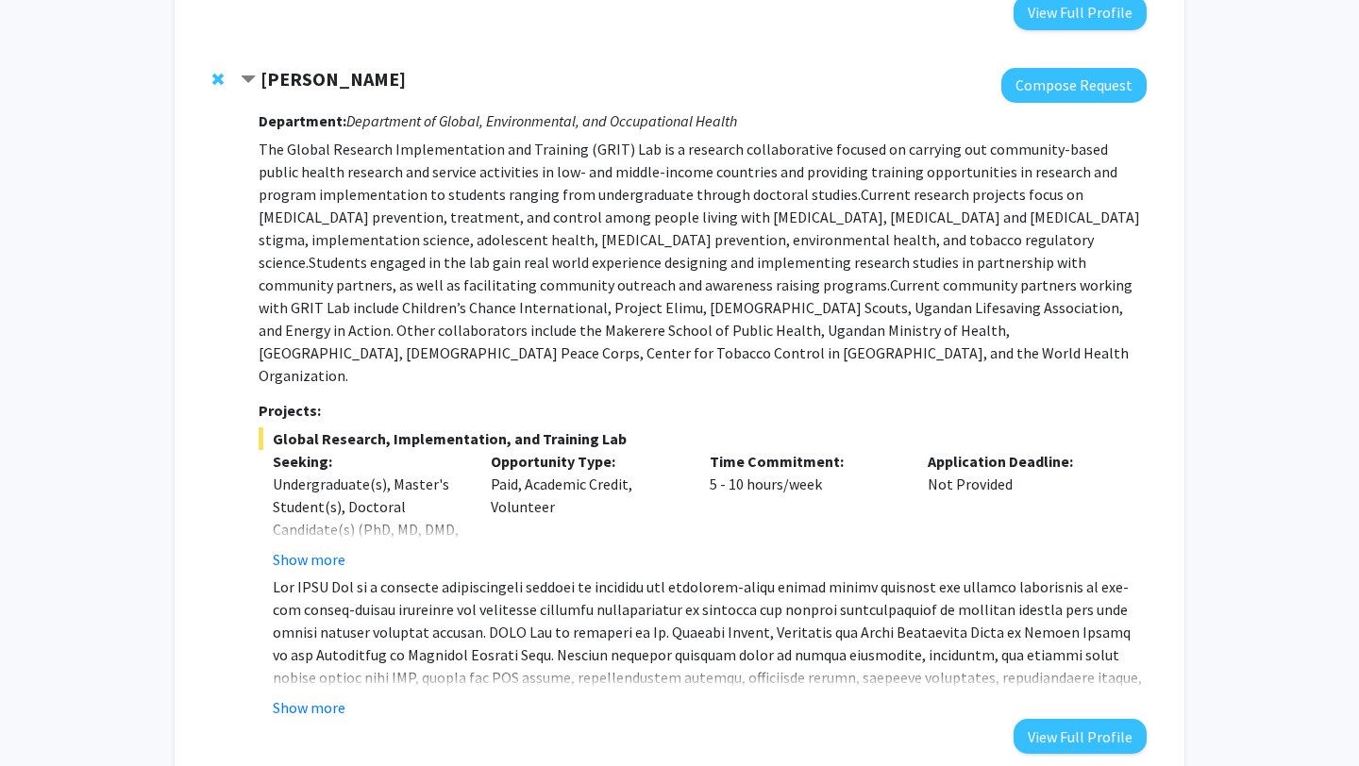
scroll to position [2176, 0]
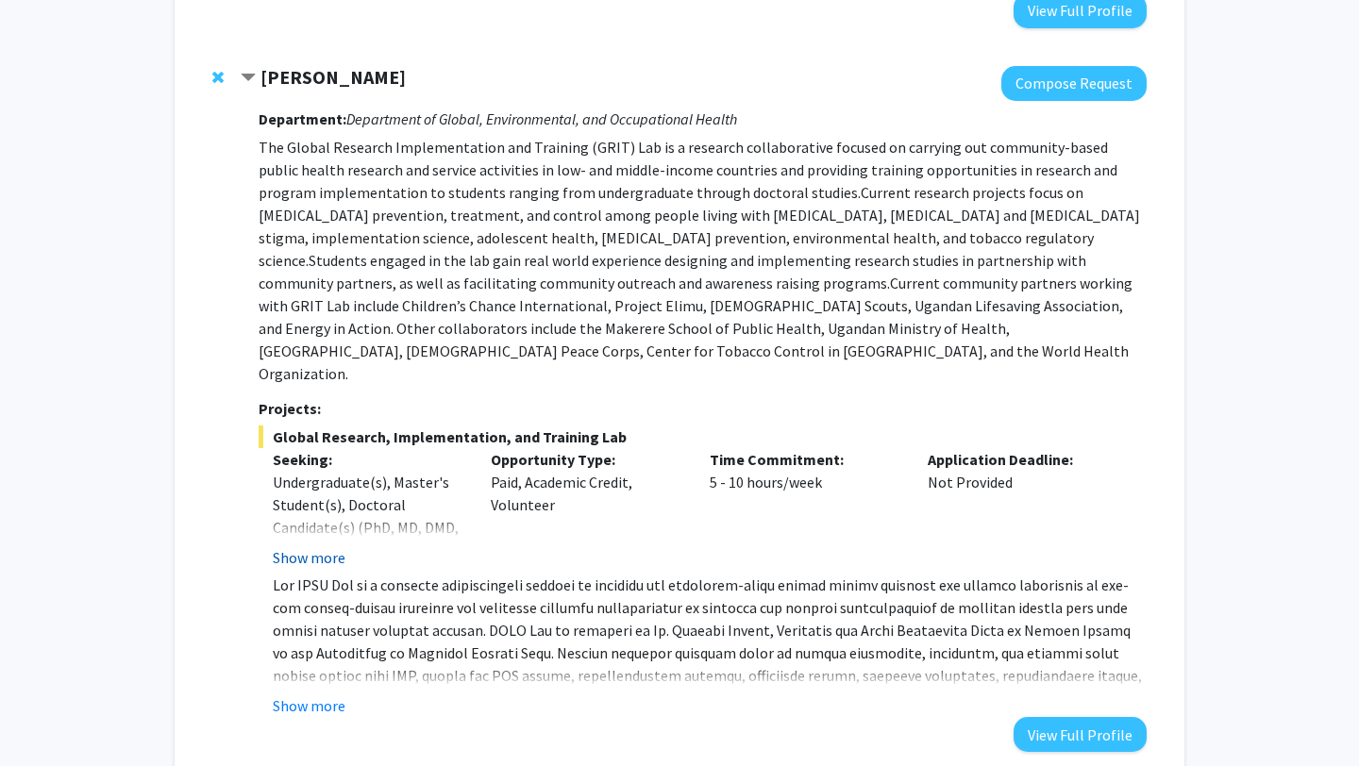
click at [303, 546] on button "Show more" at bounding box center [309, 557] width 73 height 23
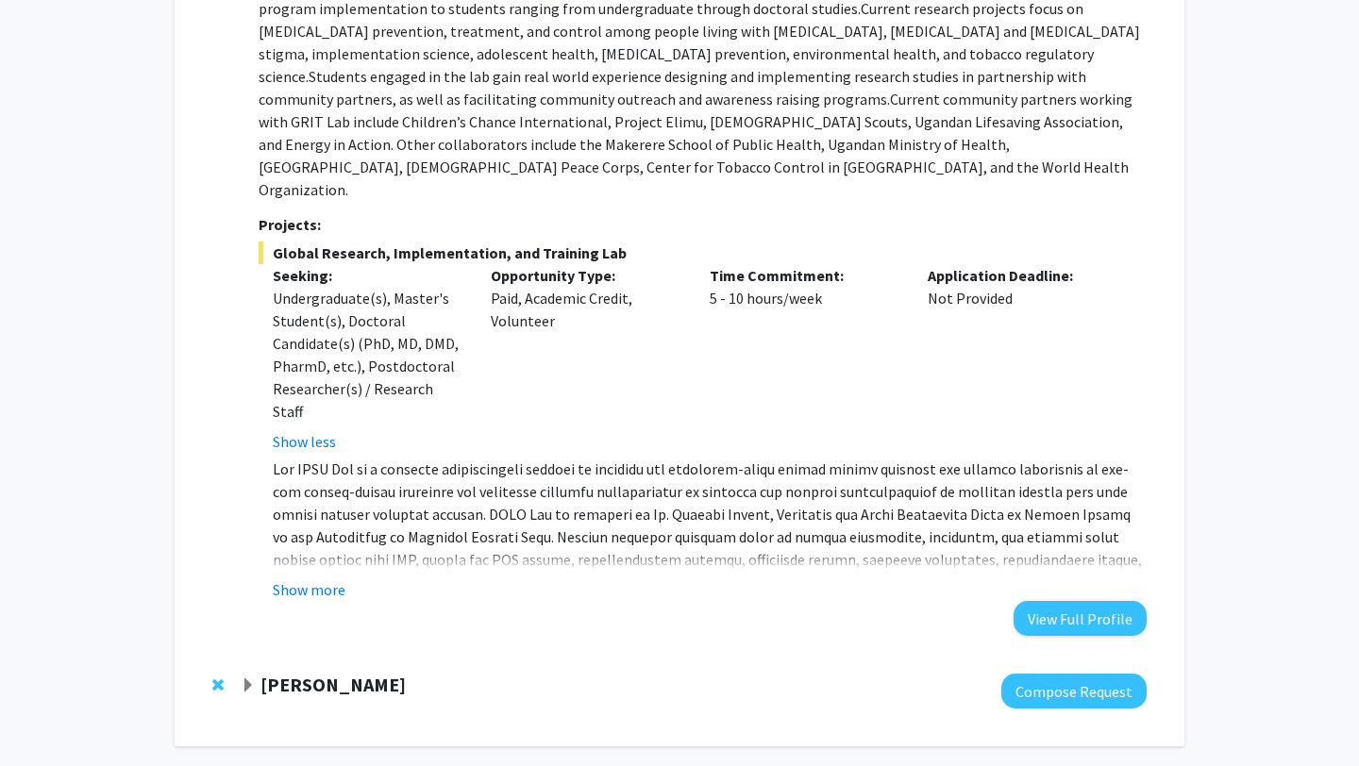
scroll to position [2363, 0]
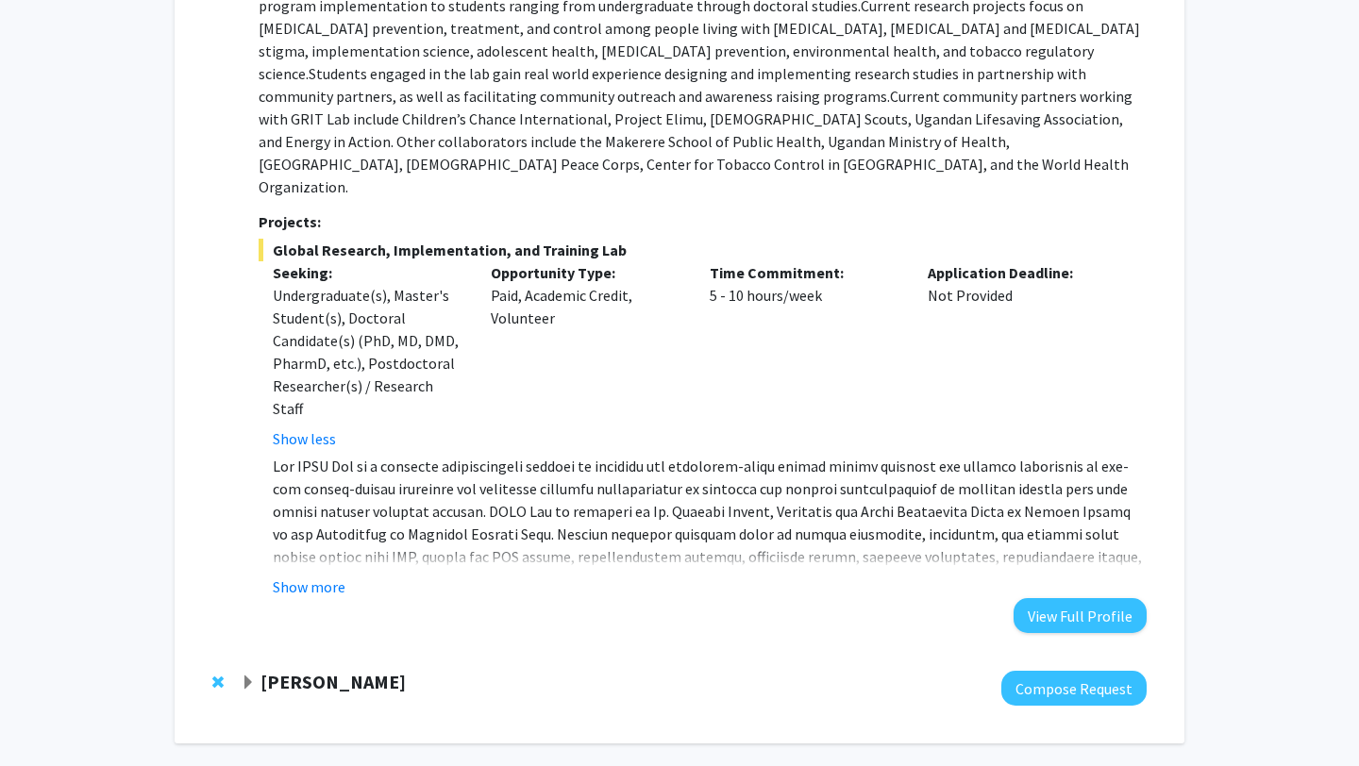
click at [309, 530] on div "Department: Department of Global, Environmental, and Occupational Health The Gl…" at bounding box center [703, 273] width 888 height 719
click at [313, 576] on button "Show more" at bounding box center [309, 587] width 73 height 23
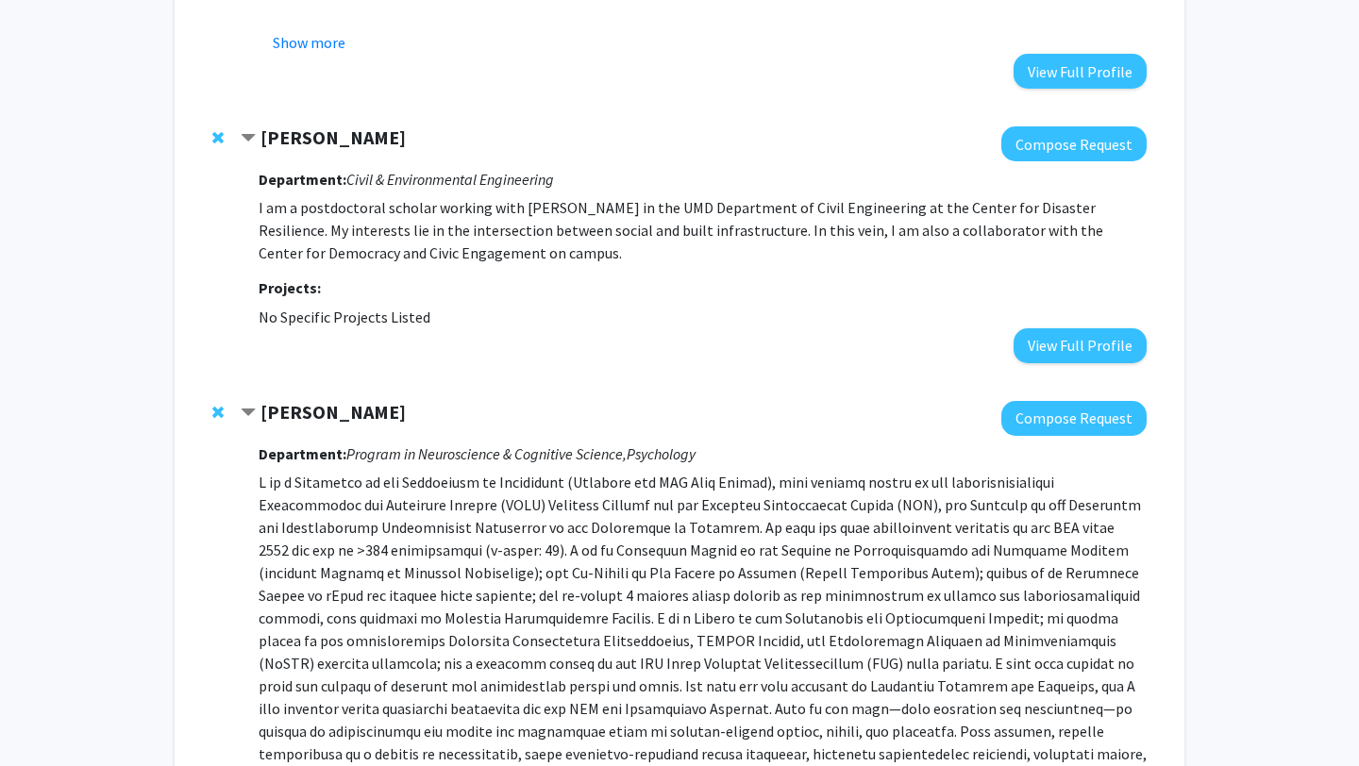
scroll to position [986, 0]
